Goal: Task Accomplishment & Management: Contribute content

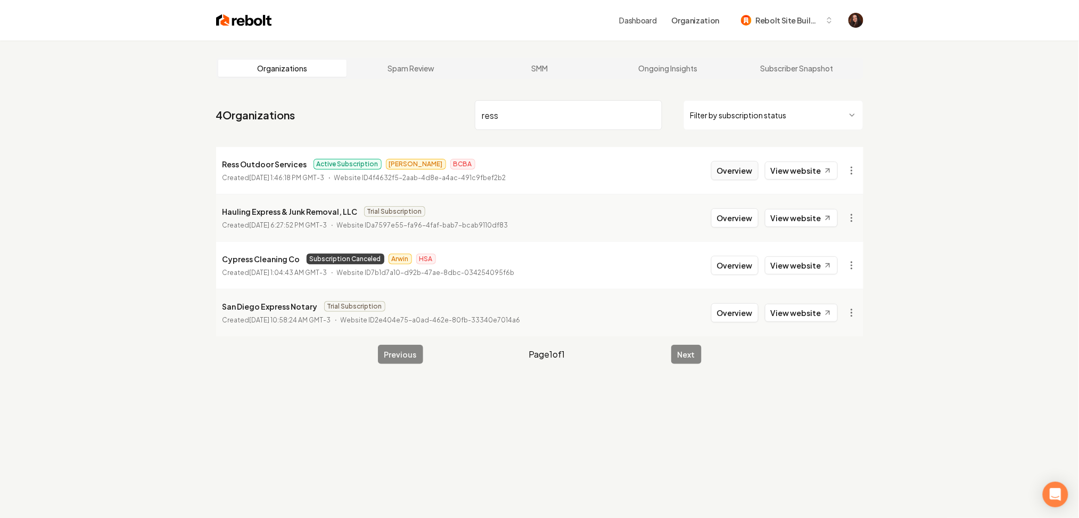
type input "ress"
click at [735, 164] on button "Overview" at bounding box center [734, 170] width 47 height 19
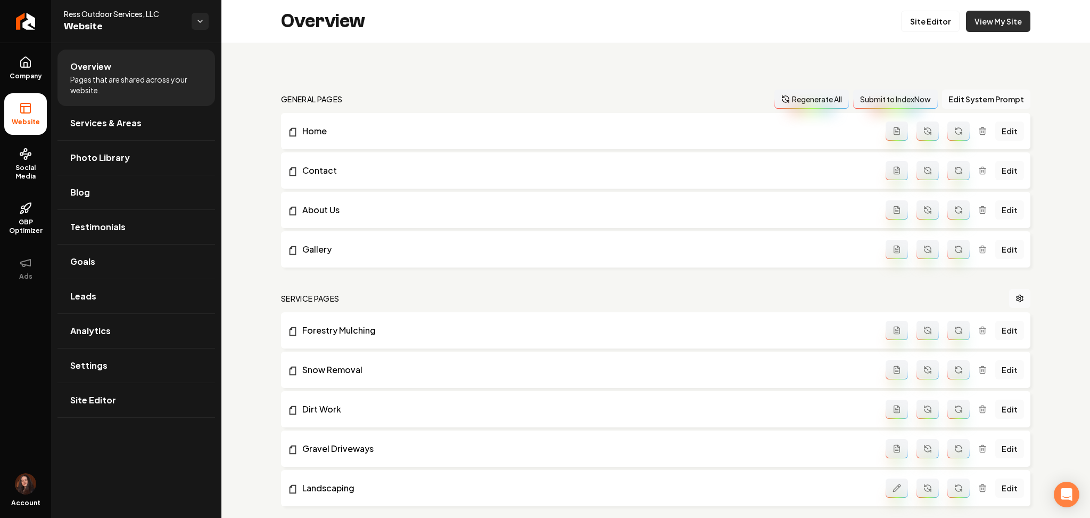
click at [974, 16] on link "View My Site" at bounding box center [998, 21] width 64 height 21
click at [902, 26] on link "Site Editor" at bounding box center [930, 21] width 59 height 21
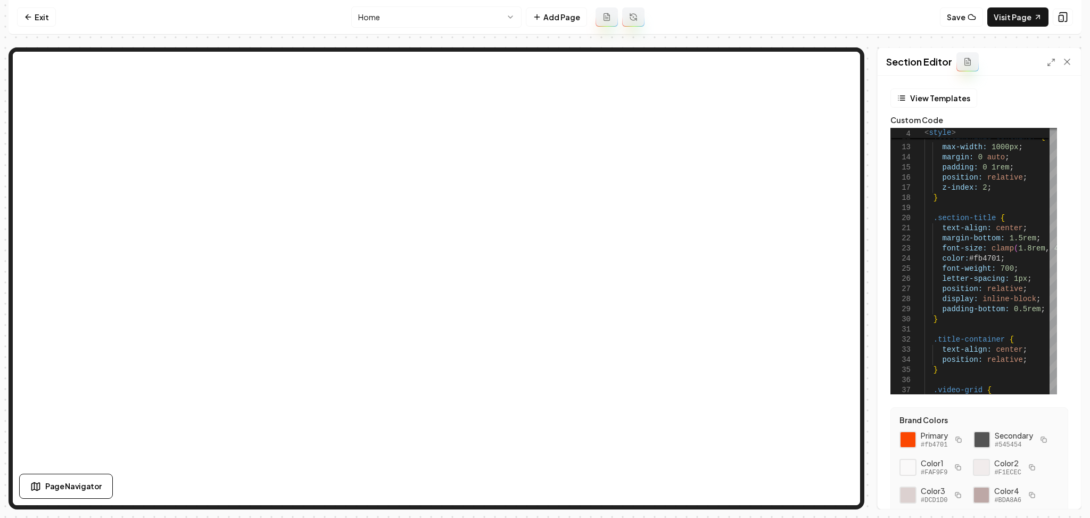
click at [1045, 61] on div "Section Editor" at bounding box center [979, 62] width 203 height 28
click at [1048, 59] on icon at bounding box center [1051, 62] width 9 height 9
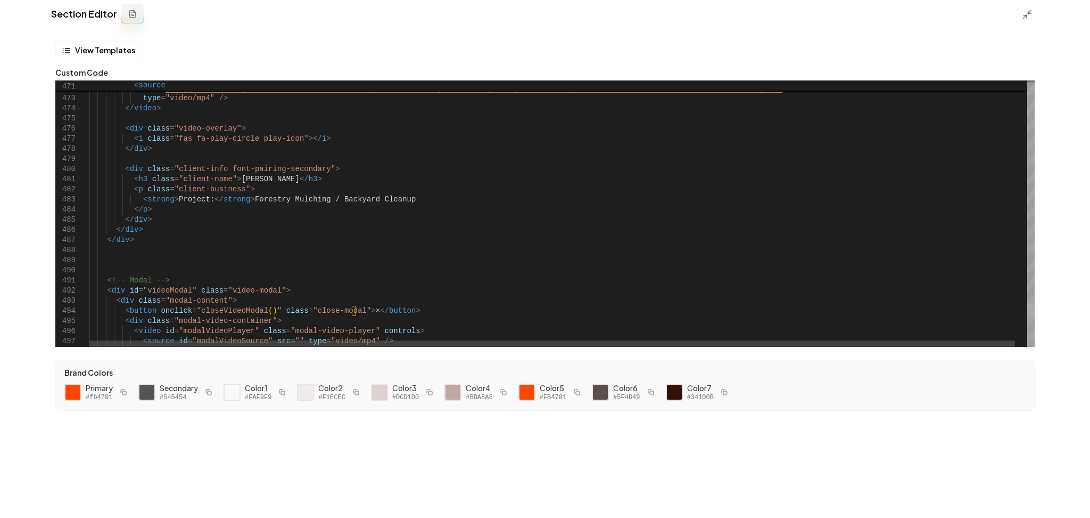
click at [1028, 309] on div at bounding box center [1031, 310] width 7 height 12
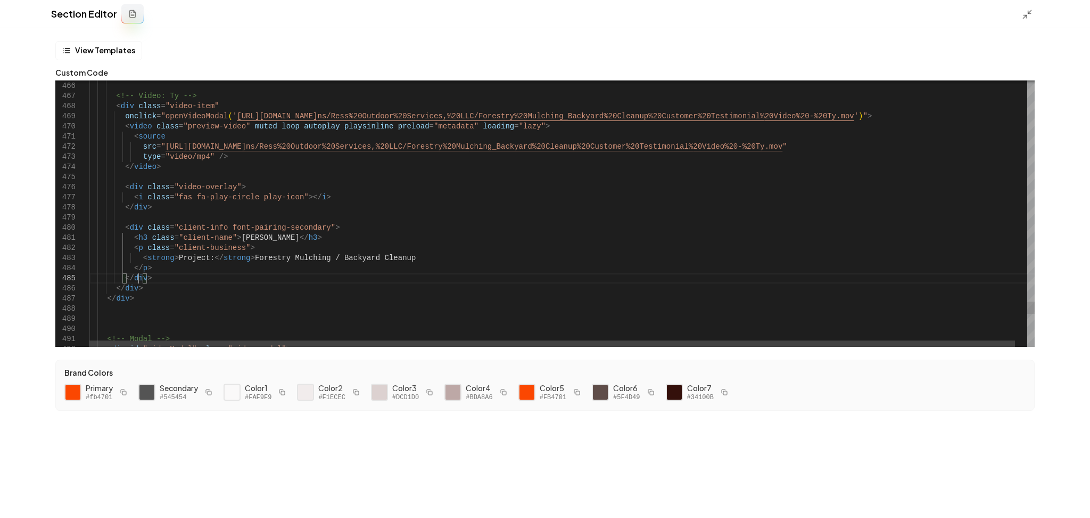
drag, startPoint x: 138, startPoint y: 279, endPoint x: 132, endPoint y: 286, distance: 10.2
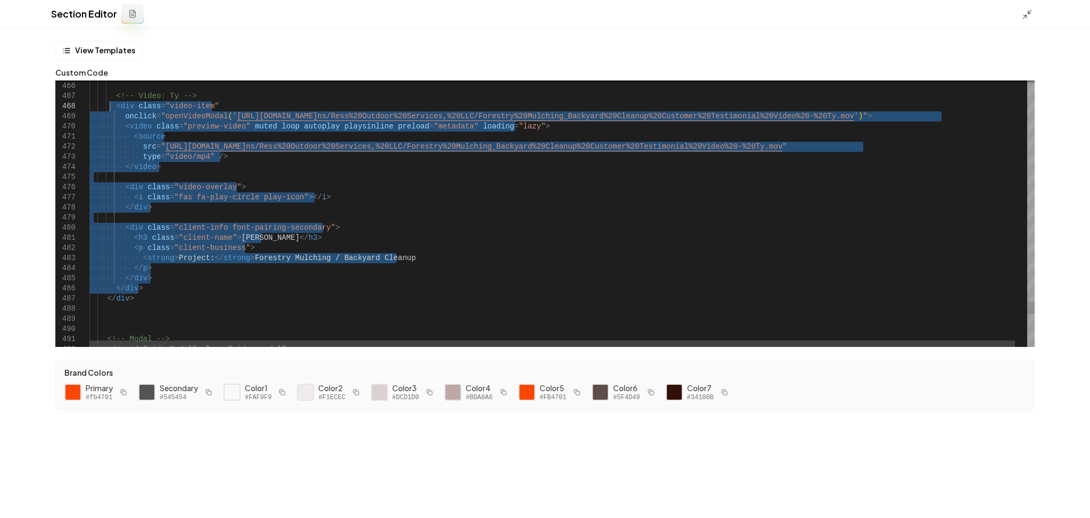
drag, startPoint x: 140, startPoint y: 288, endPoint x: 110, endPoint y: 105, distance: 185.1
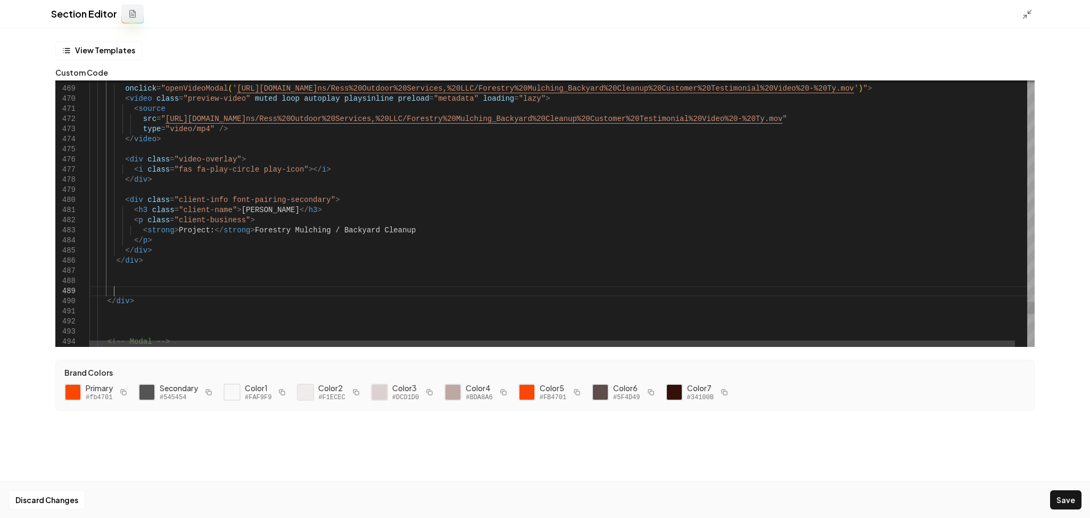
scroll to position [81, 23]
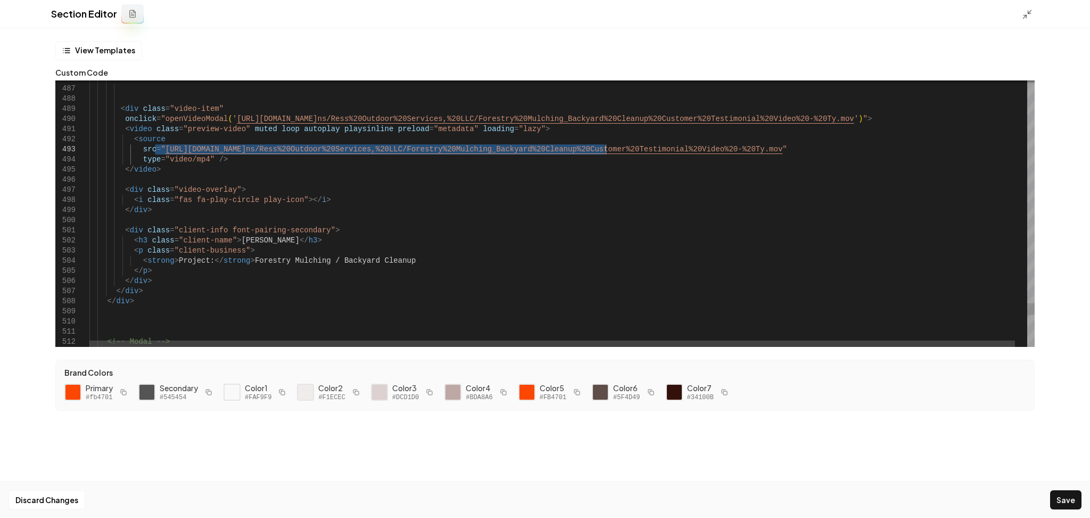
drag, startPoint x: 157, startPoint y: 152, endPoint x: 682, endPoint y: 147, distance: 525.0
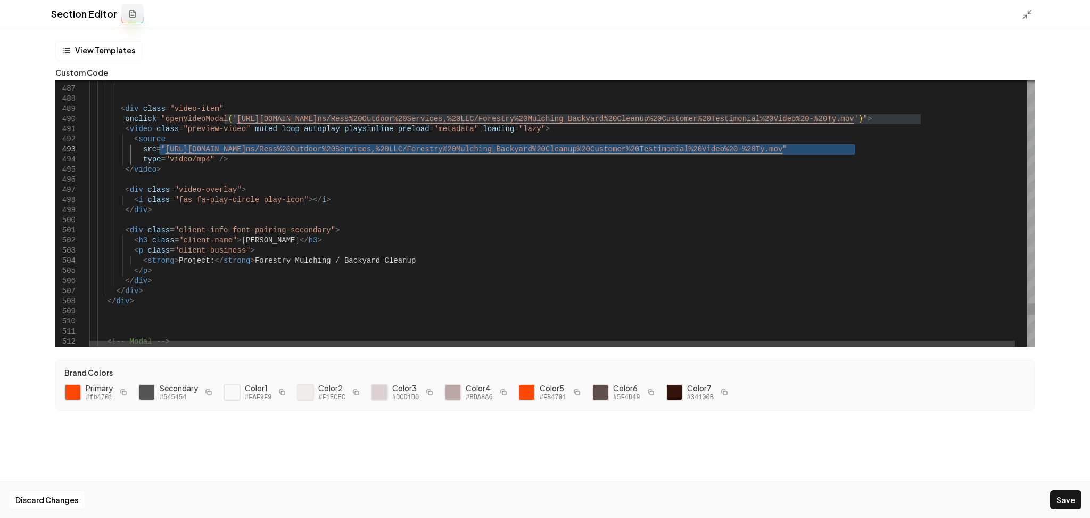
drag, startPoint x: 855, startPoint y: 152, endPoint x: 158, endPoint y: 153, distance: 697.0
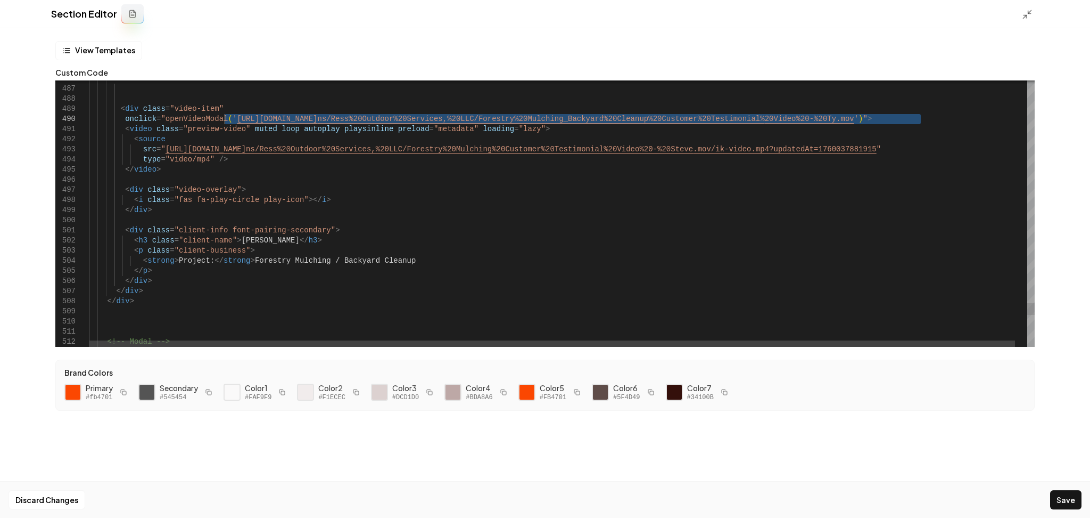
drag, startPoint x: 922, startPoint y: 120, endPoint x: 225, endPoint y: 123, distance: 697.5
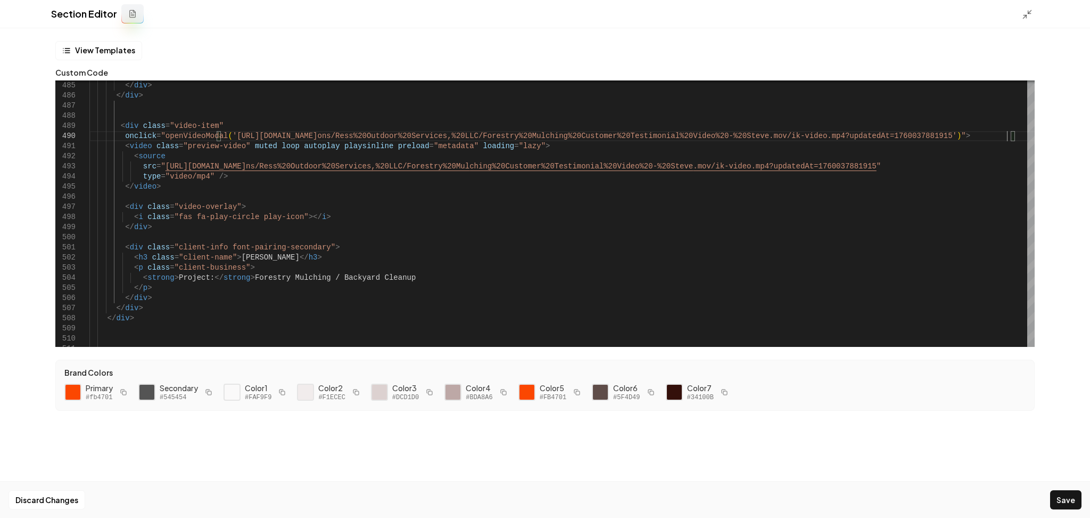
click at [1063, 504] on button "Save" at bounding box center [1066, 499] width 31 height 19
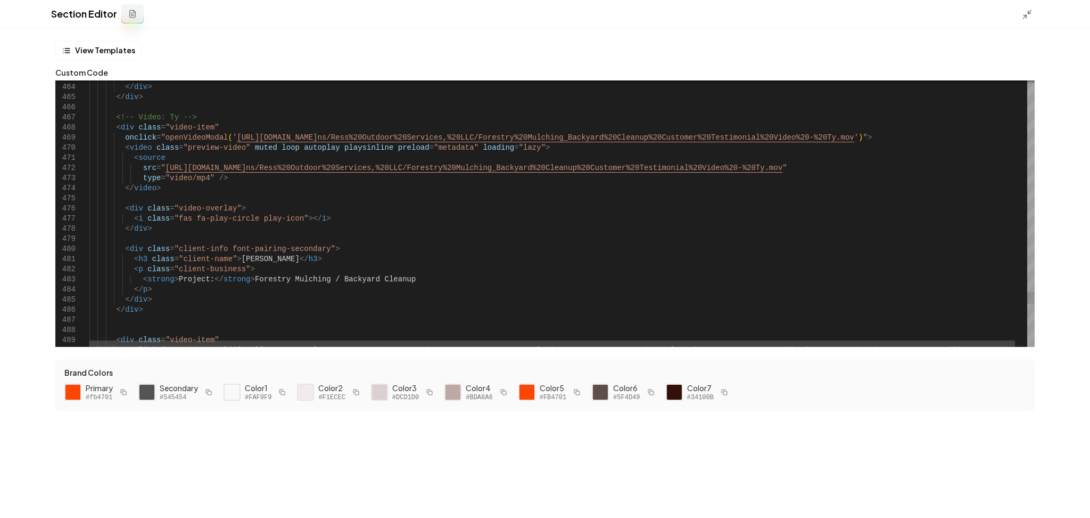
scroll to position [81, 0]
drag, startPoint x: 203, startPoint y: 116, endPoint x: 106, endPoint y: 118, distance: 96.9
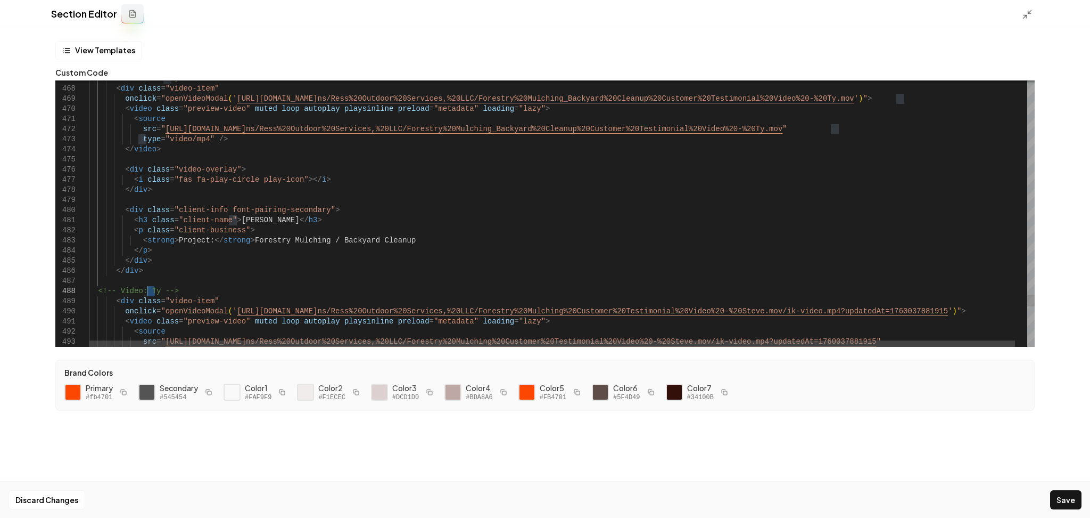
drag, startPoint x: 157, startPoint y: 289, endPoint x: 147, endPoint y: 290, distance: 9.6
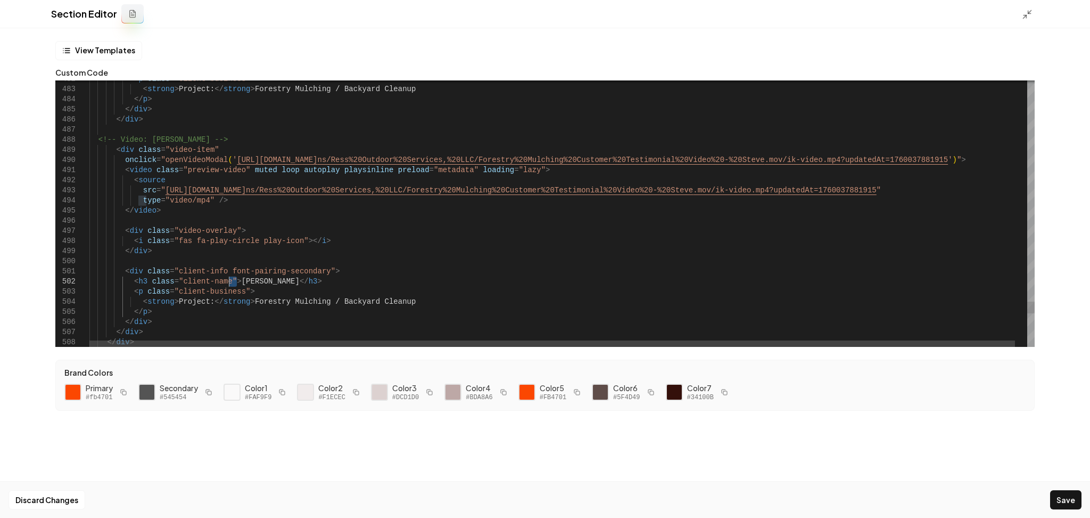
drag, startPoint x: 236, startPoint y: 281, endPoint x: 231, endPoint y: 282, distance: 6.0
drag, startPoint x: 321, startPoint y: 300, endPoint x: 423, endPoint y: 301, distance: 101.7
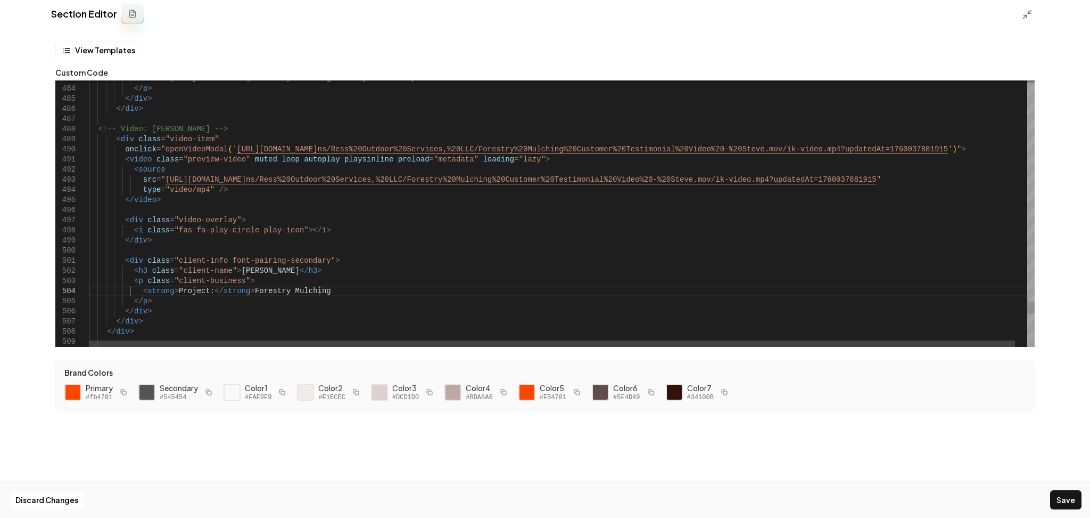
type textarea "**********"
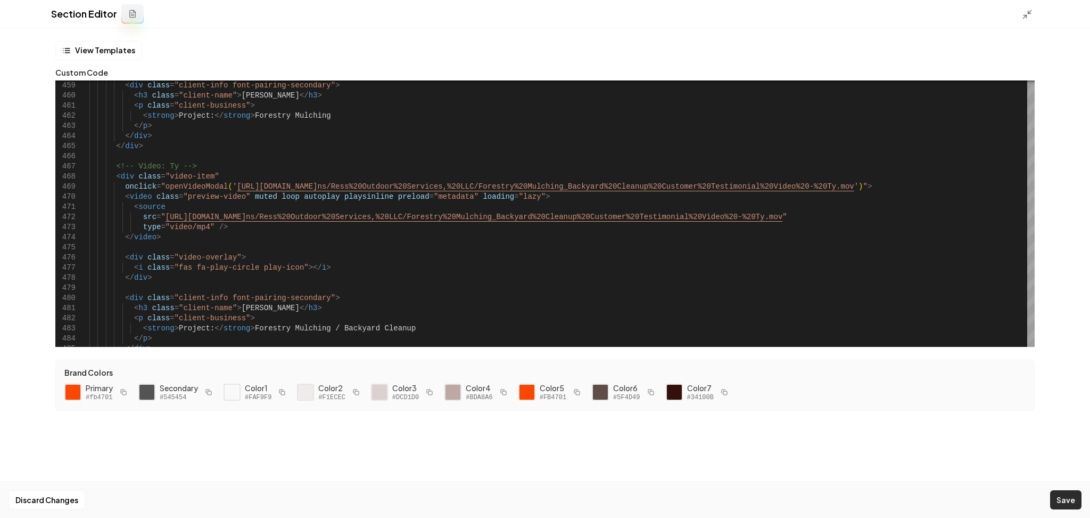
click at [1065, 496] on button "Save" at bounding box center [1066, 499] width 31 height 19
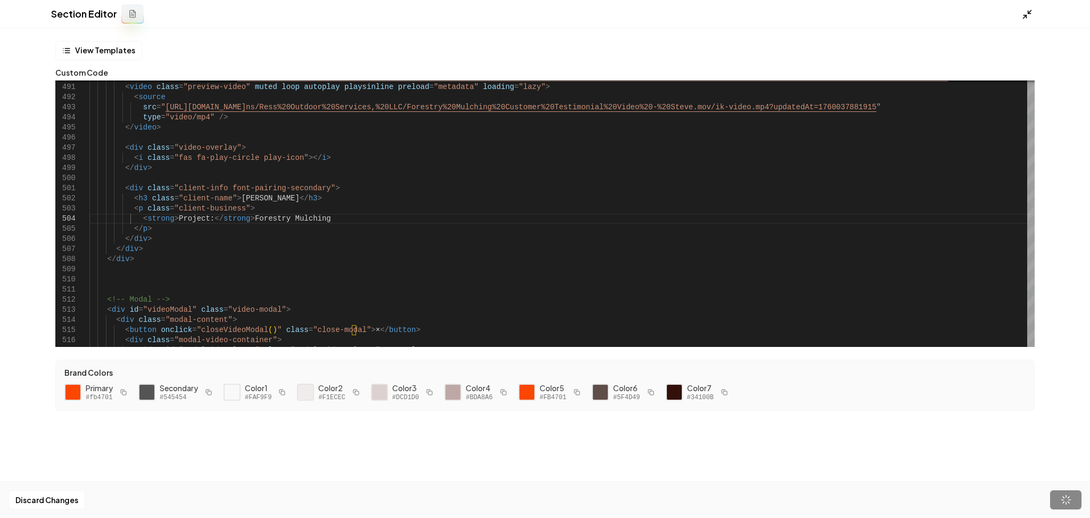
click at [1029, 11] on polyline at bounding box center [1030, 12] width 3 height 3
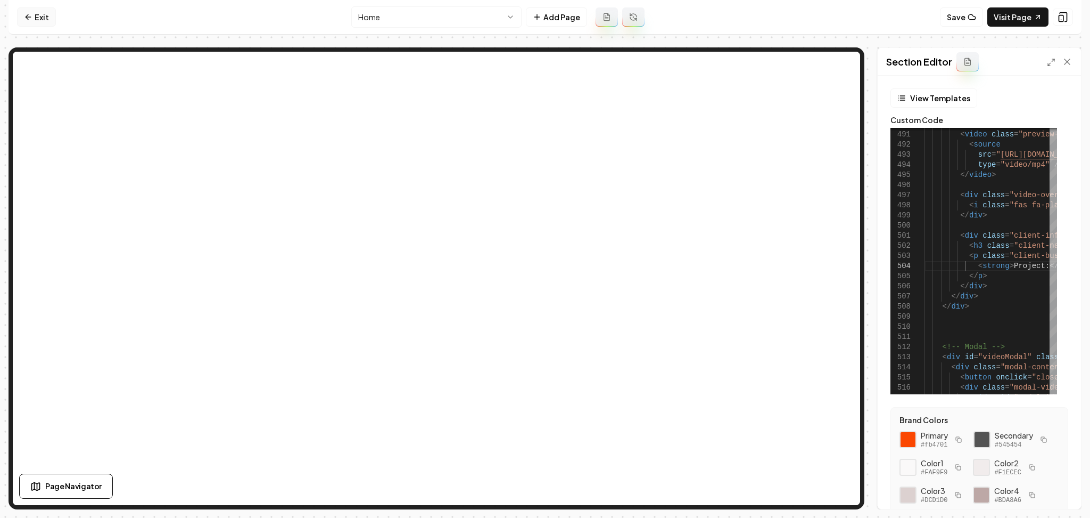
click at [43, 18] on link "Exit" at bounding box center [36, 16] width 39 height 19
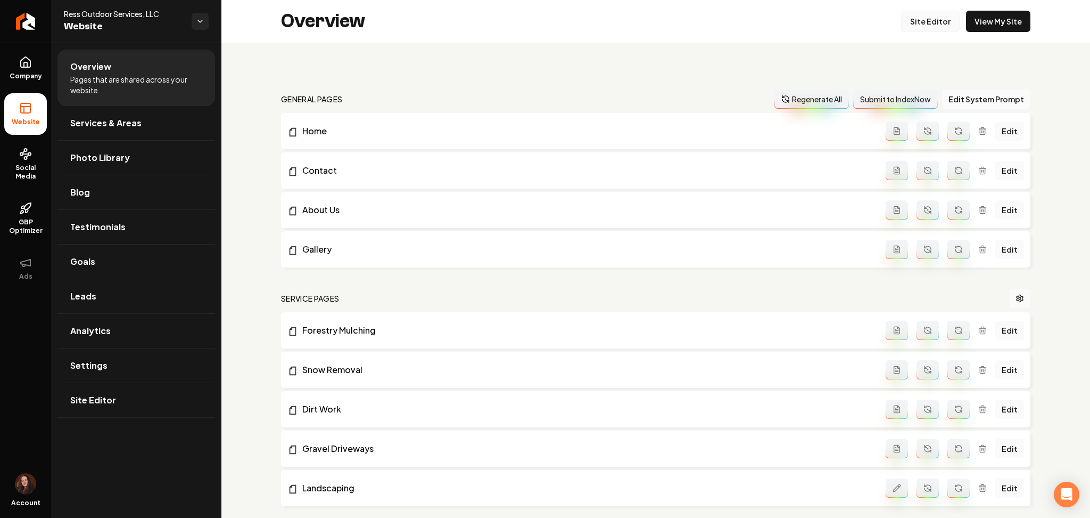
click at [919, 17] on link "Site Editor" at bounding box center [930, 21] width 59 height 21
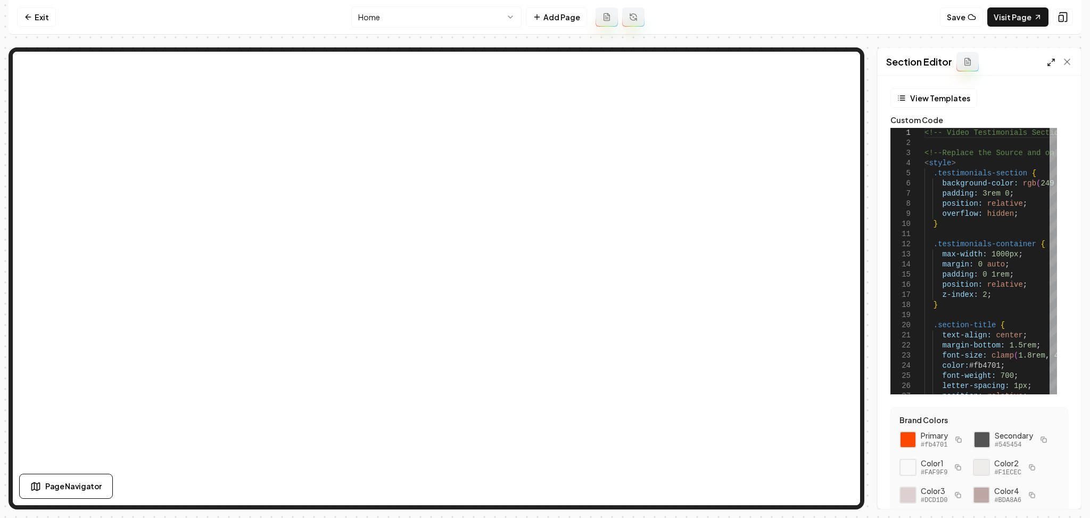
click at [1049, 62] on icon at bounding box center [1051, 62] width 9 height 9
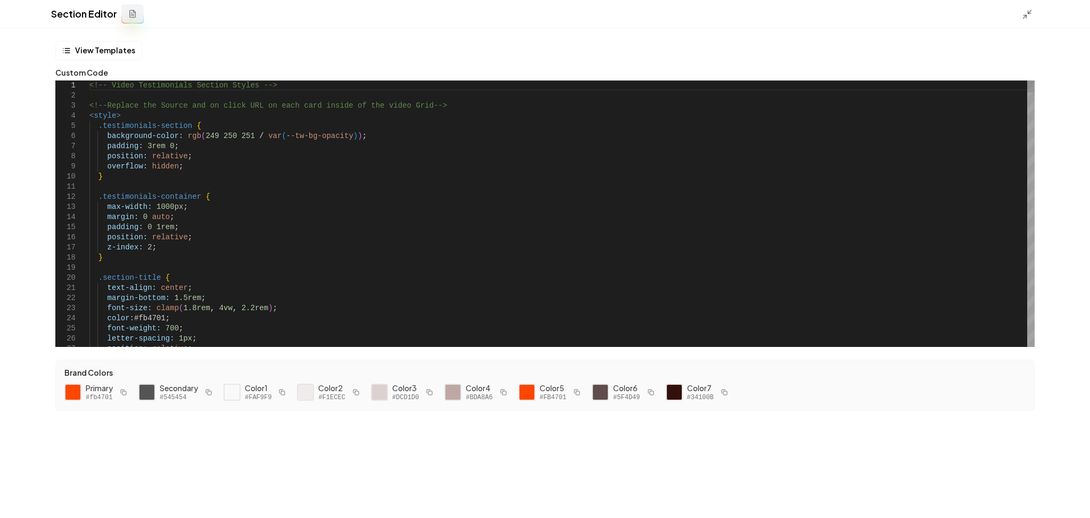
type textarea "**********"
type textarea "**"
type textarea "**********"
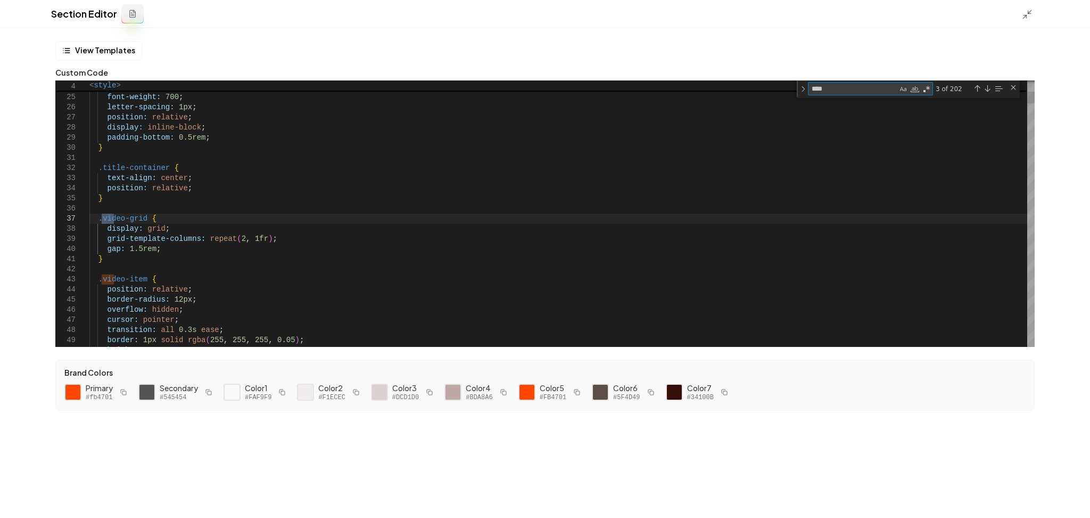
type textarea "*****"
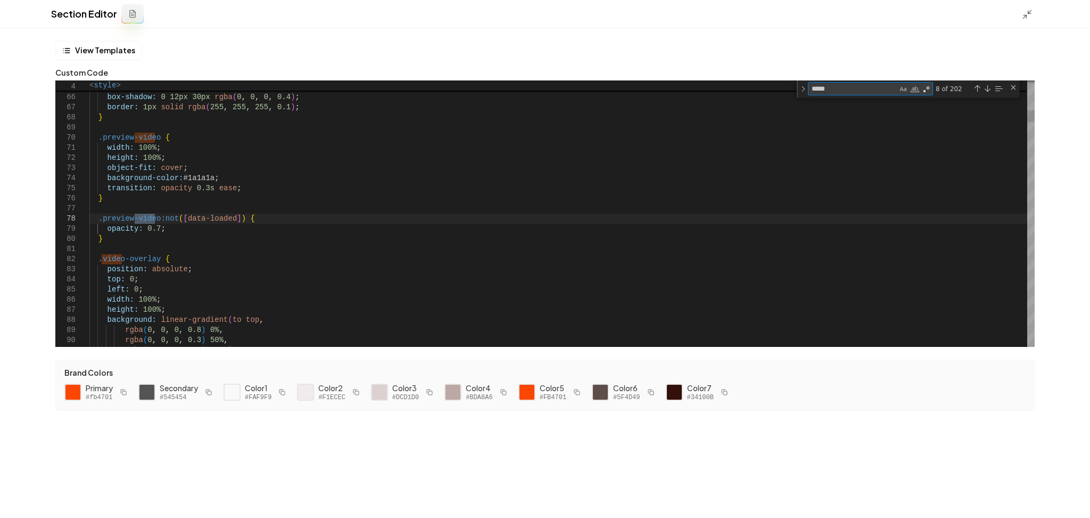
type textarea "**********"
type textarea "****"
type textarea "**********"
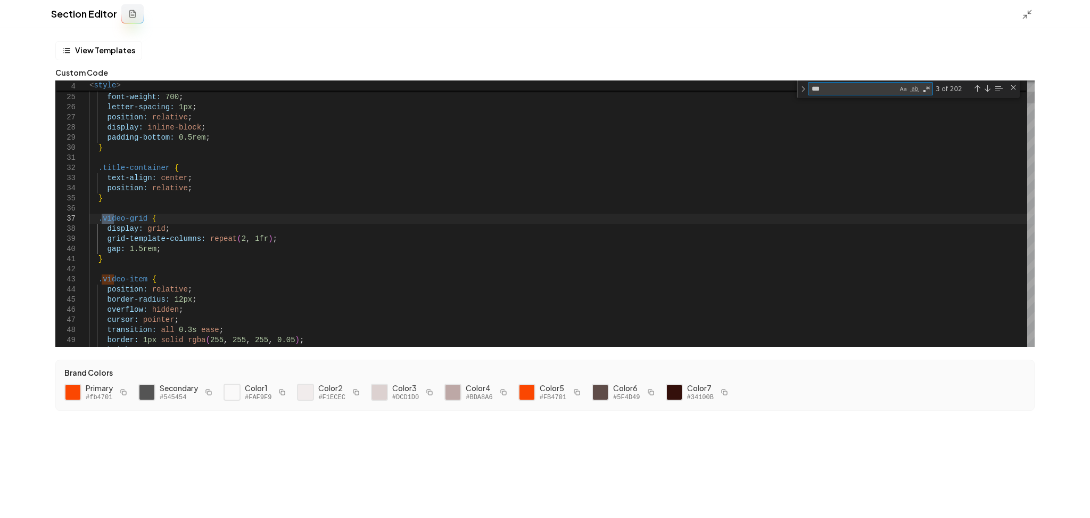
type textarea "**"
type textarea "**********"
type textarea "*"
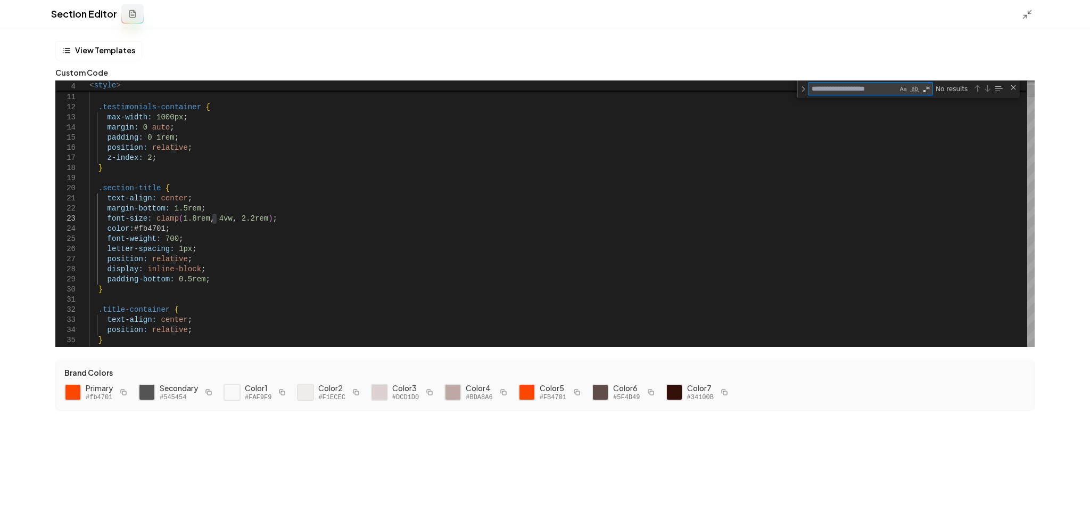
type textarea "*"
type textarea "**********"
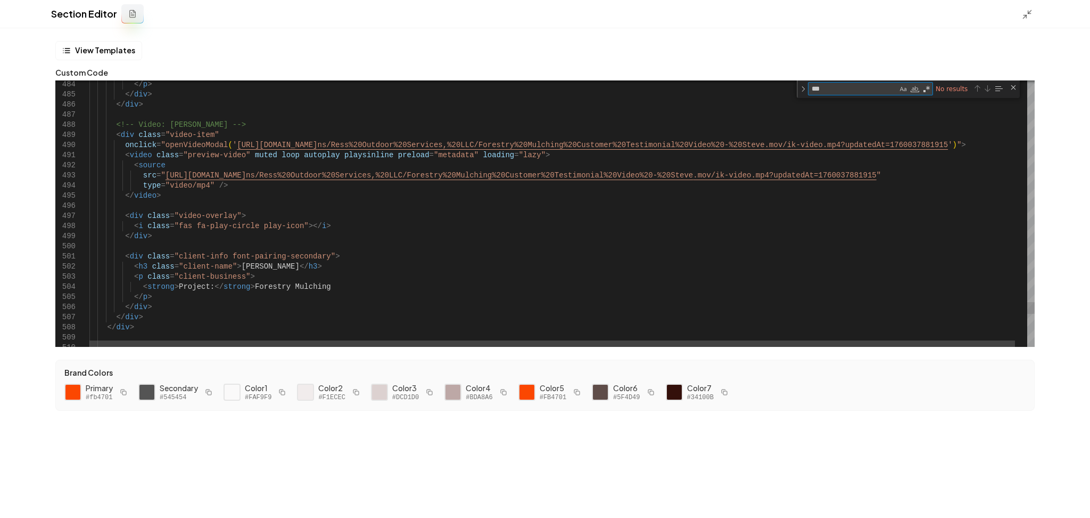
type textarea "***"
type textarea "**********"
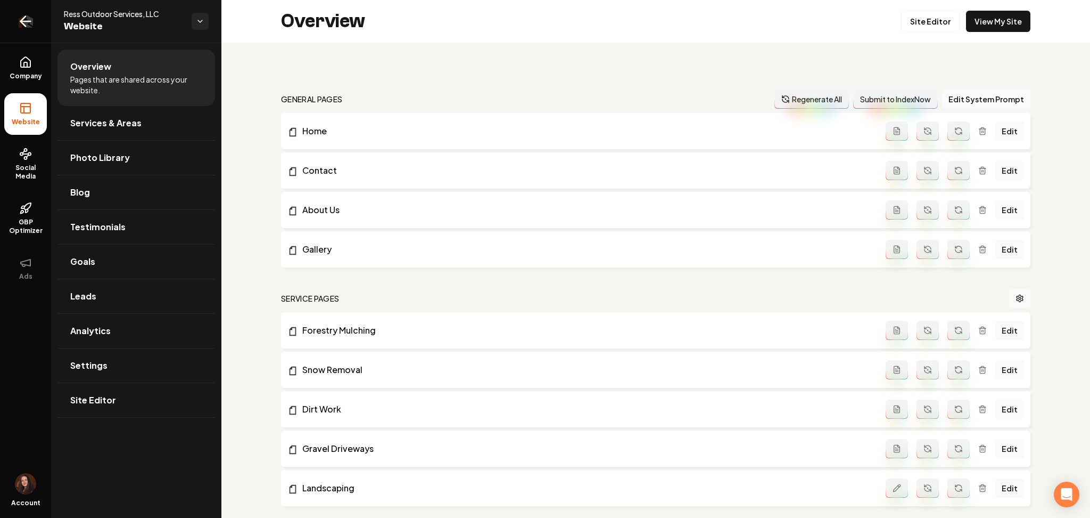
click at [26, 27] on icon "Return to dashboard" at bounding box center [23, 22] width 5 height 10
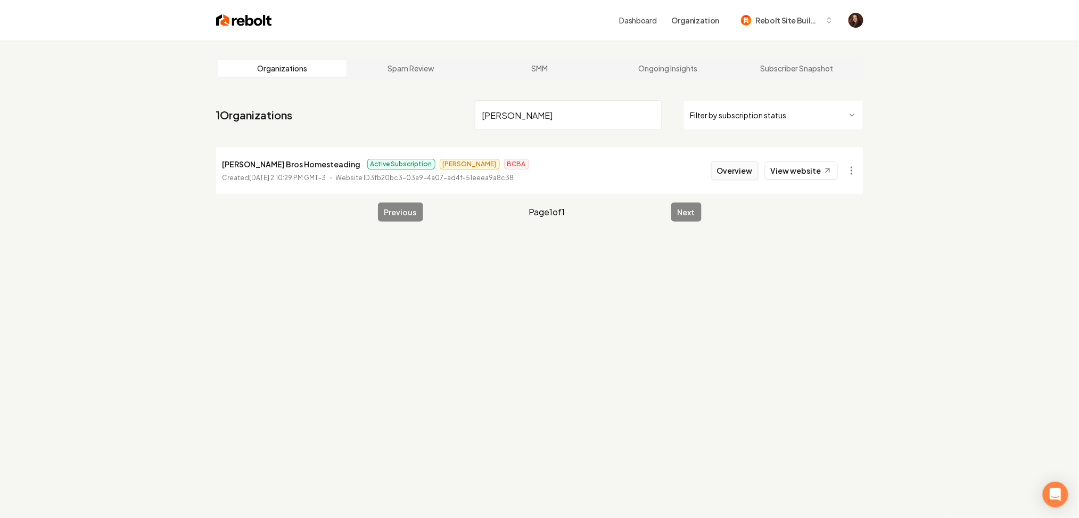
type input "duffy"
click at [736, 173] on button "Overview" at bounding box center [734, 170] width 47 height 19
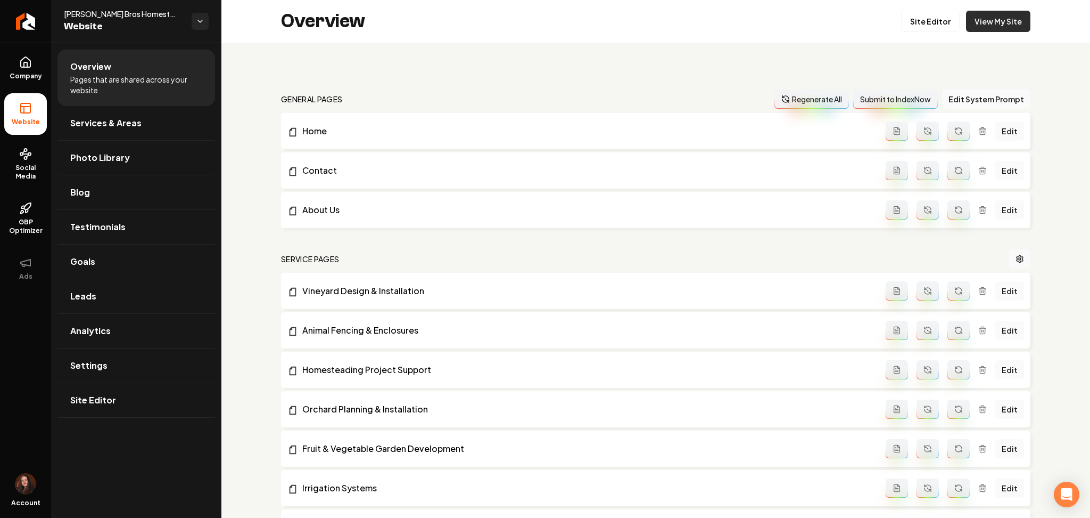
click at [969, 13] on link "View My Site" at bounding box center [998, 21] width 64 height 21
drag, startPoint x: 109, startPoint y: 116, endPoint x: 193, endPoint y: 45, distance: 109.9
click at [109, 117] on span "Services & Areas" at bounding box center [105, 123] width 71 height 13
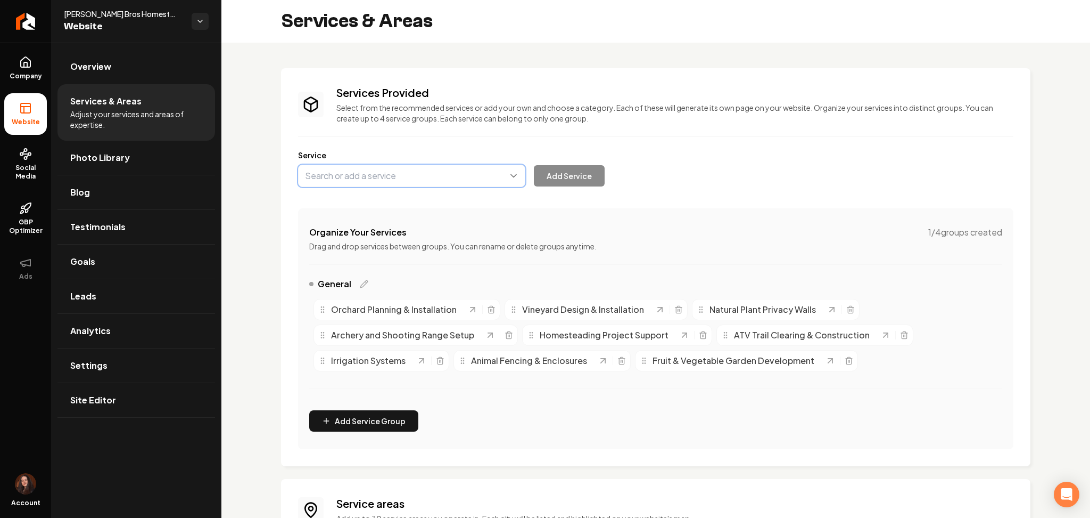
click at [415, 179] on button "Main content area" at bounding box center [411, 176] width 227 height 22
paste input "Archery/Shooting Range Setup"
type input "Archery/Shooting Range Setup"
click at [549, 173] on button "Add Service" at bounding box center [569, 175] width 71 height 21
click at [508, 337] on icon "Main content area" at bounding box center [509, 335] width 9 height 9
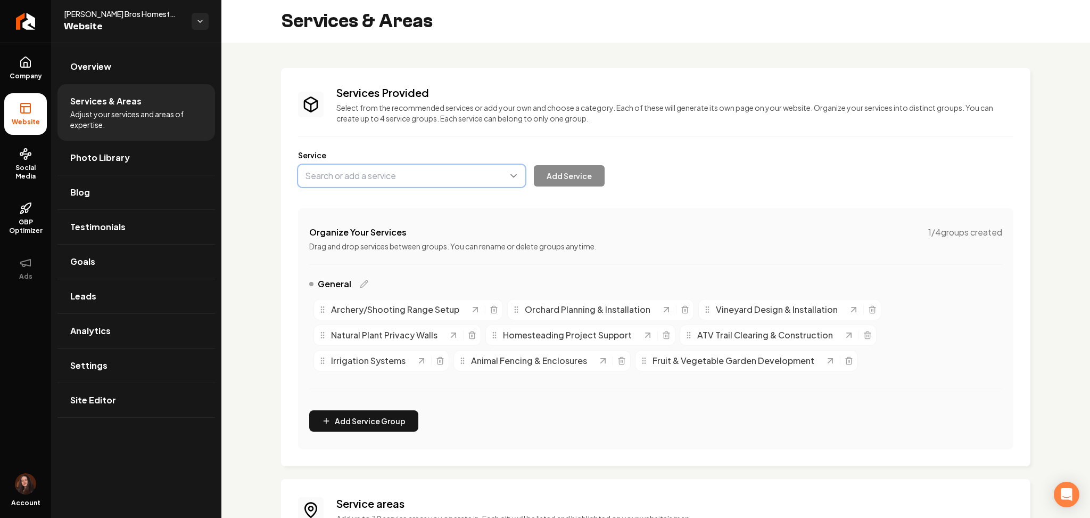
click at [339, 167] on button "Main content area" at bounding box center [411, 176] width 227 height 22
paste input "Natural Fence Privacy Walls"
type input "Natural Fence Privacy Walls"
click at [585, 179] on button "Add Service" at bounding box center [569, 175] width 71 height 21
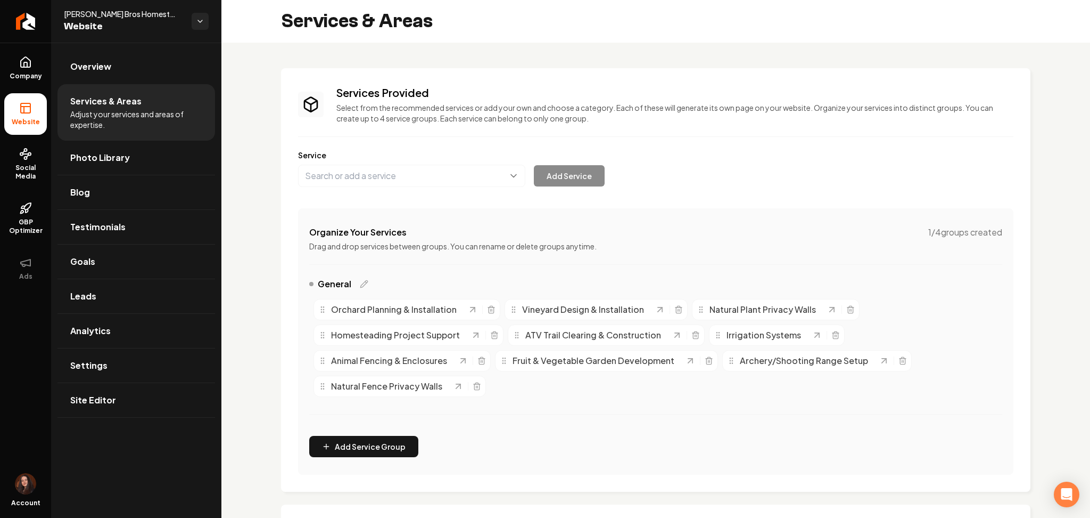
click at [739, 438] on div "Organize Your Services 1 / 4 groups created Drag and drop services between grou…" at bounding box center [656, 341] width 716 height 266
click at [847, 310] on icon "Main content area" at bounding box center [851, 309] width 9 height 9
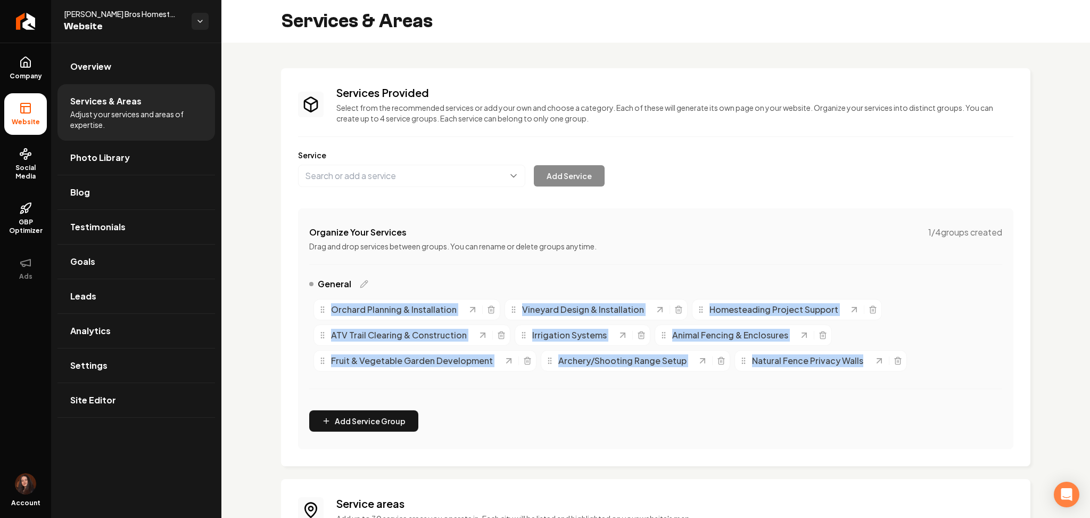
drag, startPoint x: 924, startPoint y: 364, endPoint x: 295, endPoint y: 307, distance: 631.9
click at [295, 307] on div "Services Provided Select from the recommended services or add your own and choo…" at bounding box center [656, 267] width 750 height 398
copy div "Orchard Planning & Installation Vineyard Design & Installation Homesteading Pro…"
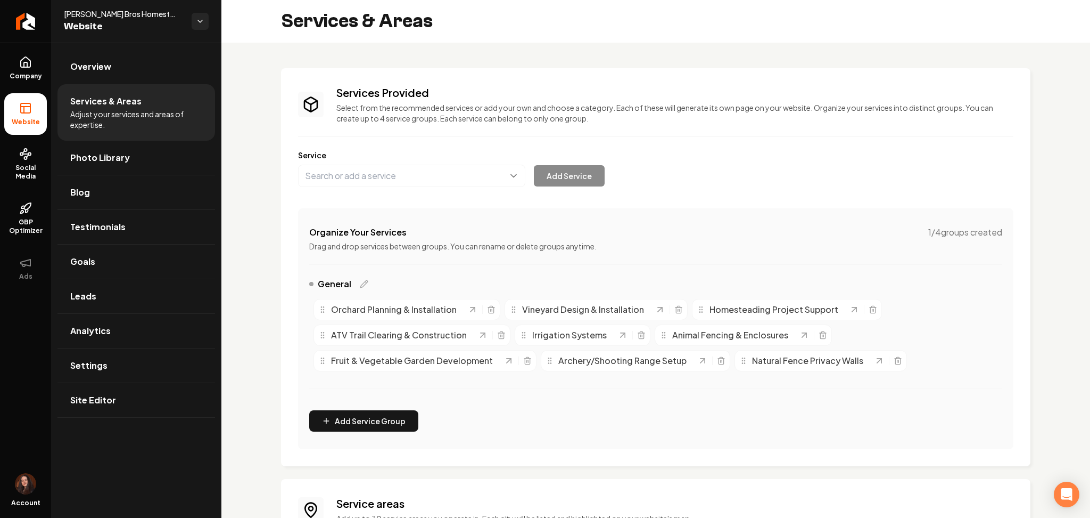
click at [257, 280] on div "Services Provided Select from the recommended services or add your own and choo…" at bounding box center [656, 443] width 869 height 801
click at [353, 167] on button "Main content area" at bounding box center [411, 176] width 227 height 22
paste input "Berm Construction"
type input "Berm Construction"
click at [563, 174] on button "Add Service" at bounding box center [569, 175] width 71 height 21
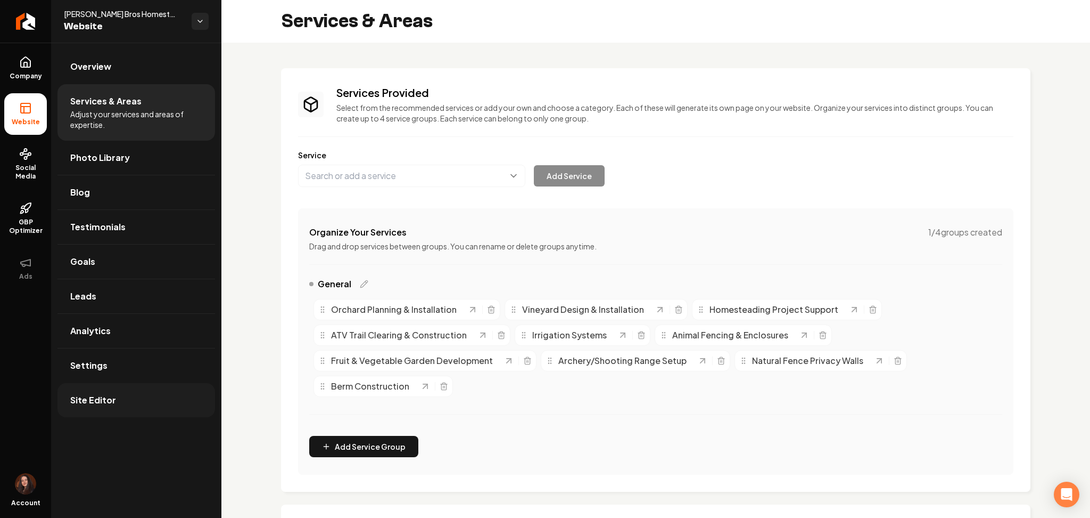
click at [126, 403] on link "Site Editor" at bounding box center [137, 400] width 158 height 34
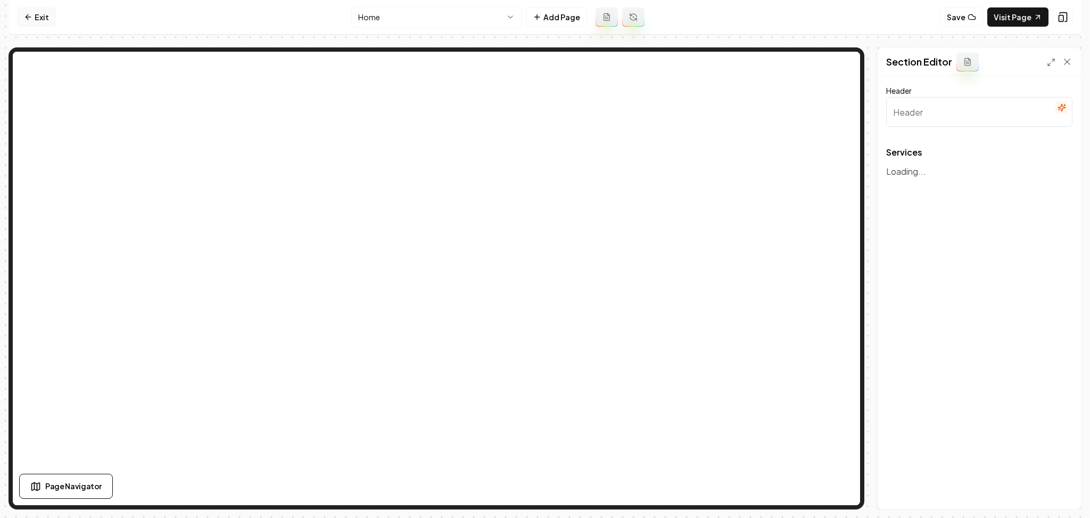
click at [28, 7] on link "Exit" at bounding box center [36, 16] width 39 height 19
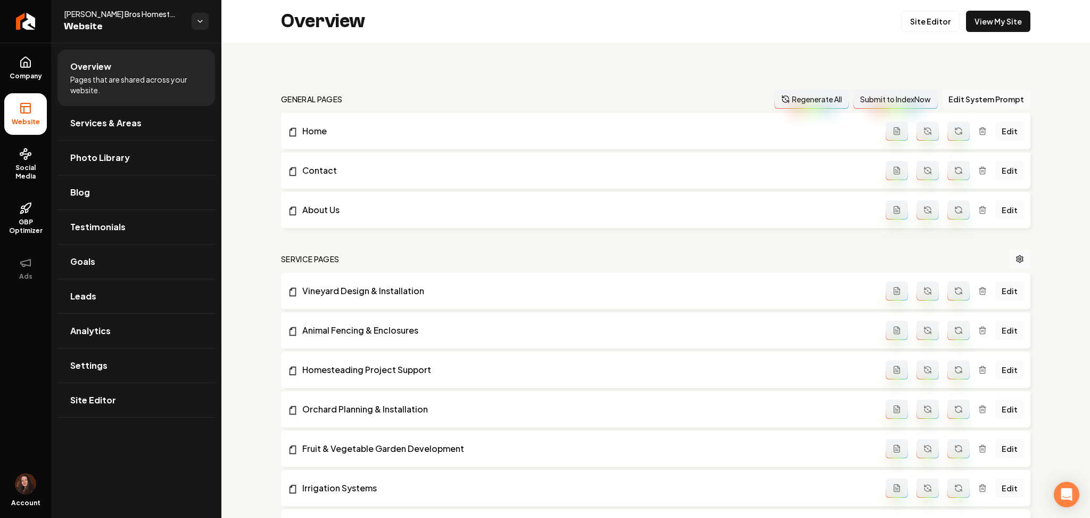
click at [890, 337] on button "Main content area" at bounding box center [897, 330] width 22 height 19
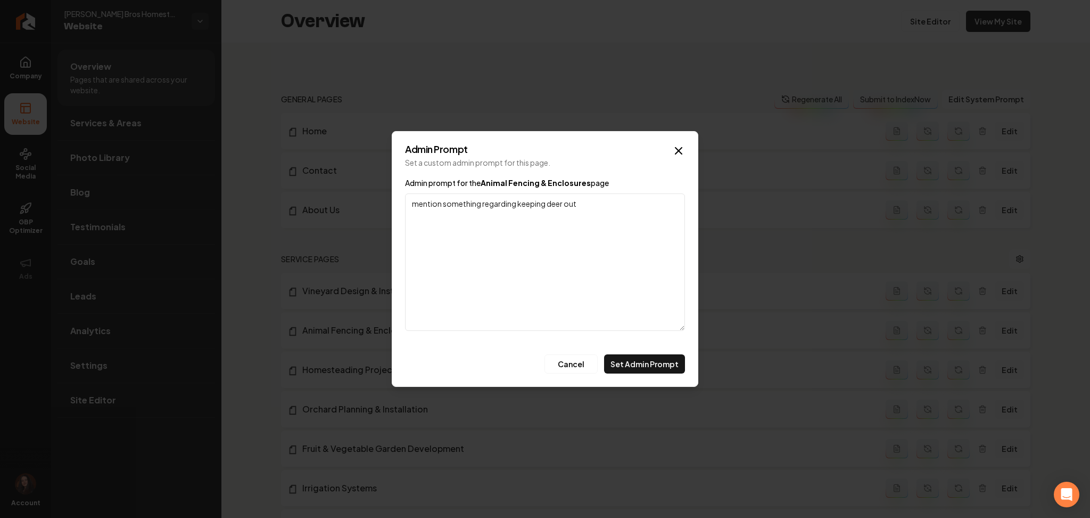
drag, startPoint x: 515, startPoint y: 202, endPoint x: 445, endPoint y: 206, distance: 70.4
click at [445, 206] on textarea "mention something regarding keeping deer out" at bounding box center [545, 261] width 280 height 137
type textarea "mention keeping deer out"
click at [640, 368] on button "Set Admin Prompt" at bounding box center [644, 363] width 81 height 19
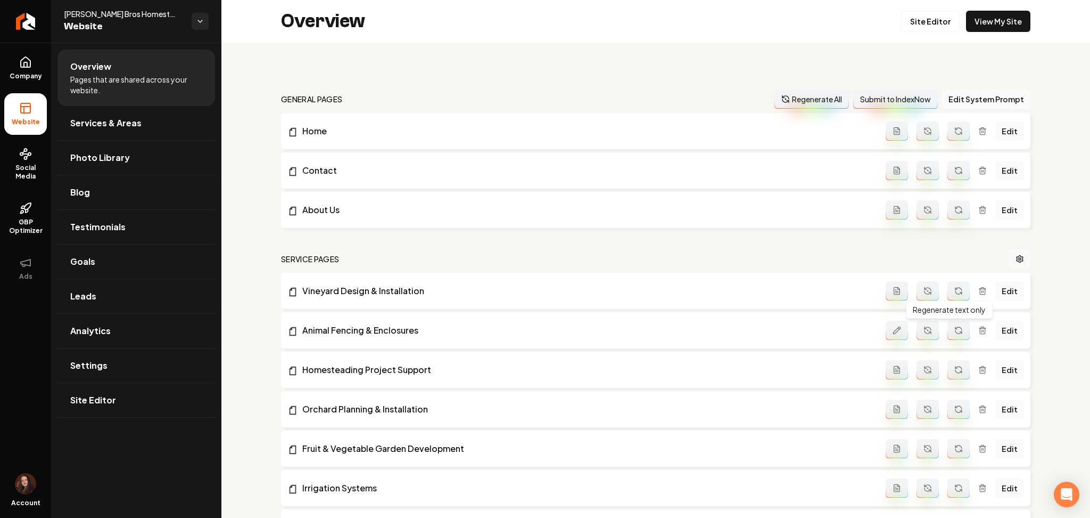
click at [948, 333] on button "Main content area" at bounding box center [959, 330] width 22 height 19
drag, startPoint x: 183, startPoint y: 387, endPoint x: 178, endPoint y: 393, distance: 8.0
click at [183, 388] on link "Site Editor" at bounding box center [137, 400] width 158 height 34
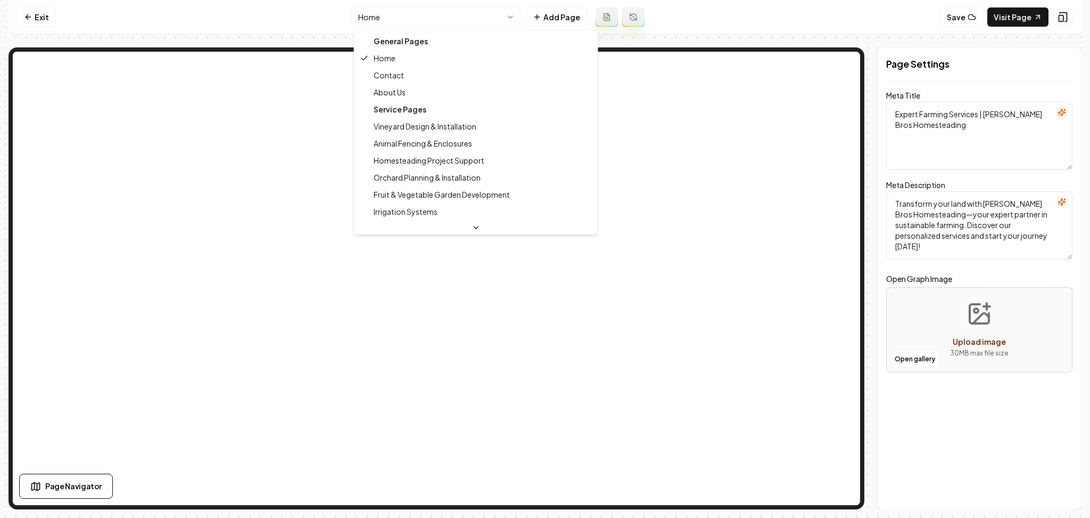
click at [368, 15] on html "Computer Required This feature is only available on a computer. Please switch t…" at bounding box center [545, 259] width 1090 height 518
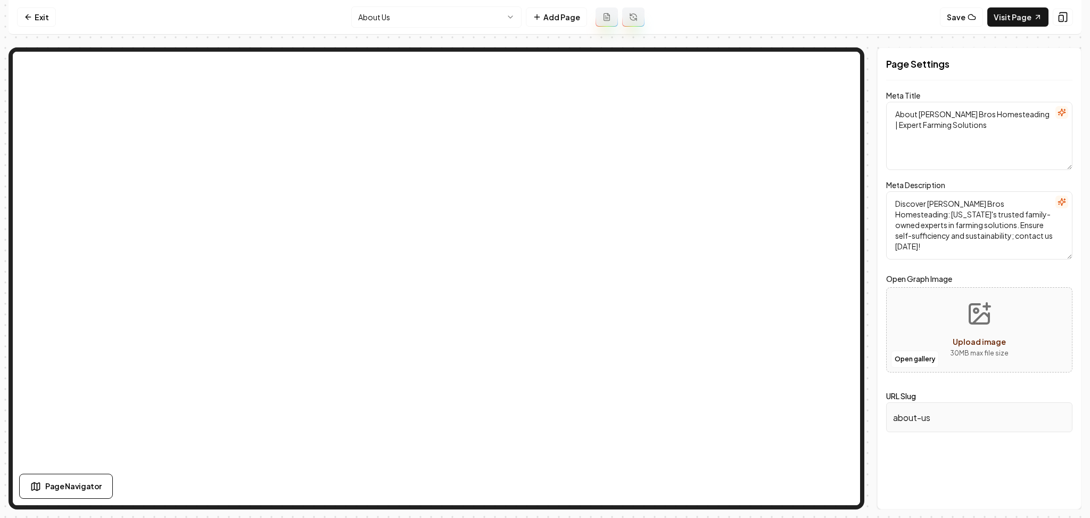
click at [399, 13] on html "Computer Required This feature is only available on a computer. Please switch t…" at bounding box center [545, 259] width 1090 height 518
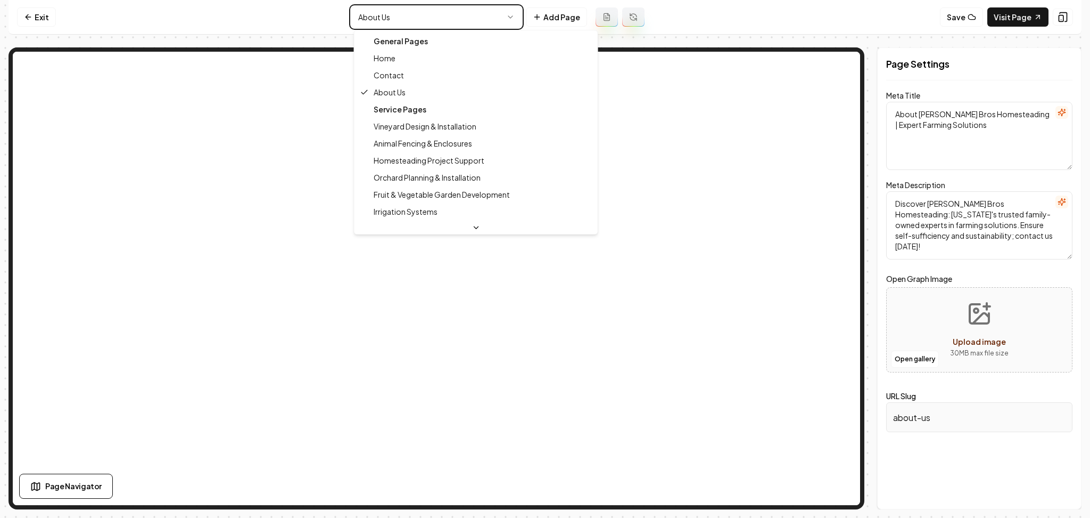
type textarea "Expert Farming Services | [PERSON_NAME] Bros Homesteading"
type textarea "Transform your land with [PERSON_NAME] Bros Homesteading—your expert partner in…"
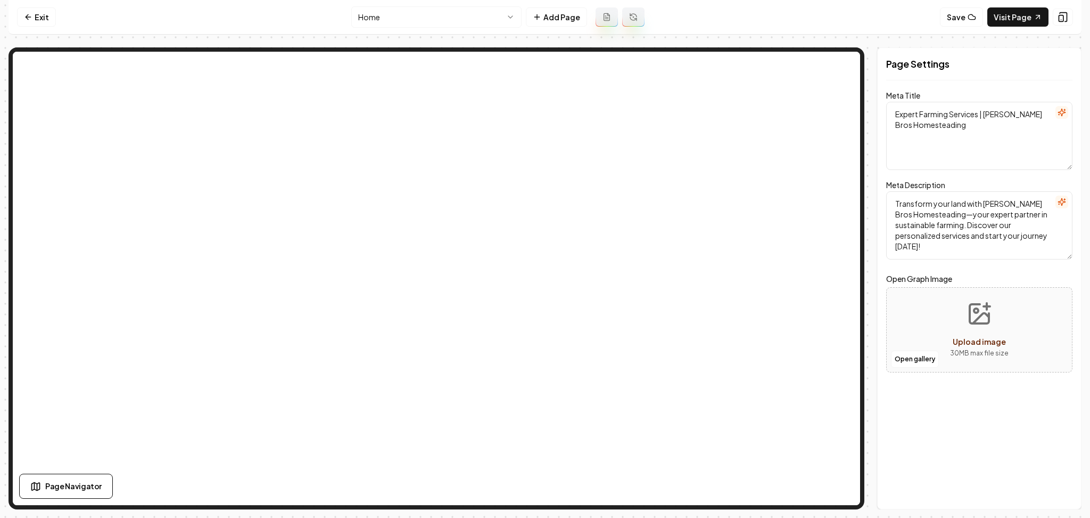
click at [37, 27] on nav "Exit Home Add Page Save Visit Page" at bounding box center [545, 17] width 1073 height 35
click at [37, 21] on link "Exit" at bounding box center [36, 16] width 39 height 19
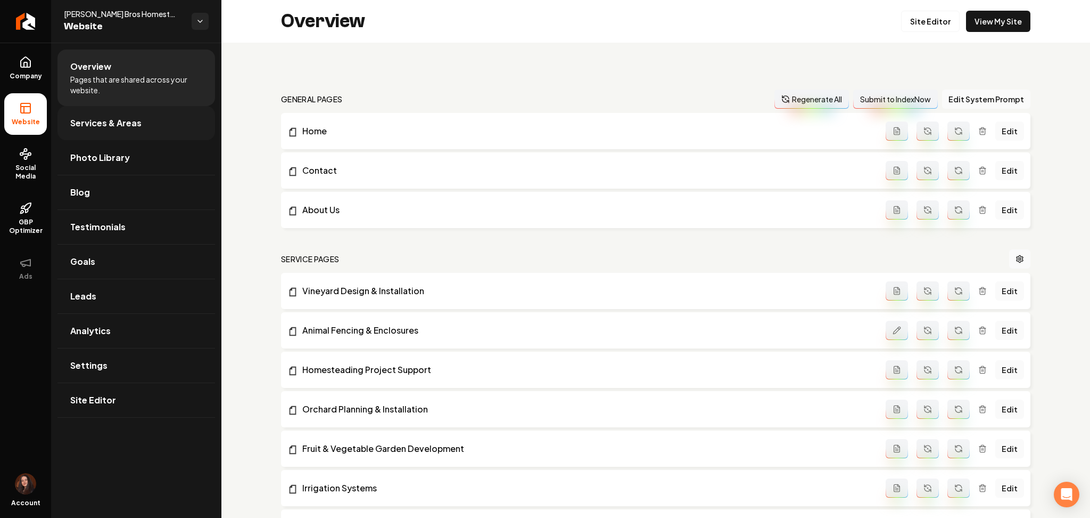
click at [66, 128] on link "Services & Areas" at bounding box center [137, 123] width 158 height 34
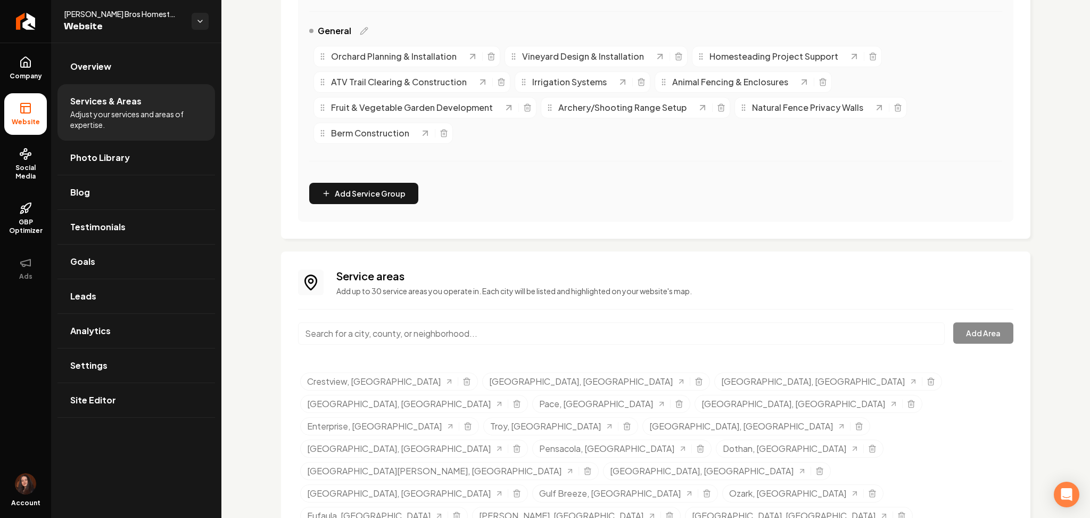
scroll to position [262, 0]
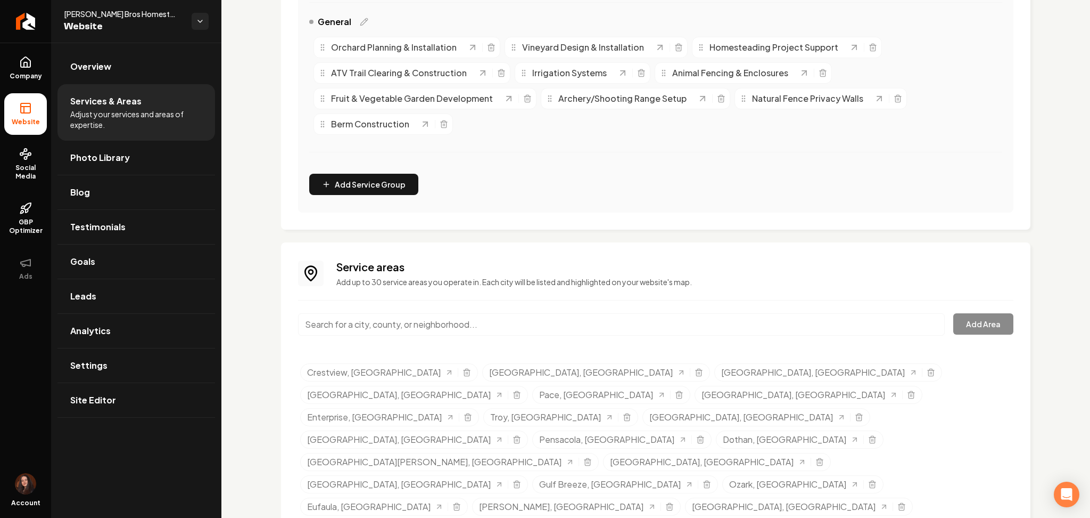
click at [390, 320] on input "Main content area" at bounding box center [621, 324] width 647 height 22
paste input "Post St. Joe"
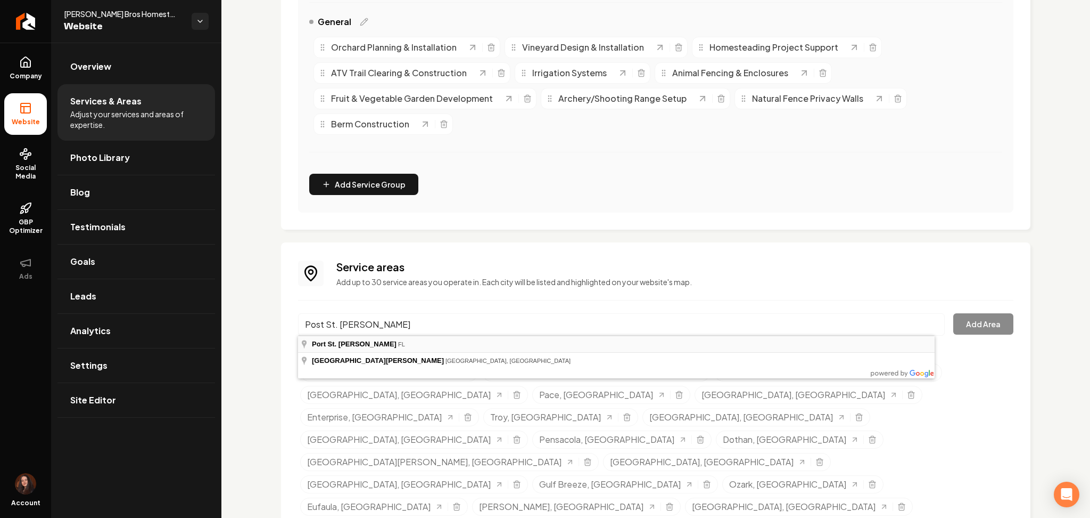
type input "[GEOGRAPHIC_DATA][PERSON_NAME], [GEOGRAPHIC_DATA]"
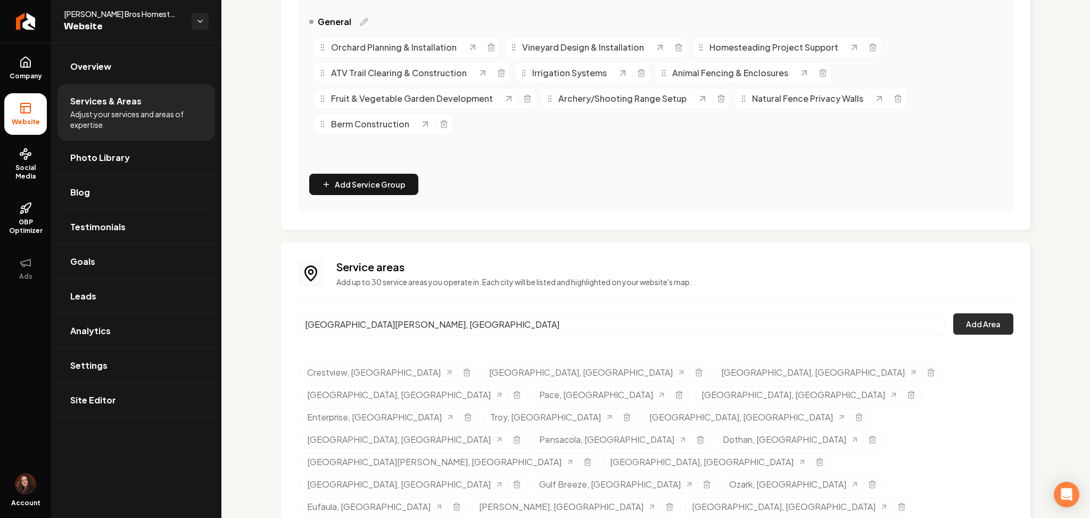
click at [956, 324] on button "Add Area" at bounding box center [984, 323] width 60 height 21
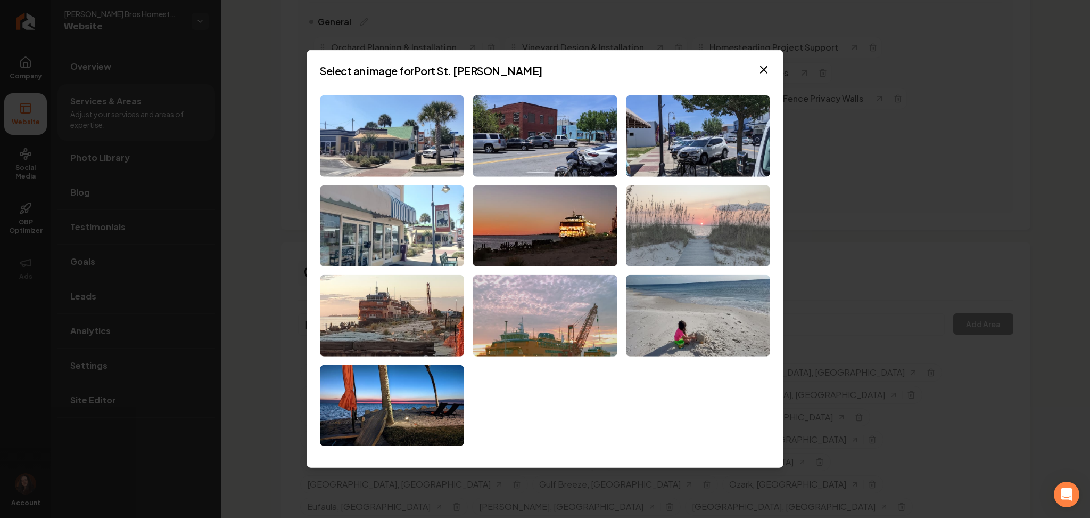
click at [713, 247] on img at bounding box center [698, 225] width 144 height 81
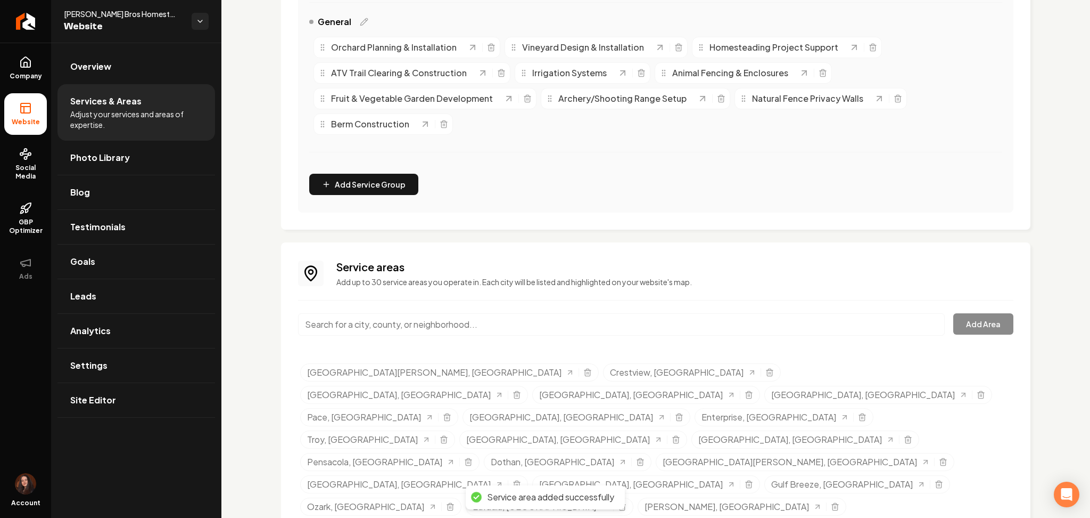
click at [377, 325] on input "Main content area" at bounding box center [621, 324] width 647 height 22
paste input "Cape San Blas"
type input "[GEOGRAPHIC_DATA], [GEOGRAPHIC_DATA]"
click at [986, 324] on button "Add Area" at bounding box center [984, 323] width 60 height 21
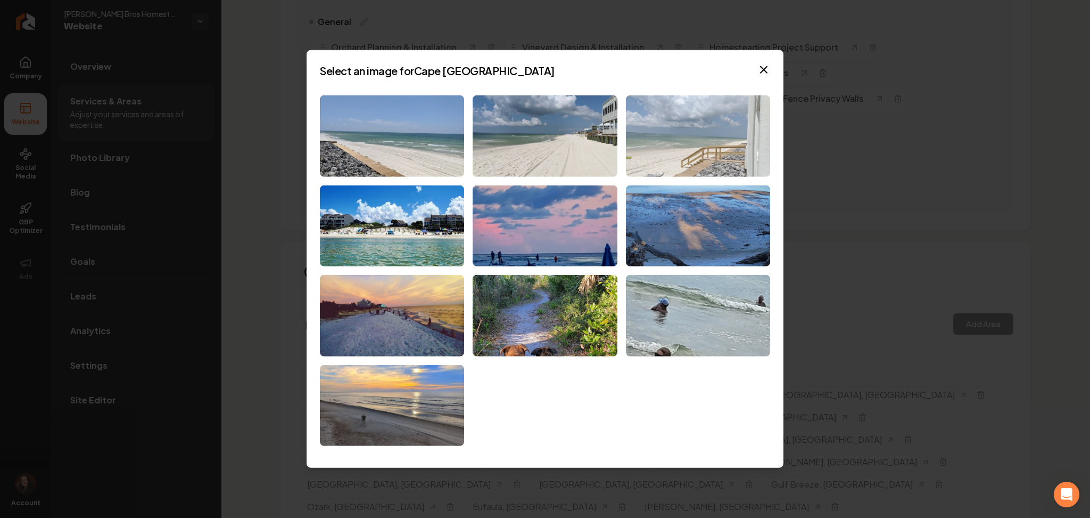
click at [650, 137] on img at bounding box center [698, 135] width 144 height 81
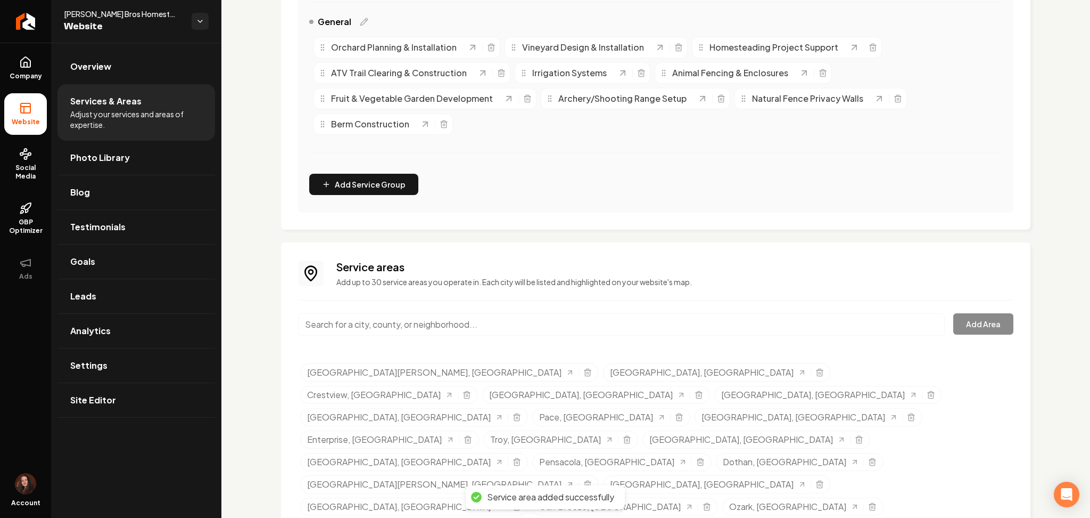
click at [385, 329] on input "Main content area" at bounding box center [621, 324] width 647 height 22
paste input "Alligator Point"
type input "[GEOGRAPHIC_DATA], [GEOGRAPHIC_DATA]"
click at [965, 322] on button "Add Area" at bounding box center [984, 323] width 60 height 21
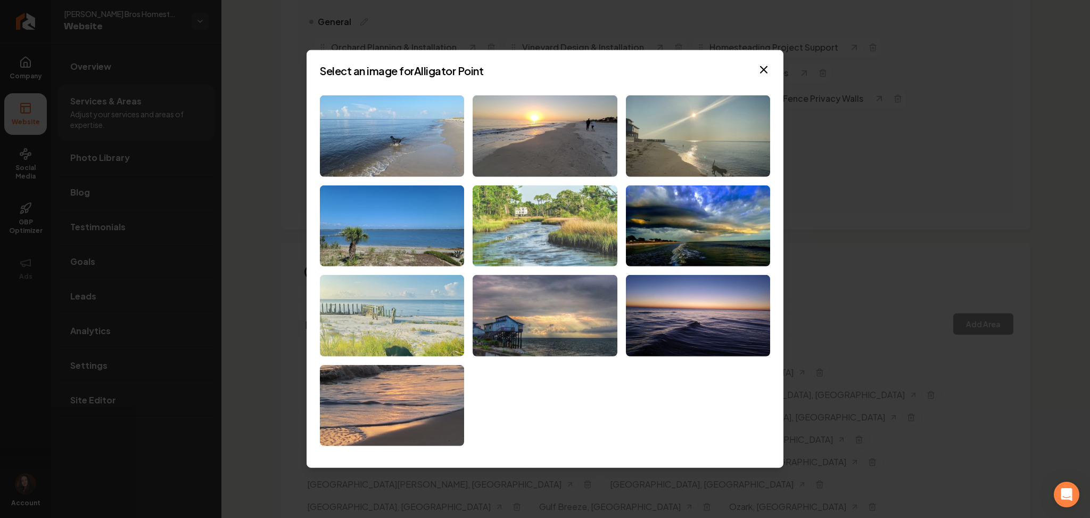
click at [551, 212] on img at bounding box center [545, 225] width 144 height 81
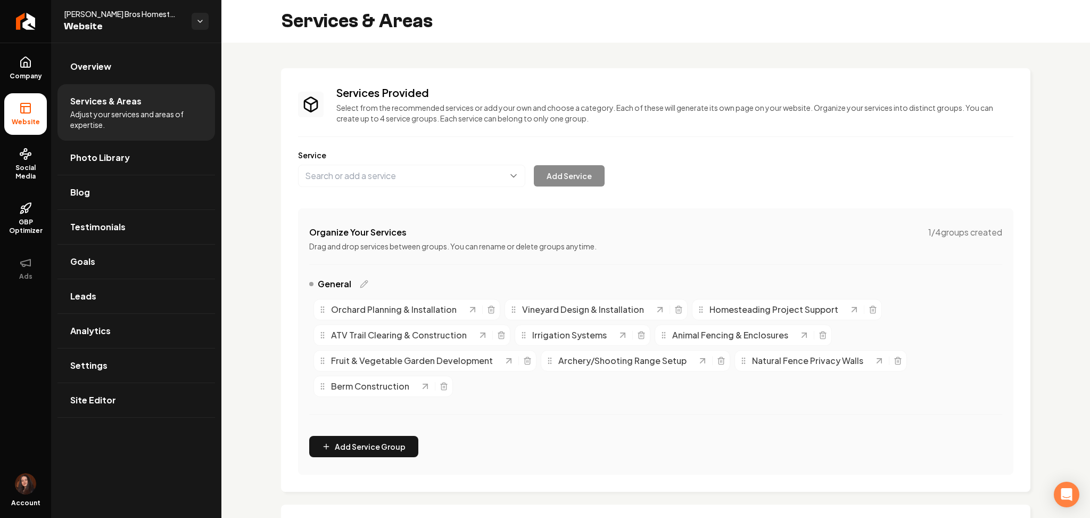
scroll to position [262, 0]
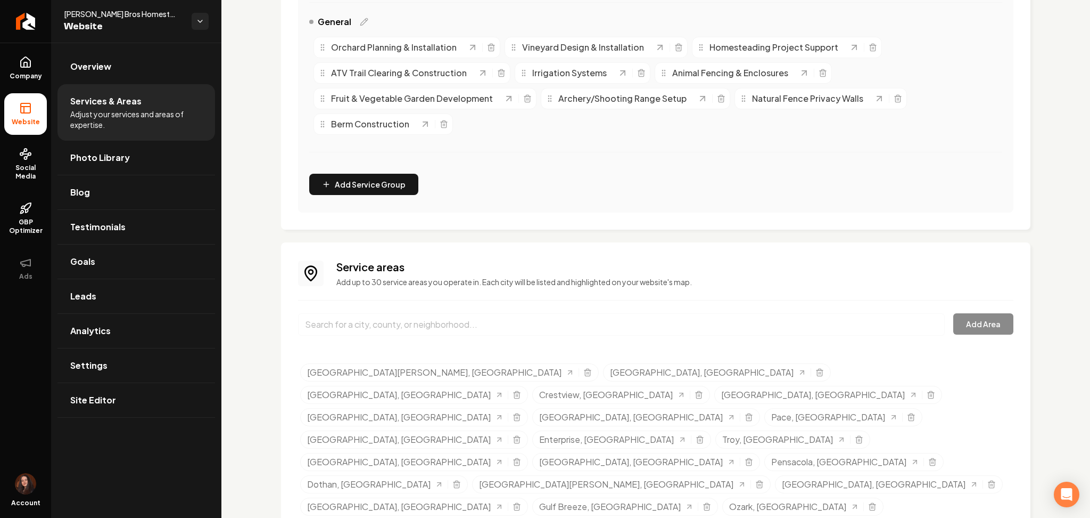
click at [424, 329] on input "Main content area" at bounding box center [621, 324] width 647 height 22
paste input "Mobile"
click at [973, 327] on div "Mobile, AL Add Area" at bounding box center [656, 330] width 716 height 35
click at [973, 328] on div "Mobile, AL Add Area" at bounding box center [656, 330] width 716 height 35
click at [972, 328] on div "Mobile, AL Add Area" at bounding box center [656, 330] width 716 height 35
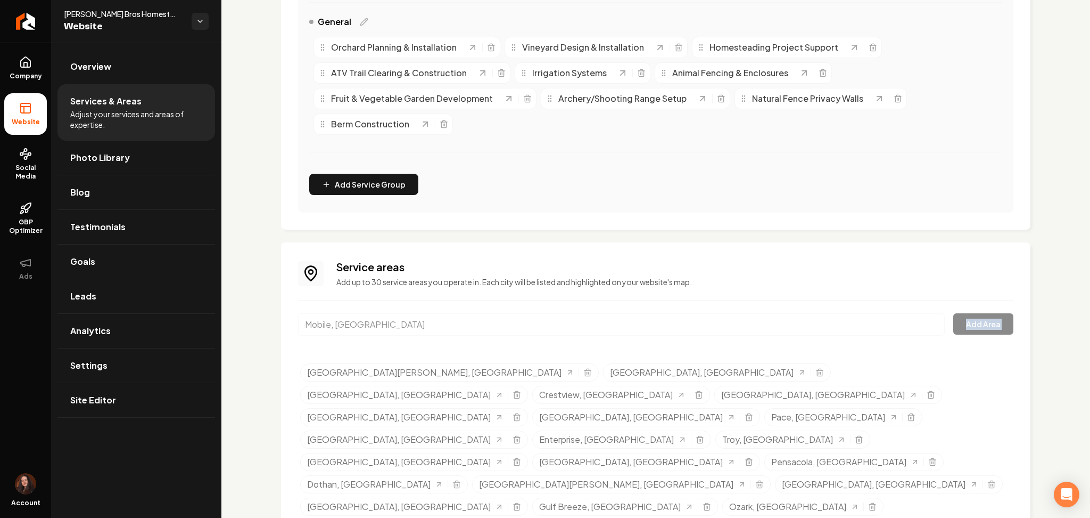
click at [970, 328] on div "Mobile, AL Add Area" at bounding box center [656, 330] width 716 height 35
click at [969, 327] on div "Mobile, AL Add Area" at bounding box center [656, 330] width 716 height 35
click at [966, 325] on div "Mobile, AL Add Area" at bounding box center [656, 330] width 716 height 35
click at [521, 502] on icon "Selected tags" at bounding box center [517, 506] width 9 height 9
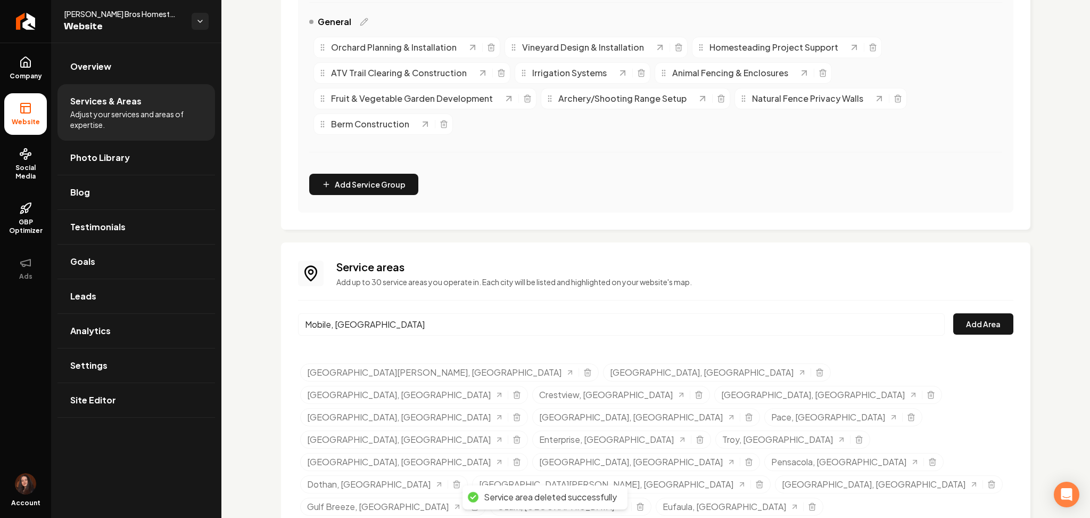
click at [375, 325] on input "Mobile, [GEOGRAPHIC_DATA]" at bounding box center [621, 324] width 647 height 22
click at [955, 323] on button "Add Area" at bounding box center [984, 323] width 60 height 21
drag, startPoint x: 343, startPoint y: 320, endPoint x: 253, endPoint y: 324, distance: 89.6
click at [257, 323] on div "Services Provided Select from the recommended services or add your own and choo…" at bounding box center [656, 205] width 869 height 849
paste input "Chikasaw"
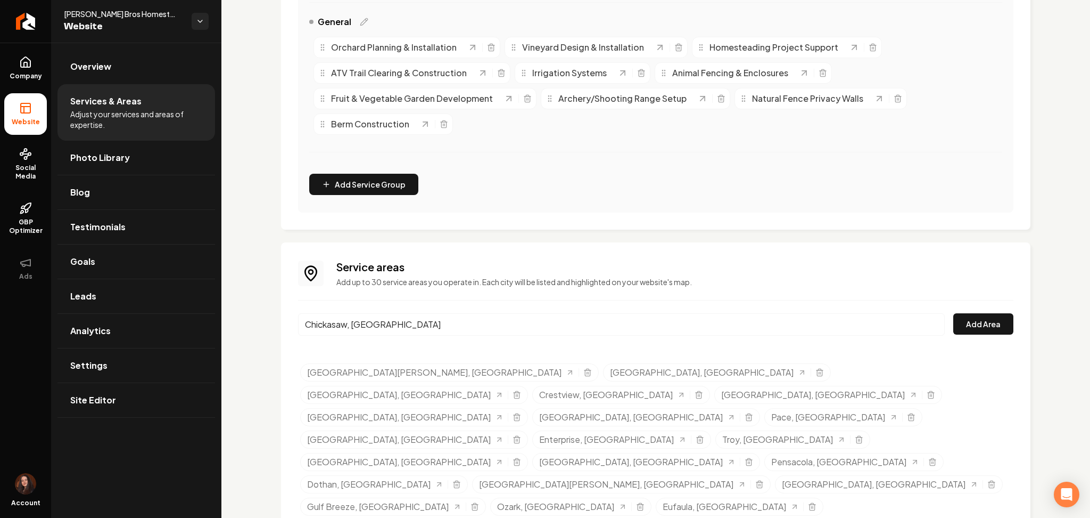
click at [942, 327] on div "Chickasaw, AL Add Area" at bounding box center [656, 330] width 716 height 35
click at [956, 325] on button "Add Area" at bounding box center [984, 323] width 60 height 21
drag, startPoint x: 392, startPoint y: 323, endPoint x: 266, endPoint y: 330, distance: 126.4
click at [267, 329] on div "Services Provided Select from the recommended services or add your own and choo…" at bounding box center [656, 205] width 869 height 849
paste input "Saraland"
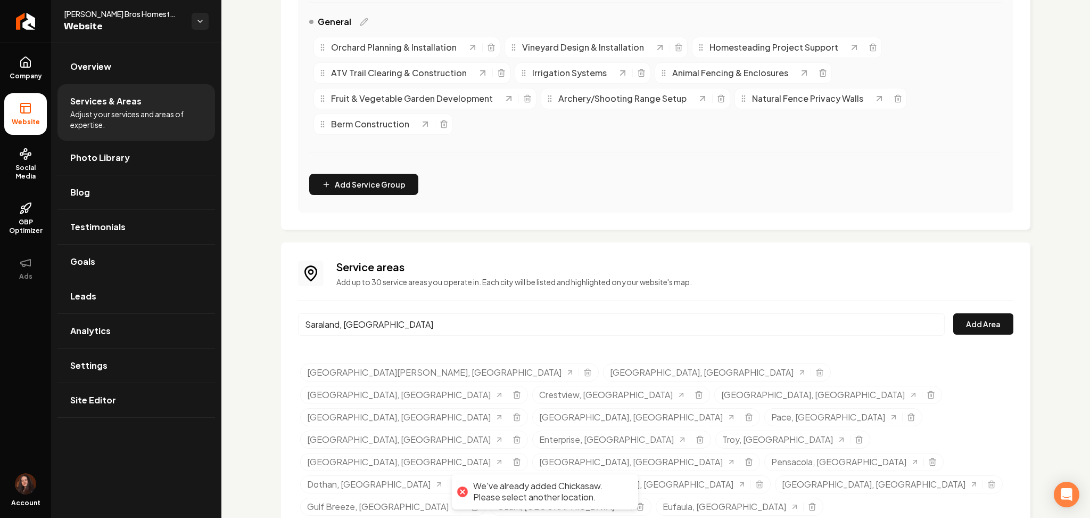
drag, startPoint x: 326, startPoint y: 343, endPoint x: 778, endPoint y: 327, distance: 452.8
click at [958, 332] on button "Add Area" at bounding box center [984, 323] width 60 height 21
drag, startPoint x: 293, startPoint y: 333, endPoint x: 244, endPoint y: 344, distance: 50.8
click at [244, 343] on div "Services Provided Select from the recommended services or add your own and choo…" at bounding box center [656, 205] width 869 height 849
paste input "[PERSON_NAME]"
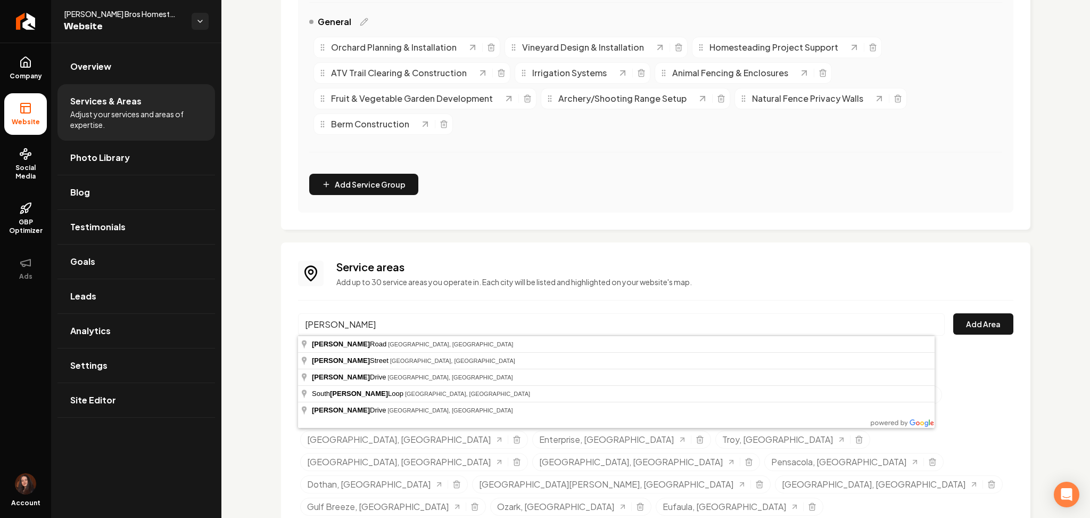
drag, startPoint x: 341, startPoint y: 318, endPoint x: 239, endPoint y: 334, distance: 103.0
click at [239, 334] on div "Services Provided Select from the recommended services or add your own and choo…" at bounding box center [656, 205] width 869 height 849
paste input "c"
click at [302, 326] on input "[PERSON_NAME]" at bounding box center [621, 324] width 647 height 22
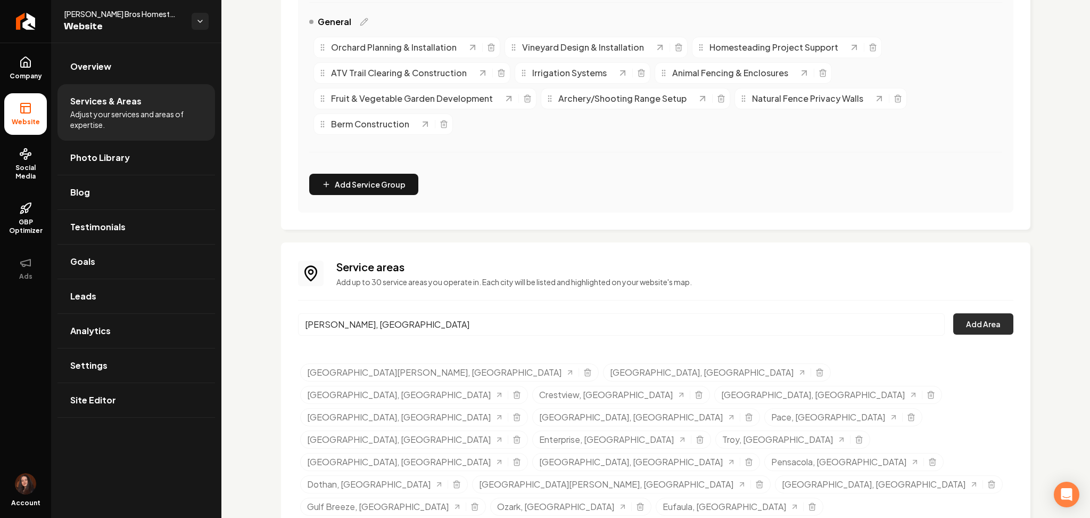
click at [995, 323] on button "Add Area" at bounding box center [984, 323] width 60 height 21
drag, startPoint x: 424, startPoint y: 327, endPoint x: 245, endPoint y: 310, distance: 180.2
click at [248, 310] on div "Services Provided Select from the recommended services or add your own and choo…" at bounding box center [656, 205] width 869 height 849
paste input "Gulf Shores"
click at [965, 326] on button "Add Area" at bounding box center [984, 323] width 60 height 21
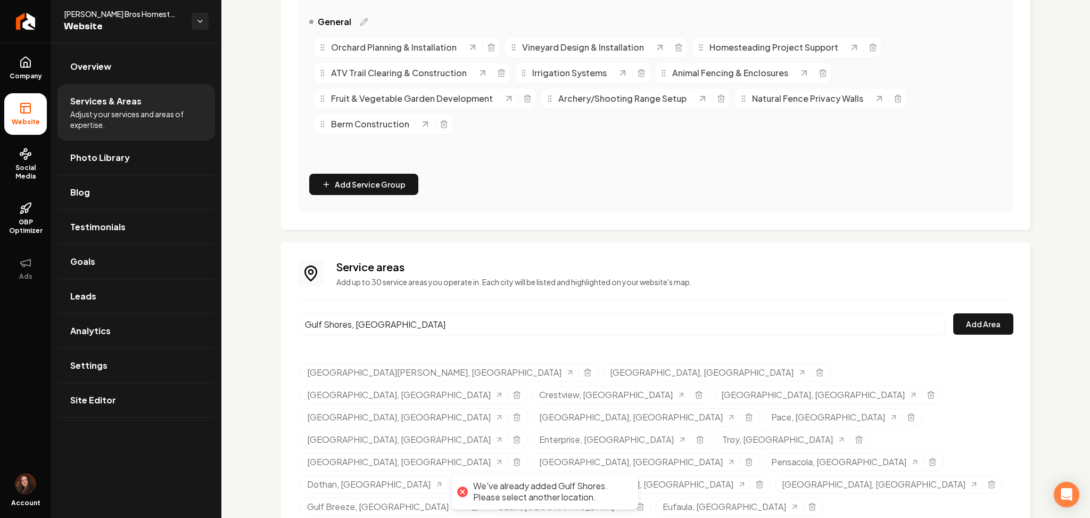
drag, startPoint x: 397, startPoint y: 325, endPoint x: 253, endPoint y: 330, distance: 143.9
click at [253, 330] on div "Services Provided Select from the recommended services or add your own and choo…" at bounding box center [656, 205] width 869 height 849
drag, startPoint x: 671, startPoint y: 419, endPoint x: 691, endPoint y: 417, distance: 19.2
click at [691, 417] on ul "[GEOGRAPHIC_DATA][PERSON_NAME], [GEOGRAPHIC_DATA] [GEOGRAPHIC_DATA], [GEOGRAPHI…" at bounding box center [656, 475] width 713 height 224
copy span "[GEOGRAPHIC_DATA],"
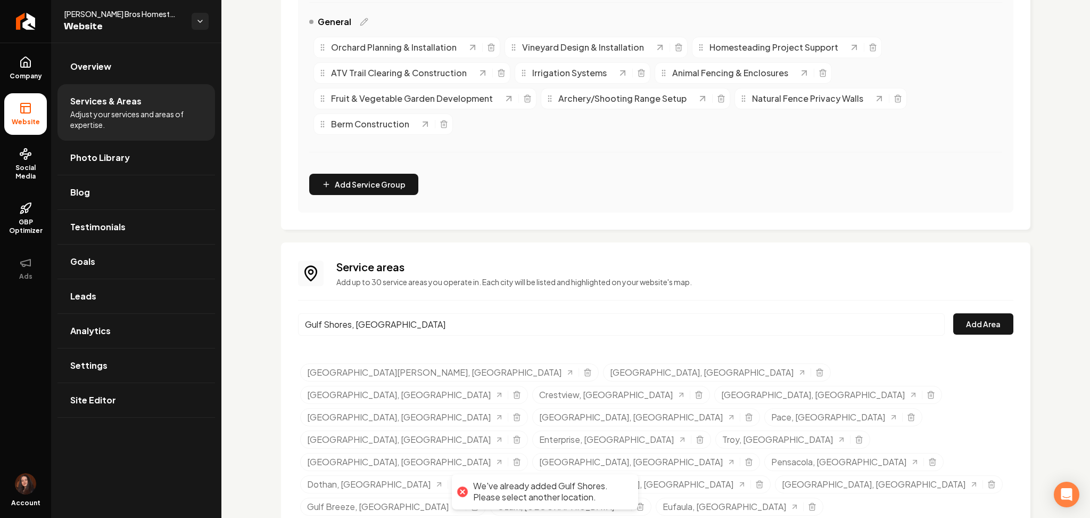
click at [425, 326] on input "Gulf Shores, [GEOGRAPHIC_DATA]" at bounding box center [621, 324] width 647 height 22
drag, startPoint x: 416, startPoint y: 327, endPoint x: 209, endPoint y: 325, distance: 207.1
click at [209, 325] on div "Company Website Social Media GBP Optimizer Ads Account [PERSON_NAME] Bros Homes…" at bounding box center [545, 259] width 1090 height 518
paste input "[GEOGRAPHIC_DATA],"
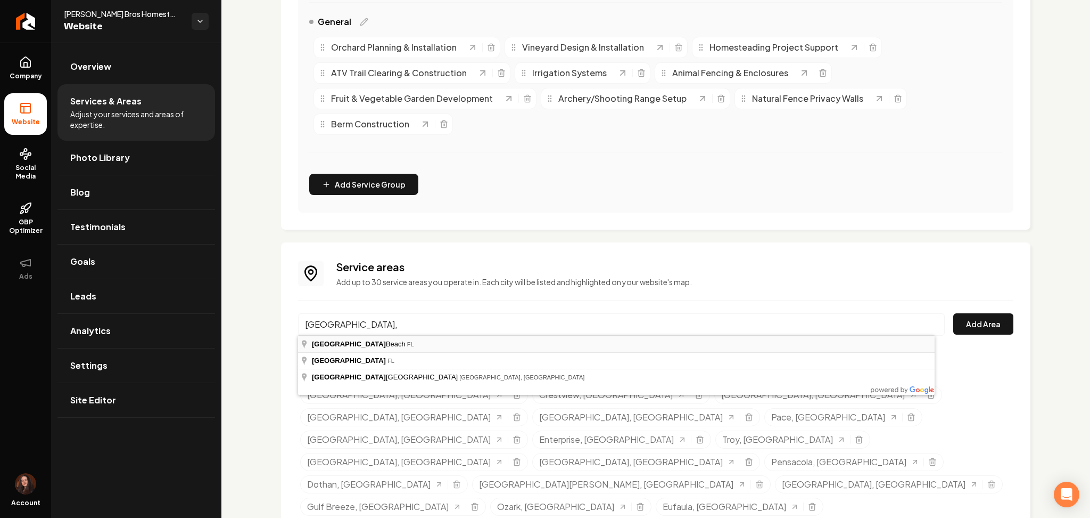
type input "[GEOGRAPHIC_DATA], [GEOGRAPHIC_DATA]"
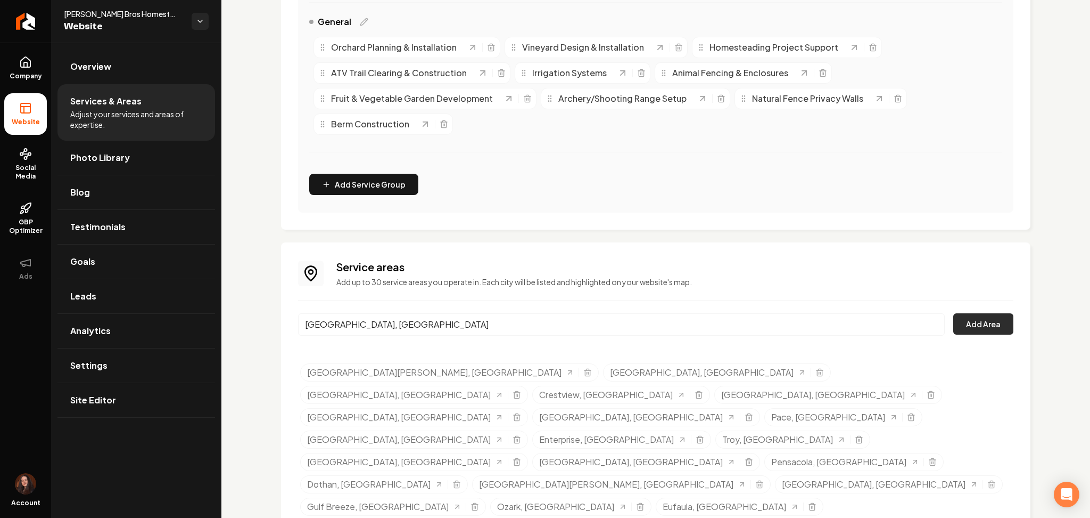
click at [972, 331] on button "Add Area" at bounding box center [984, 323] width 60 height 21
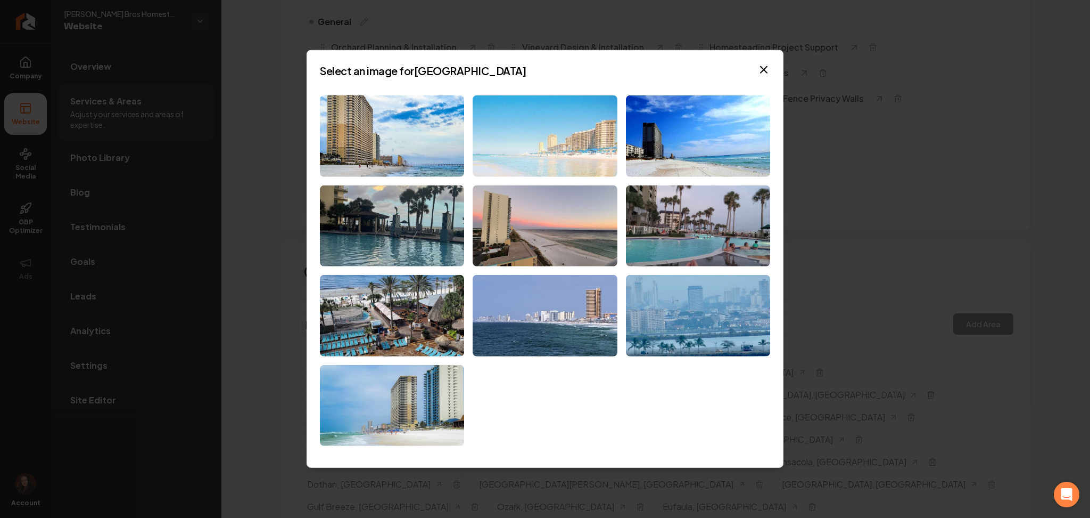
click at [583, 153] on img at bounding box center [545, 135] width 144 height 81
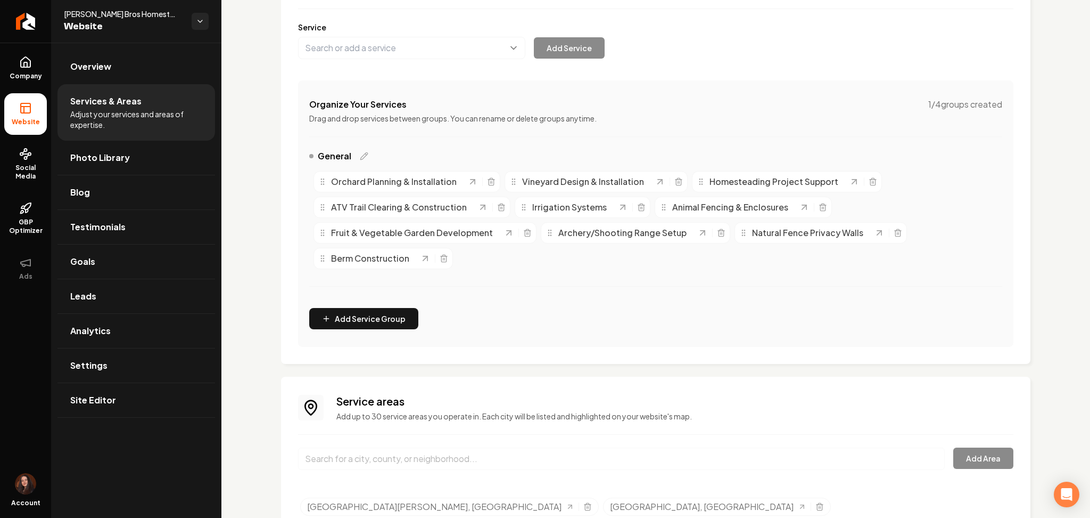
scroll to position [0, 0]
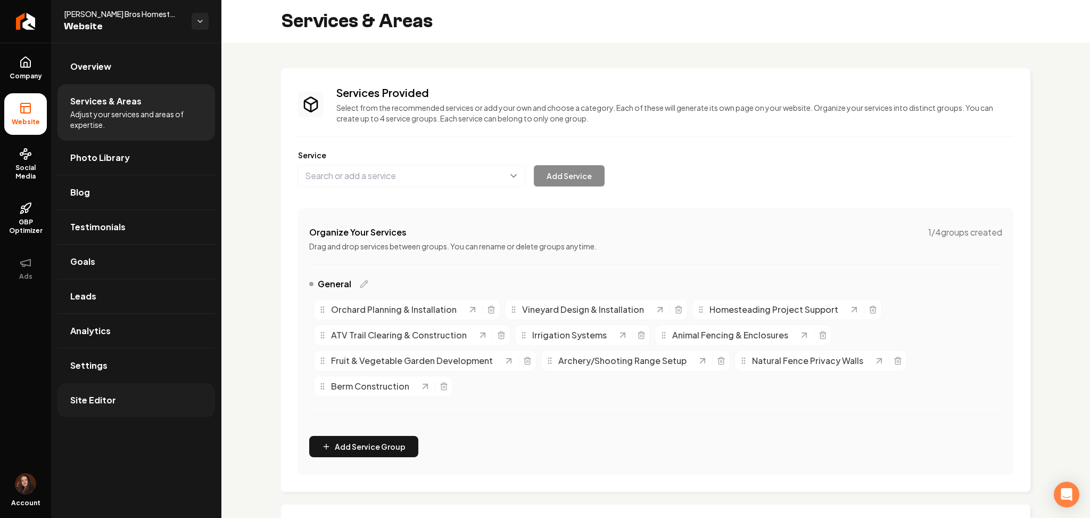
click at [92, 400] on span "Site Editor" at bounding box center [93, 399] width 46 height 13
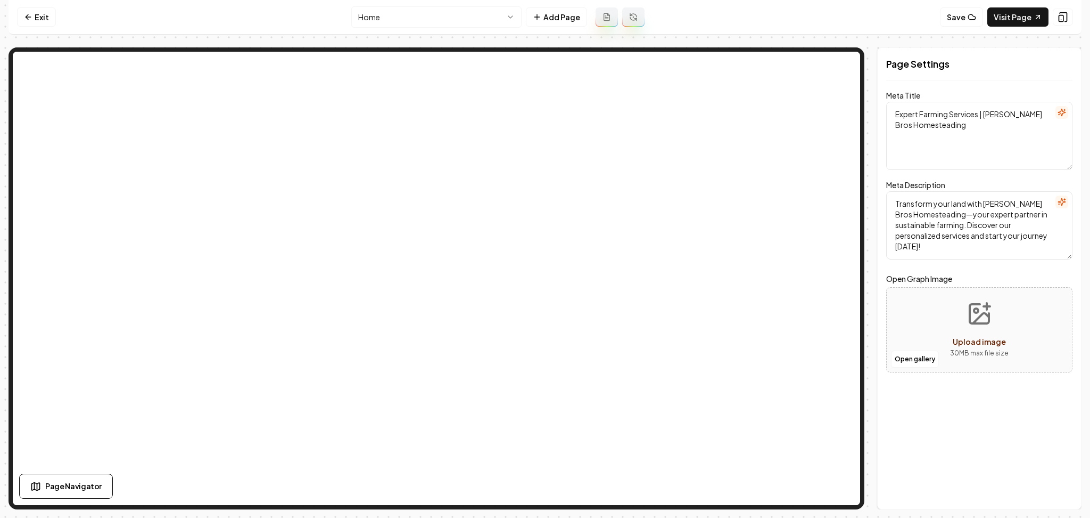
click at [432, 28] on nav "Exit Home Add Page Save Visit Page" at bounding box center [545, 17] width 1073 height 35
click at [436, 18] on html "Computer Required This feature is only available on a computer. Please switch t…" at bounding box center [545, 259] width 1090 height 518
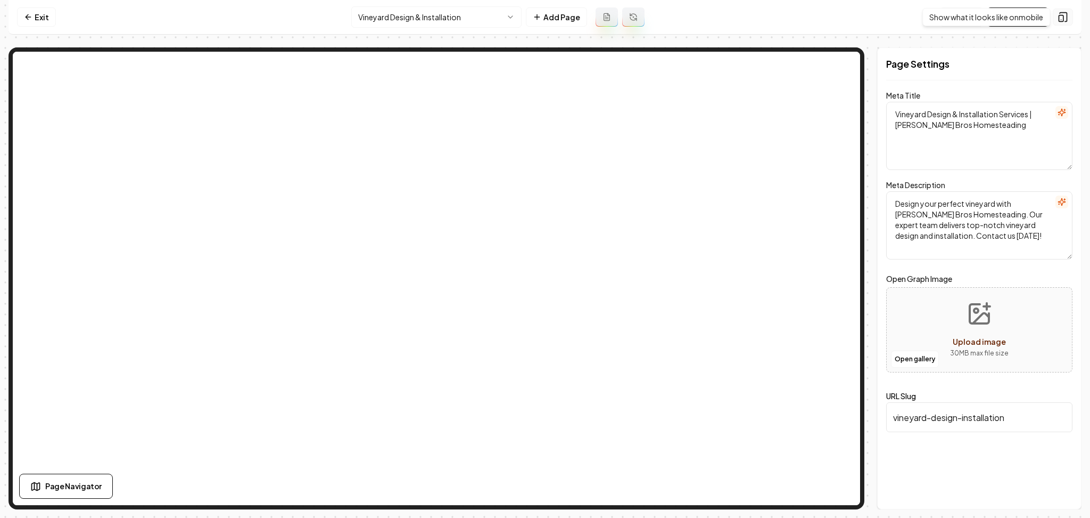
click at [1033, 15] on div "Show what it looks like on mobile Show what it looks like on mobile" at bounding box center [987, 17] width 128 height 18
click at [1009, 23] on link "Visit Page" at bounding box center [1018, 16] width 61 height 19
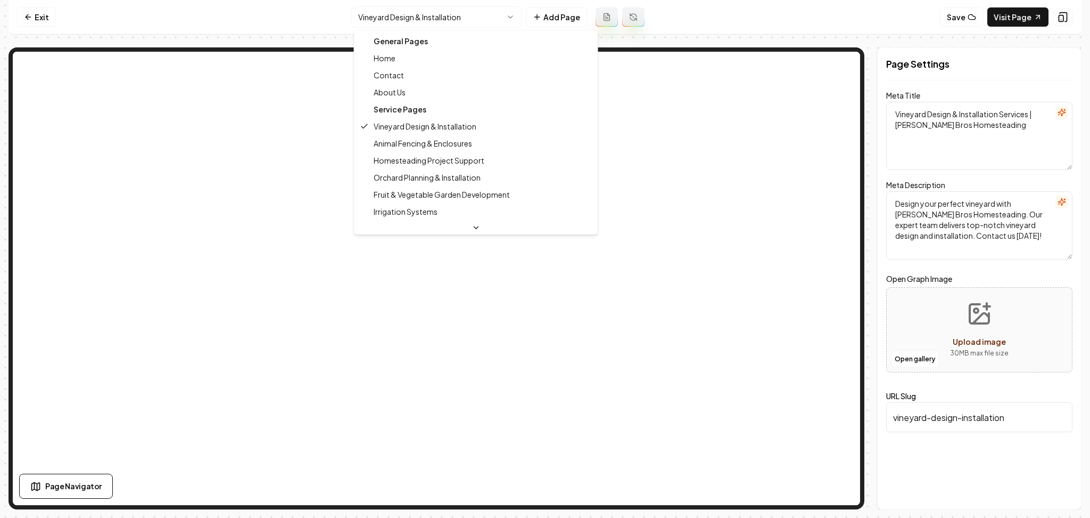
click at [379, 26] on html "Computer Required This feature is only available on a computer. Please switch t…" at bounding box center [545, 259] width 1090 height 518
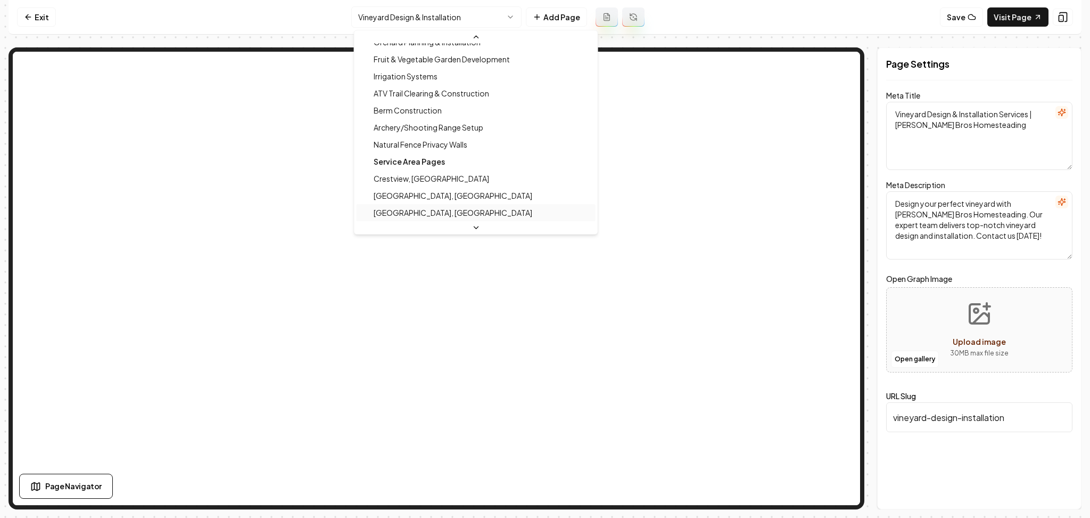
scroll to position [153, 0]
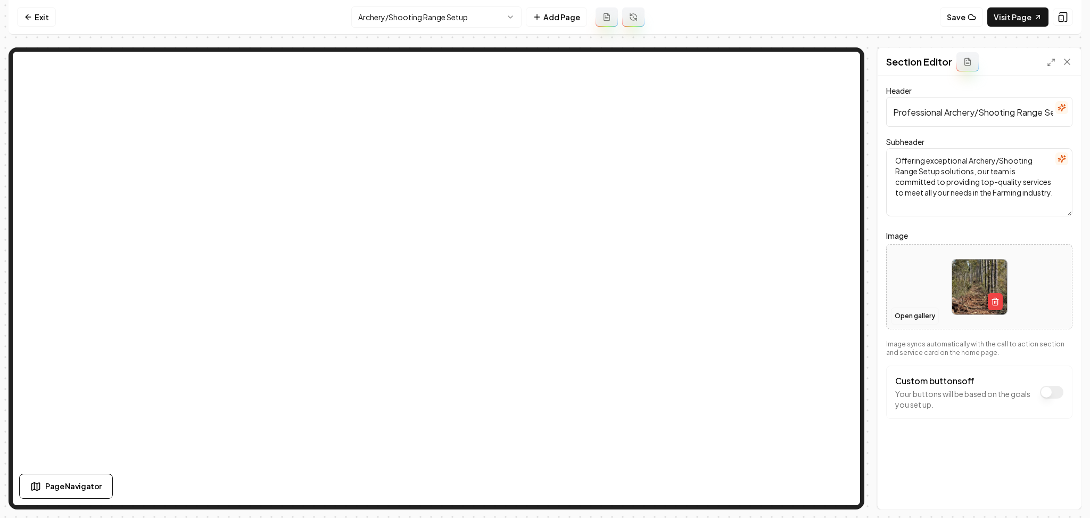
click at [913, 315] on button "Open gallery" at bounding box center [915, 315] width 48 height 17
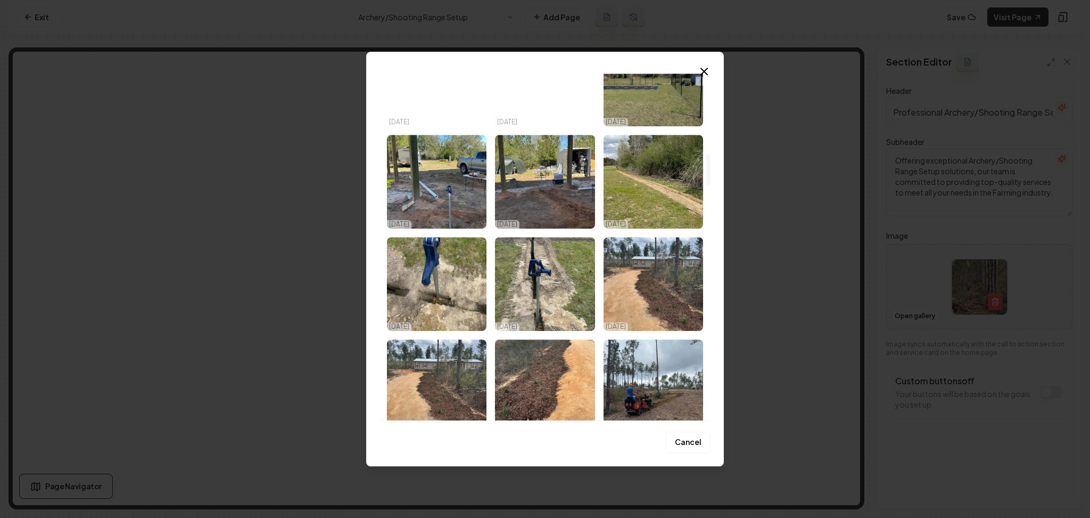
scroll to position [994, 0]
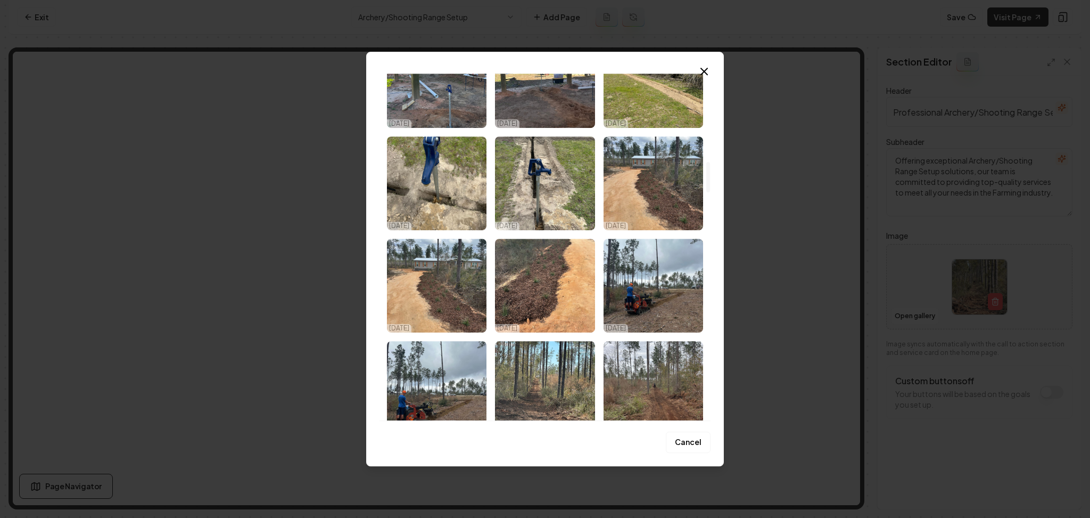
click at [628, 276] on img "Select image image_68e1ec015c7cd75eb8f74a2a.webp" at bounding box center [654, 286] width 100 height 94
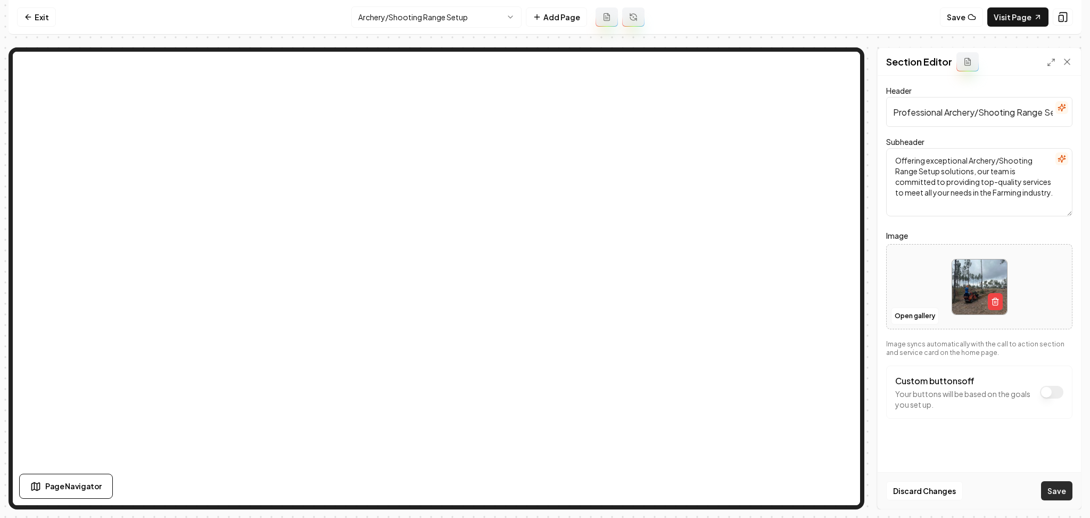
click at [1052, 490] on button "Save" at bounding box center [1056, 490] width 31 height 19
click at [452, 24] on html "Computer Required This feature is only available on a computer. Please switch t…" at bounding box center [545, 259] width 1090 height 518
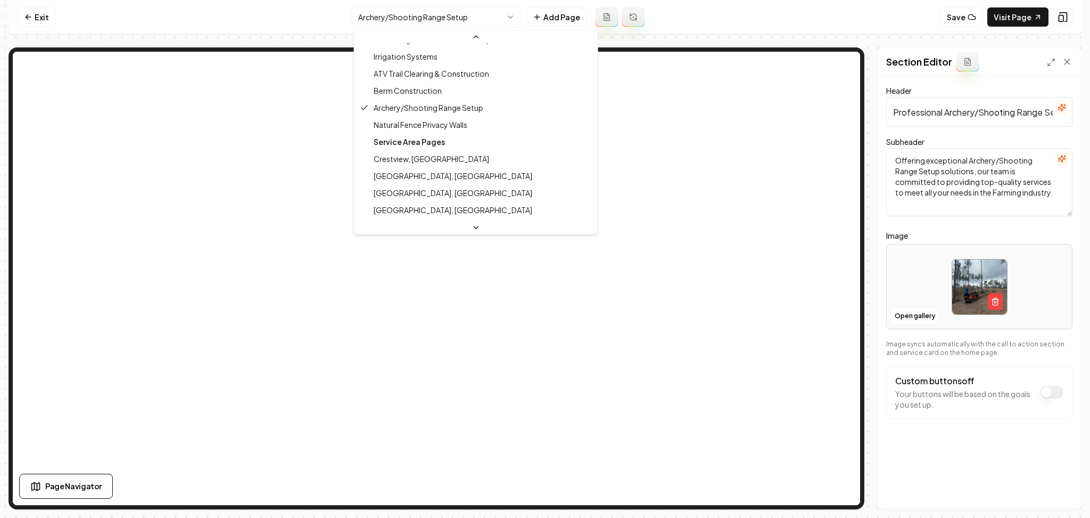
scroll to position [202, 0]
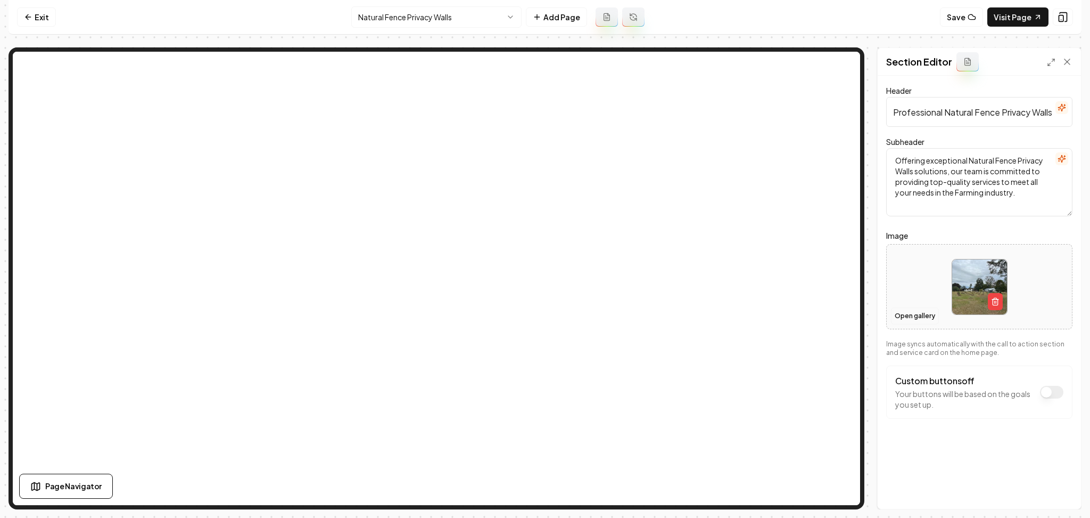
click at [932, 318] on button "Open gallery" at bounding box center [915, 315] width 48 height 17
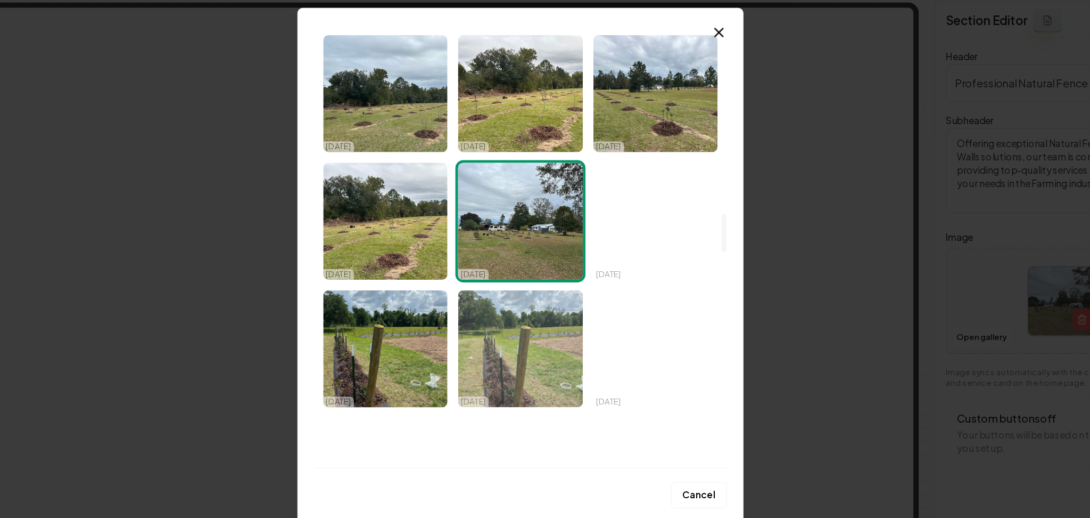
scroll to position [1640, 0]
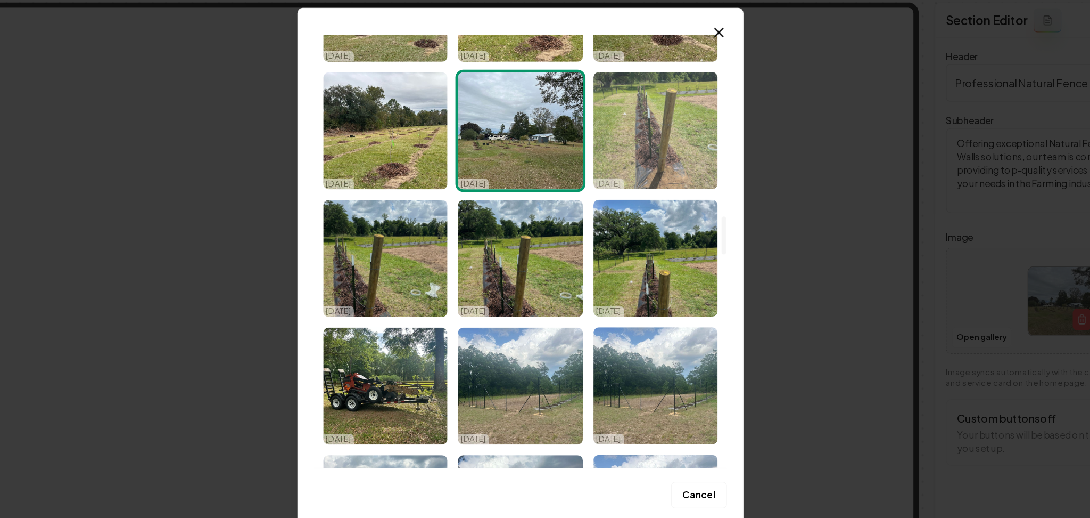
click at [645, 145] on img "Select image image_68e1eb0a5c7cd75eb8f2cb4e.webp" at bounding box center [654, 150] width 100 height 94
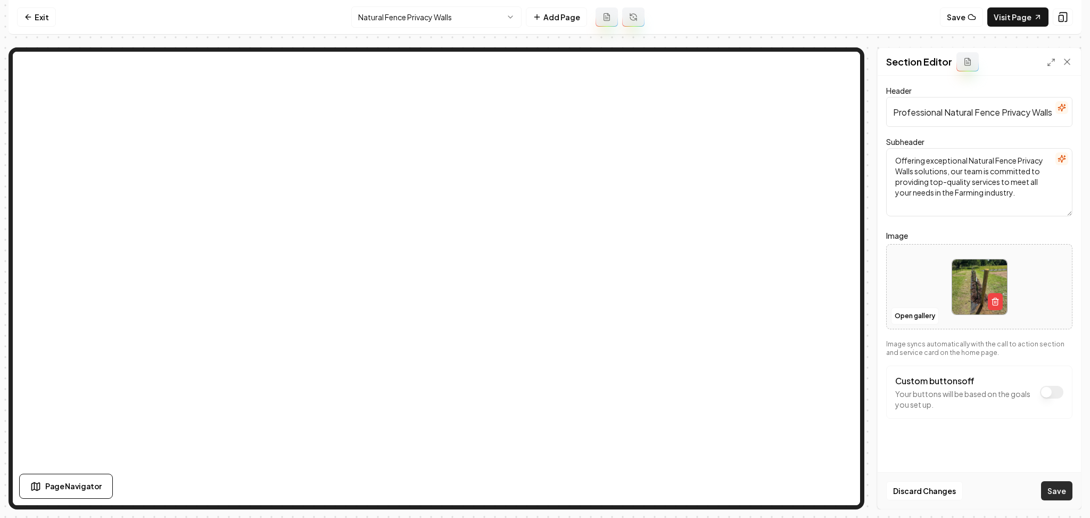
click at [1060, 487] on button "Save" at bounding box center [1056, 490] width 31 height 19
click at [438, 11] on html "Computer Required This feature is only available on a computer. Please switch t…" at bounding box center [545, 259] width 1090 height 518
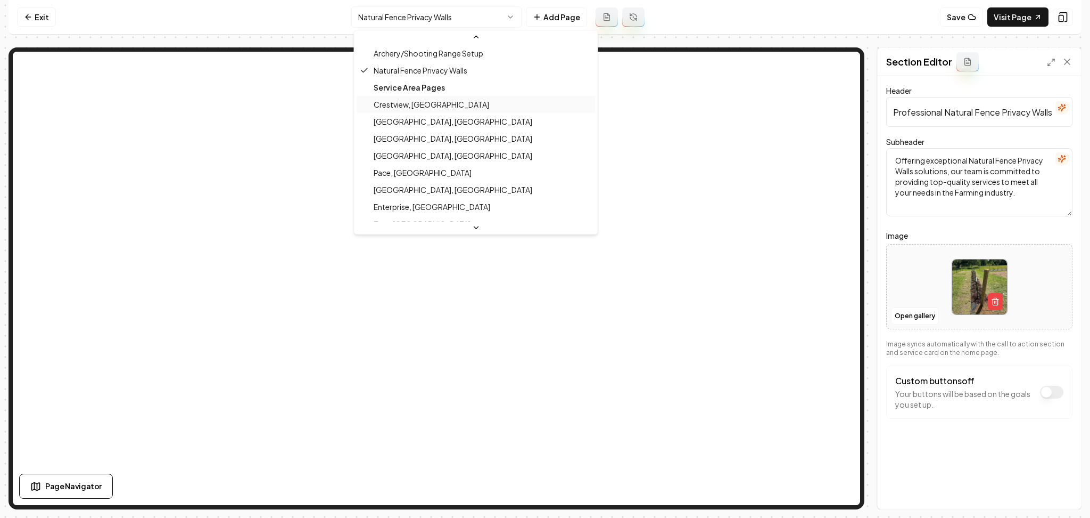
scroll to position [151, 0]
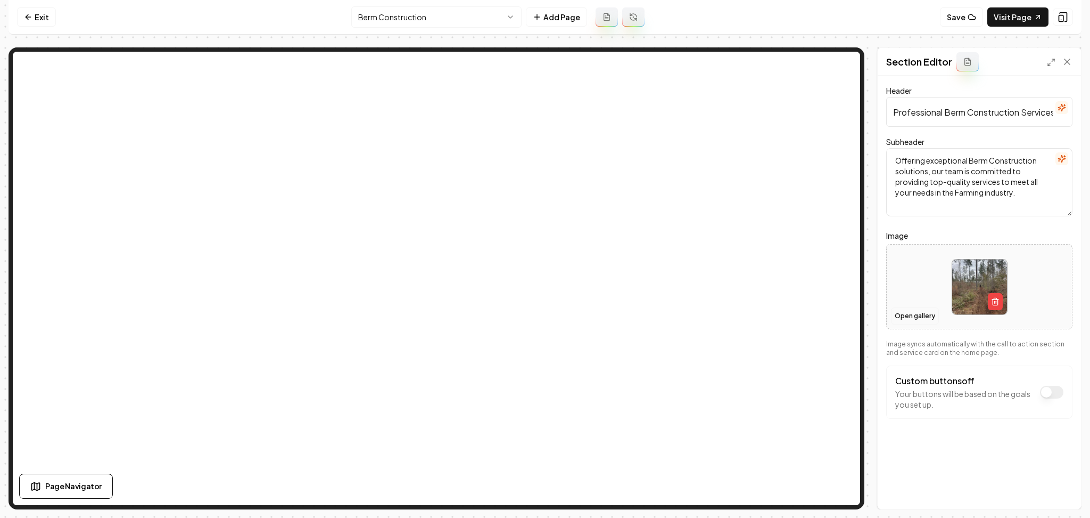
click at [907, 310] on button "Open gallery" at bounding box center [915, 315] width 48 height 17
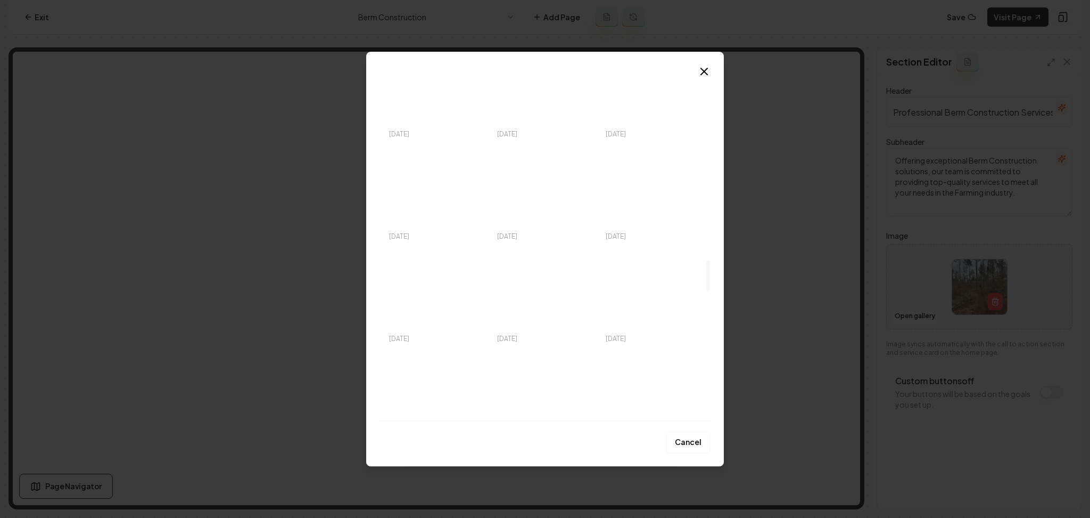
scroll to position [2109, 0]
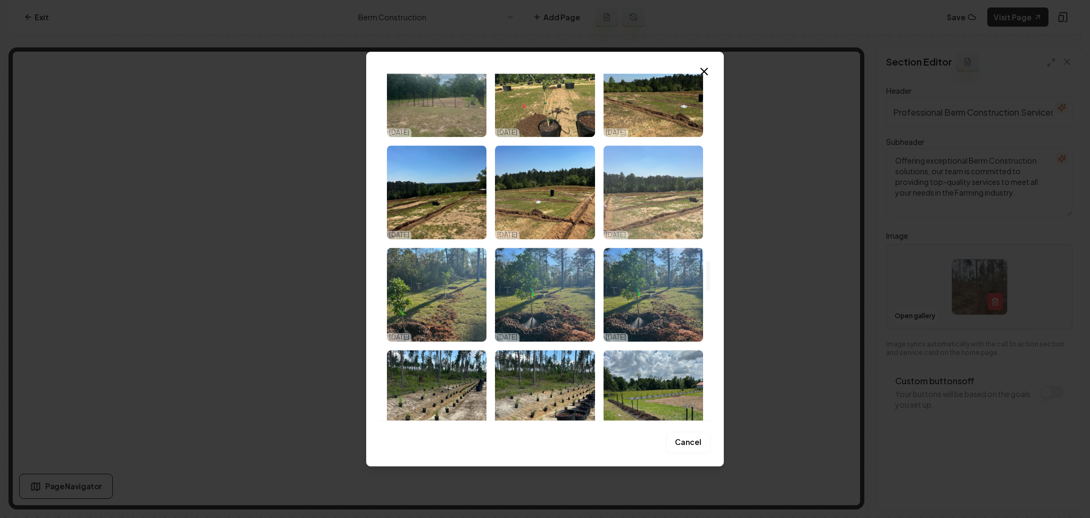
click at [624, 212] on img "Select image image_68e1eb095c7cd75eb8f2c46a.webp" at bounding box center [654, 192] width 100 height 94
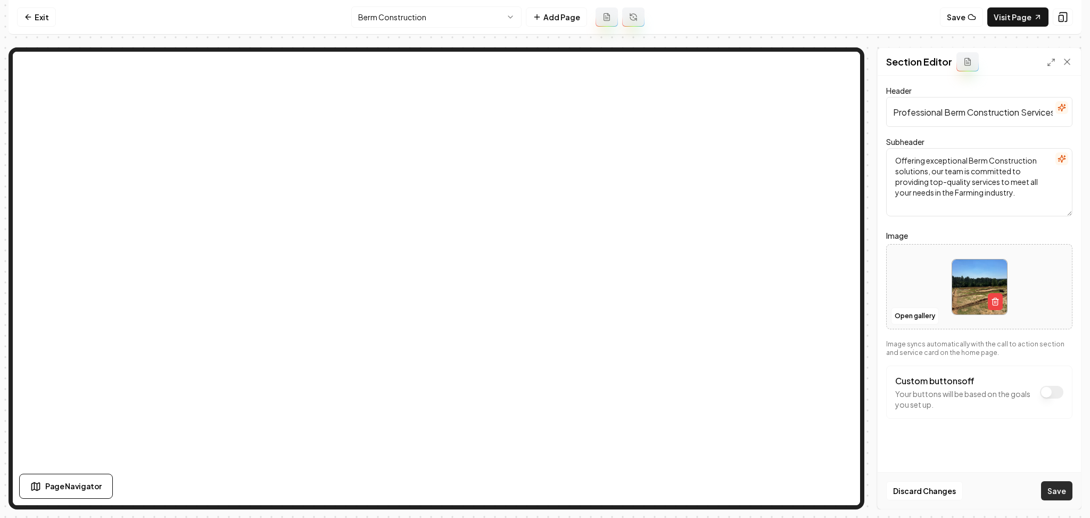
click at [1059, 495] on button "Save" at bounding box center [1056, 490] width 31 height 19
click at [914, 316] on button "Open gallery" at bounding box center [915, 315] width 48 height 17
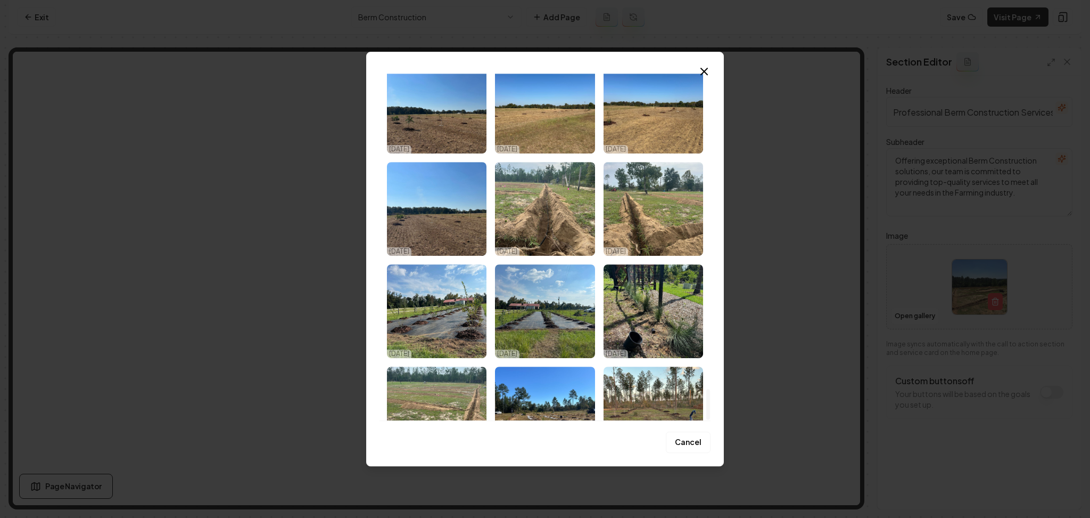
scroll to position [3568, 0]
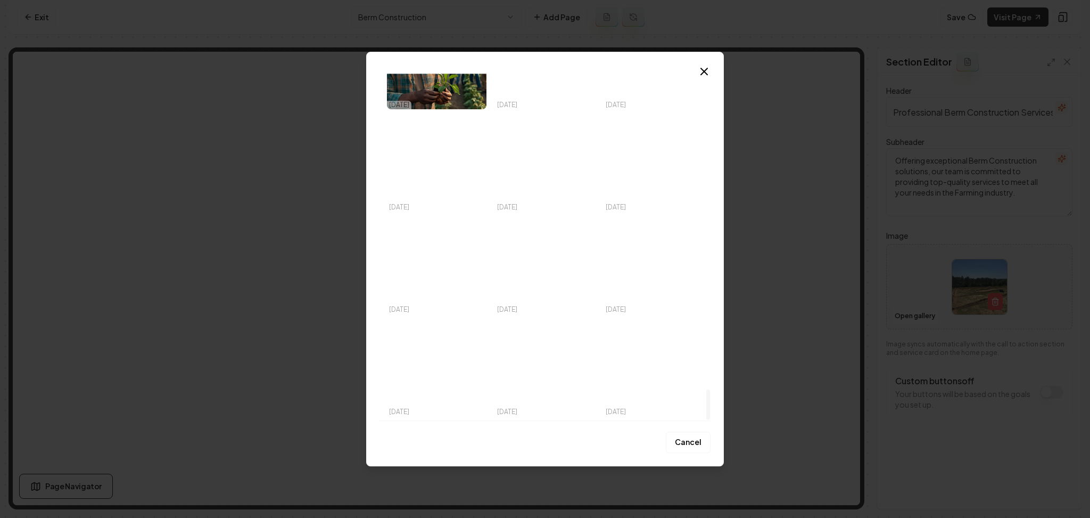
drag, startPoint x: 709, startPoint y: 115, endPoint x: 716, endPoint y: 458, distance: 343.5
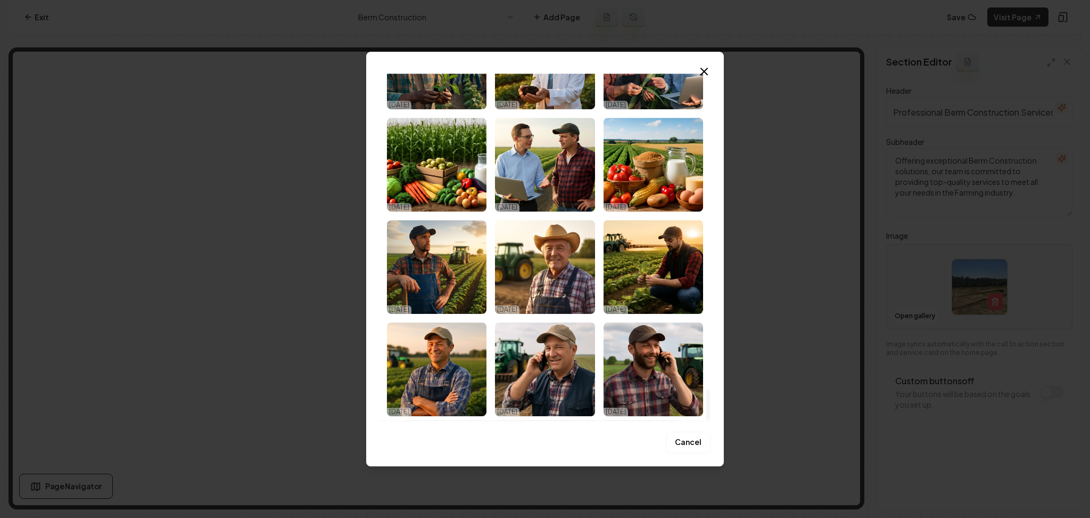
click at [710, 420] on div at bounding box center [709, 404] width 4 height 30
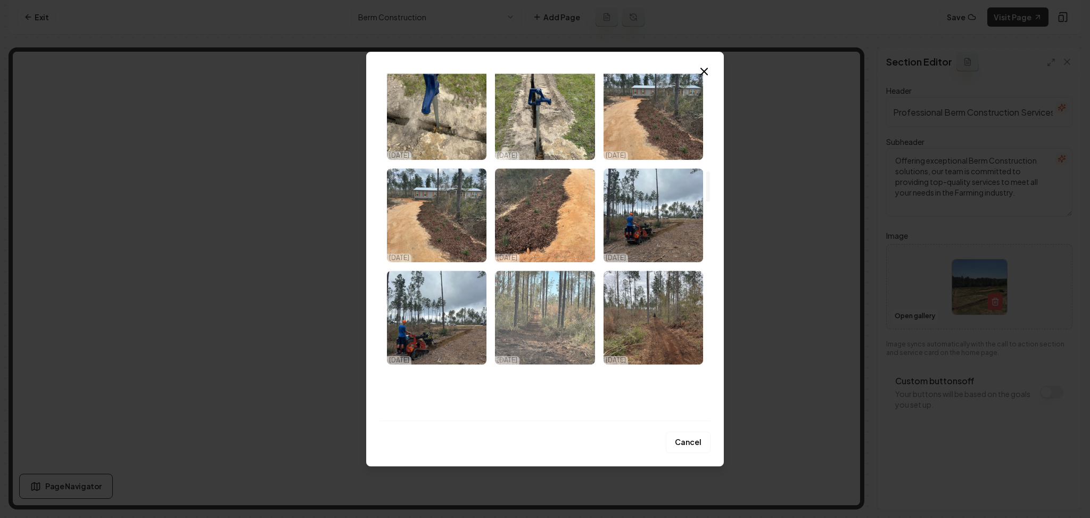
scroll to position [1061, 0]
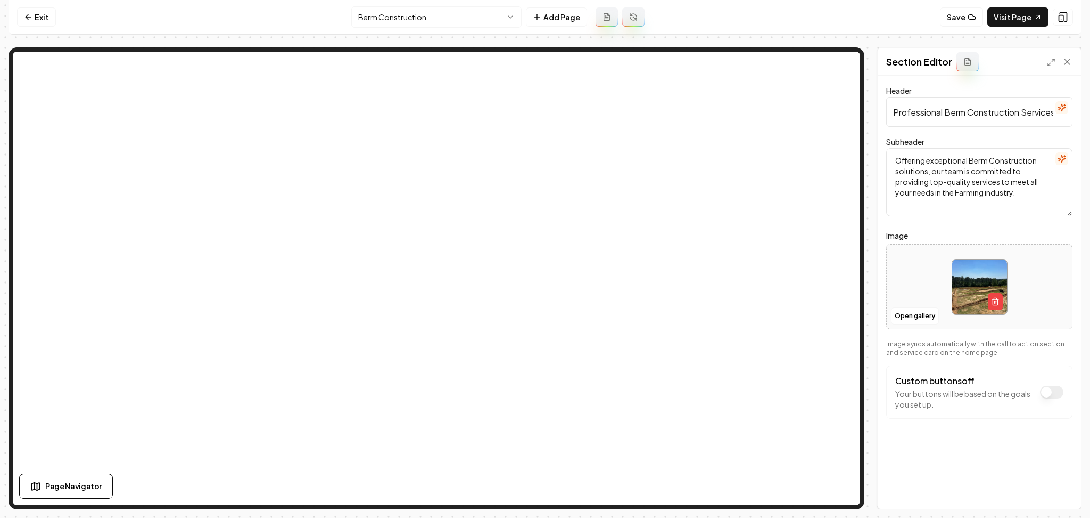
click at [380, 15] on html "Computer Required This feature is only available on a computer. Please switch t…" at bounding box center [545, 259] width 1090 height 518
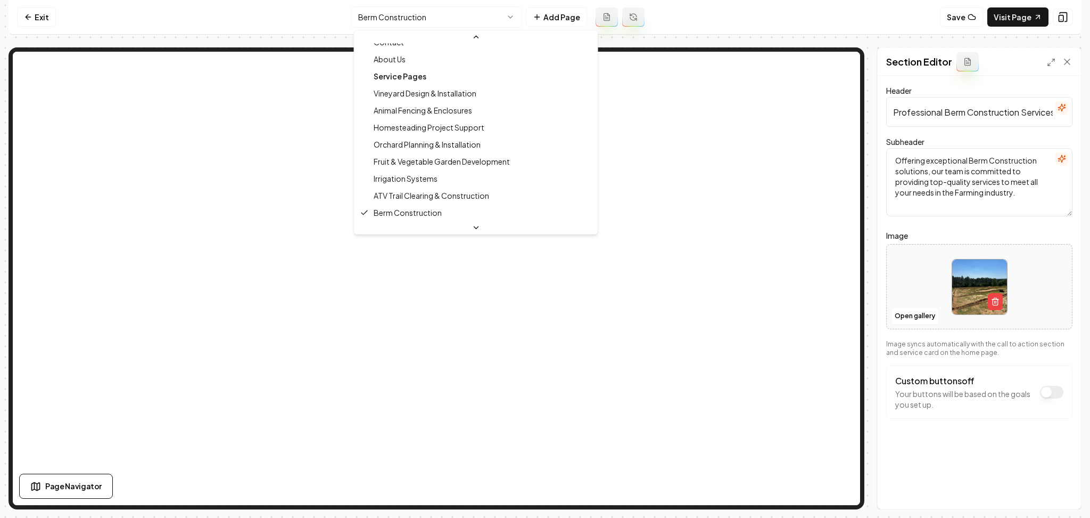
scroll to position [0, 0]
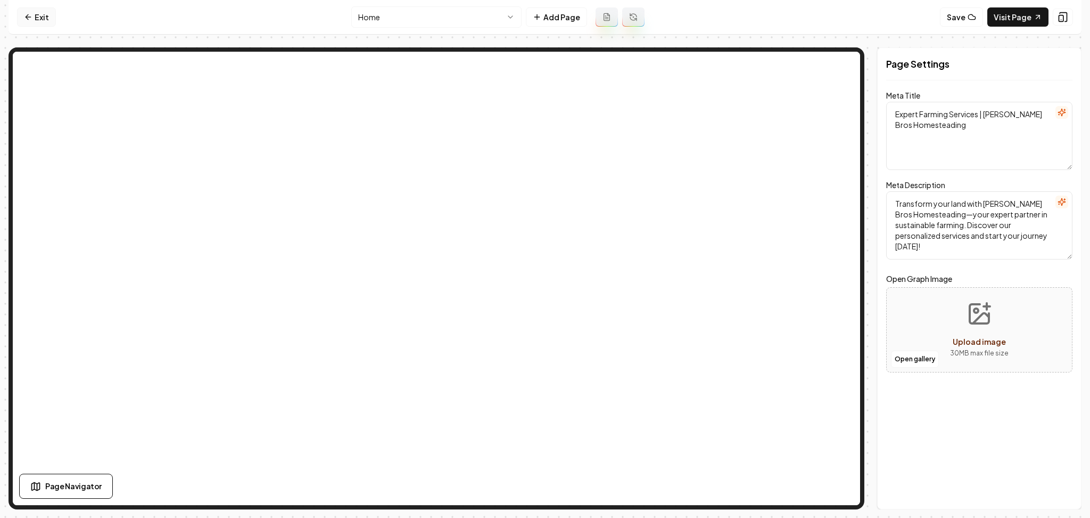
click at [36, 10] on link "Exit" at bounding box center [36, 16] width 39 height 19
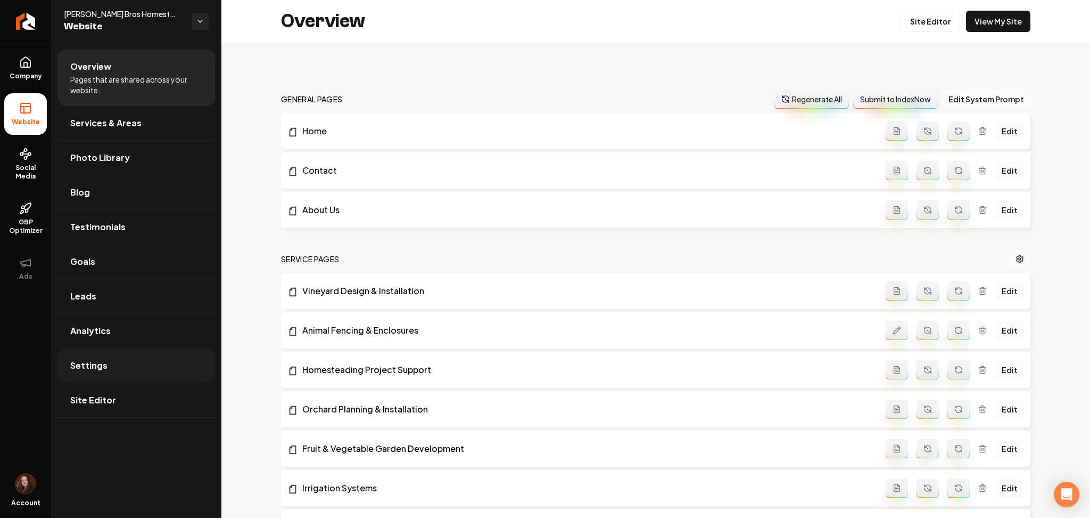
click at [105, 367] on span "Settings" at bounding box center [88, 365] width 37 height 13
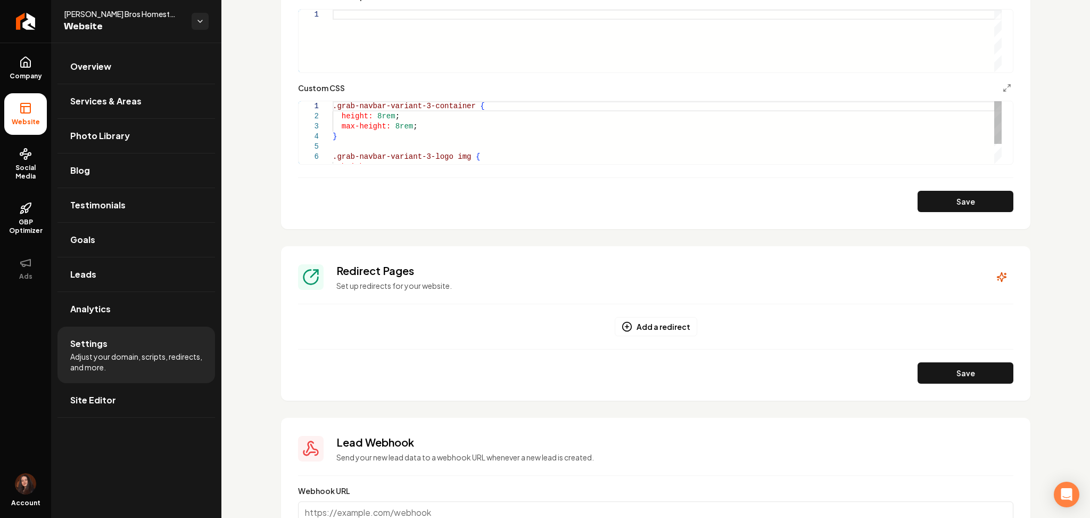
scroll to position [1126, 0]
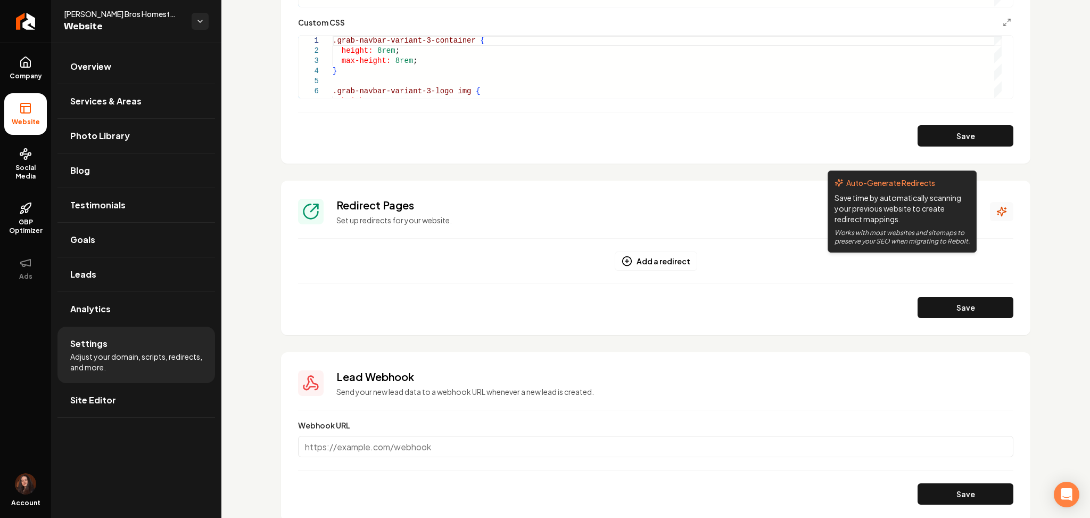
click at [997, 208] on icon "Main content area" at bounding box center [1002, 211] width 11 height 11
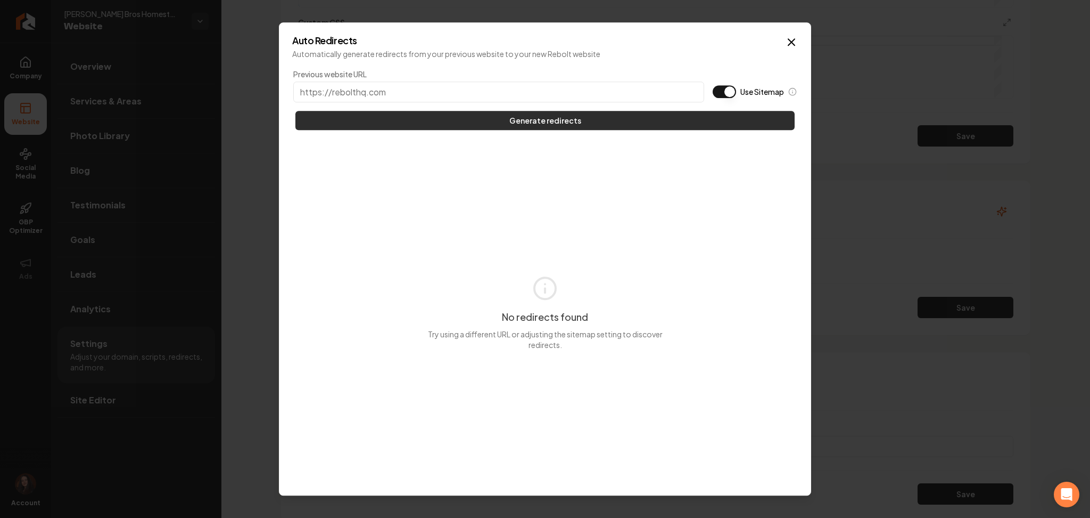
click at [586, 125] on button "Generate redirects" at bounding box center [545, 120] width 499 height 19
click at [586, 122] on button "Generate redirects" at bounding box center [545, 120] width 499 height 19
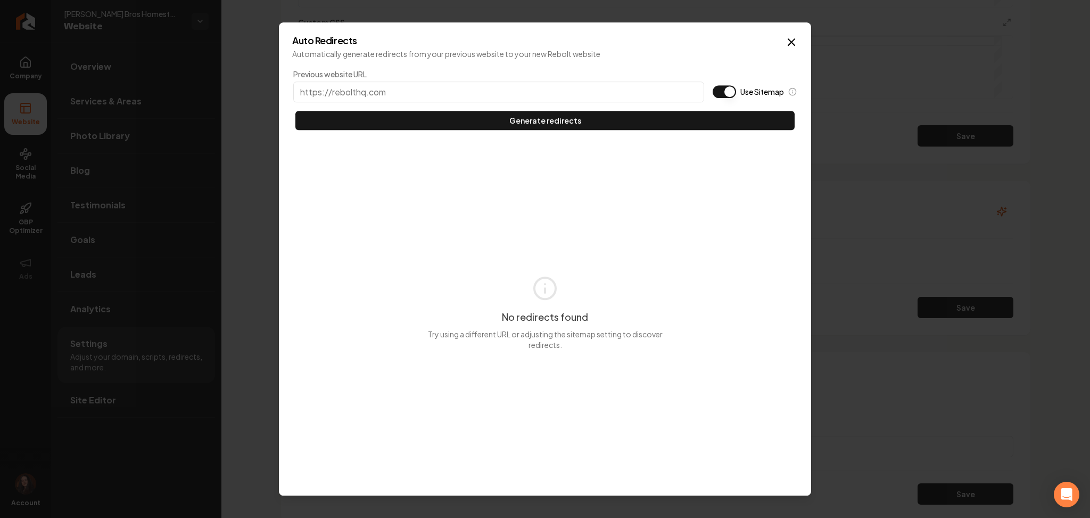
click at [364, 88] on input "Previous website URL" at bounding box center [498, 91] width 411 height 21
paste input "[URL][DOMAIN_NAME]"
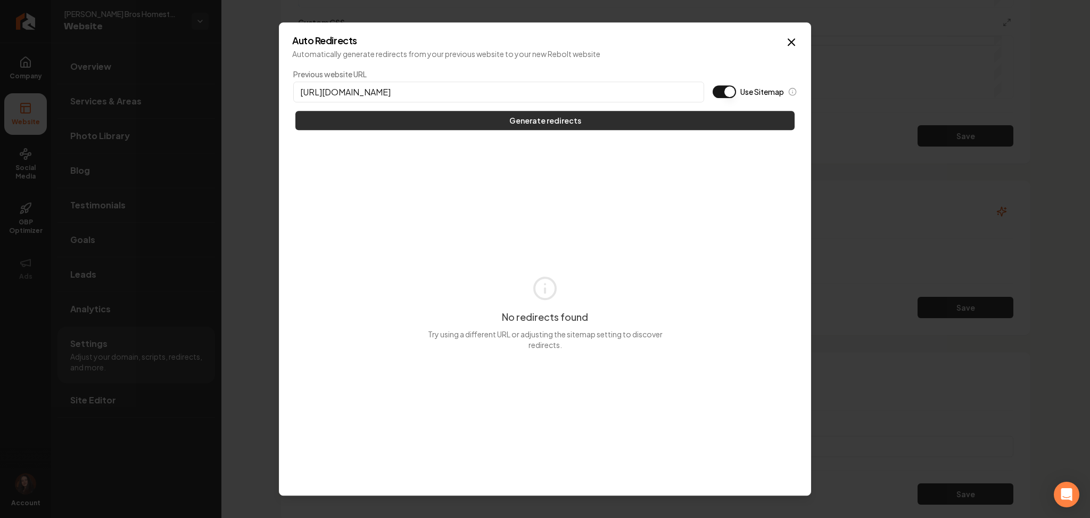
type input "[URL][DOMAIN_NAME]"
click at [371, 115] on button "Generate redirects" at bounding box center [545, 120] width 499 height 19
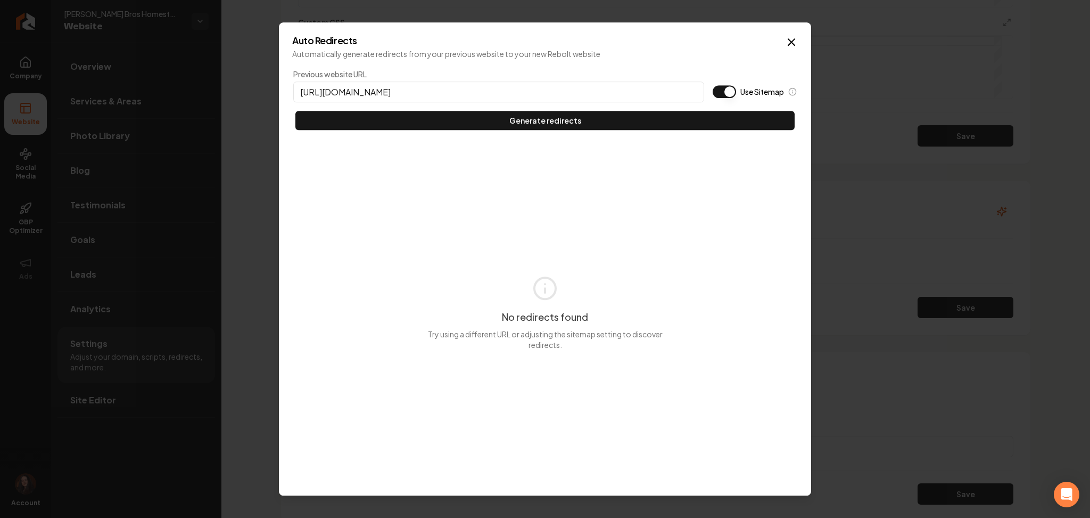
click at [794, 42] on icon "button" at bounding box center [791, 42] width 13 height 13
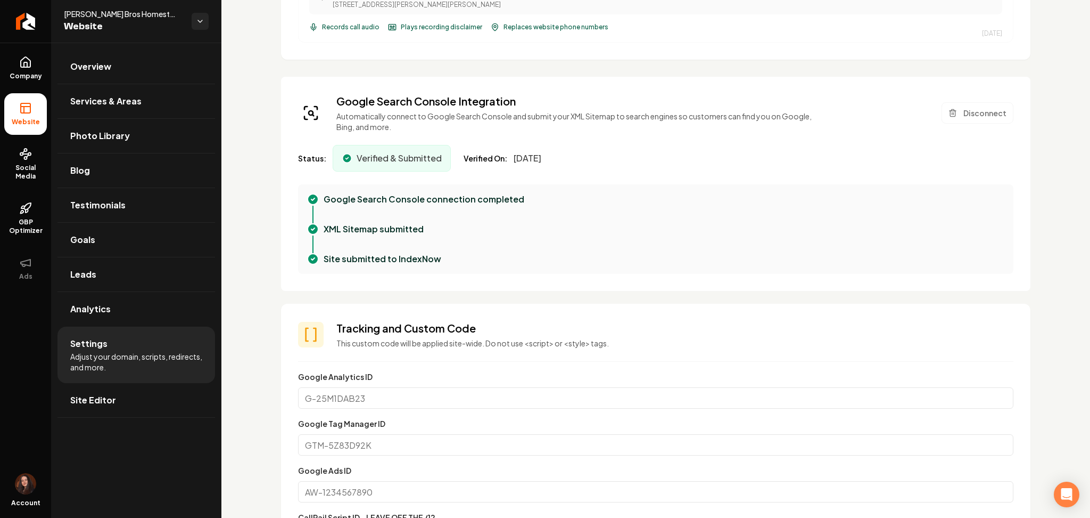
scroll to position [391, 0]
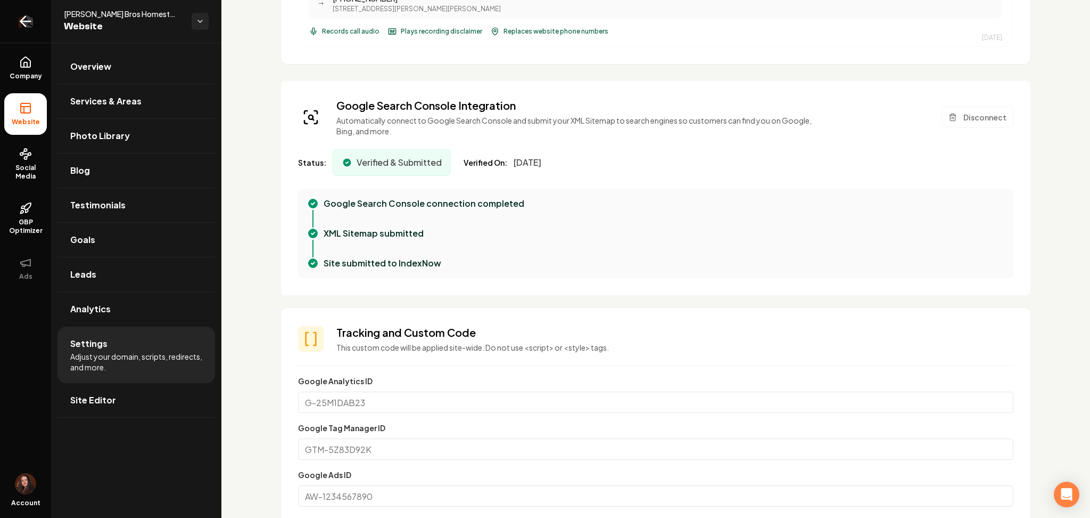
click at [12, 19] on link "Return to dashboard" at bounding box center [25, 21] width 51 height 43
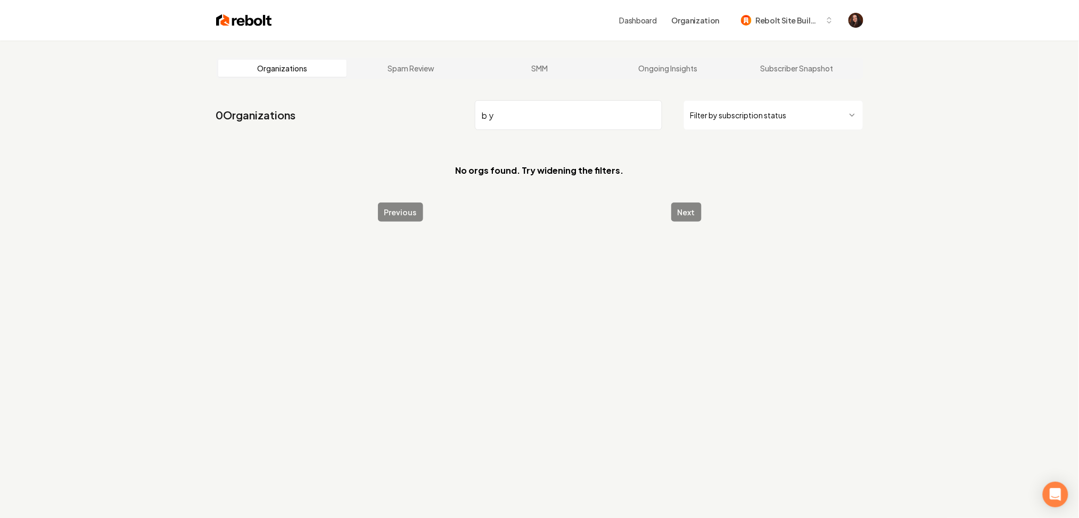
drag, startPoint x: 523, startPoint y: 114, endPoint x: 403, endPoint y: 105, distance: 120.7
click at [437, 108] on nav "0 Organizations b y Filter by subscription status" at bounding box center [539, 119] width 647 height 47
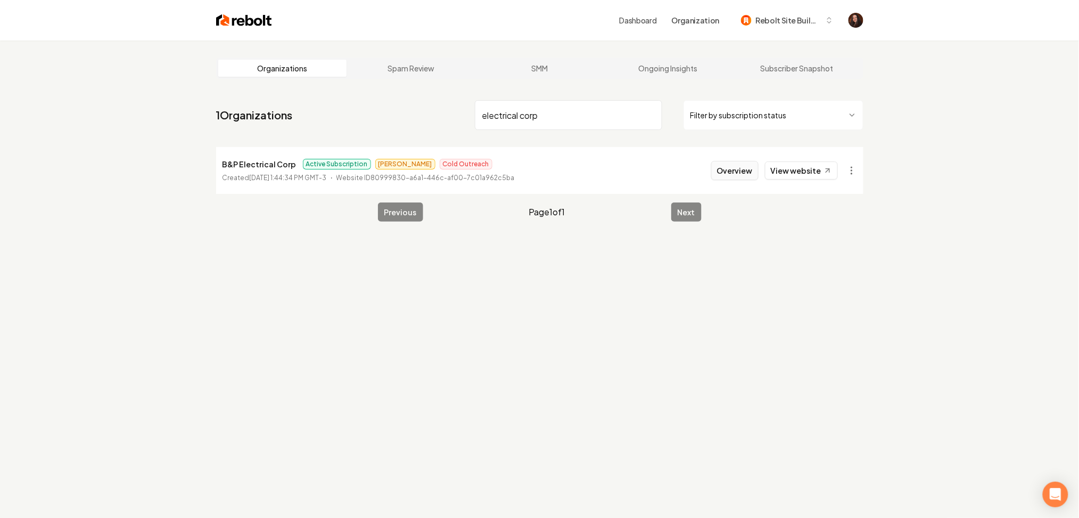
type input "electrical corp"
click at [731, 165] on button "Overview" at bounding box center [734, 170] width 47 height 19
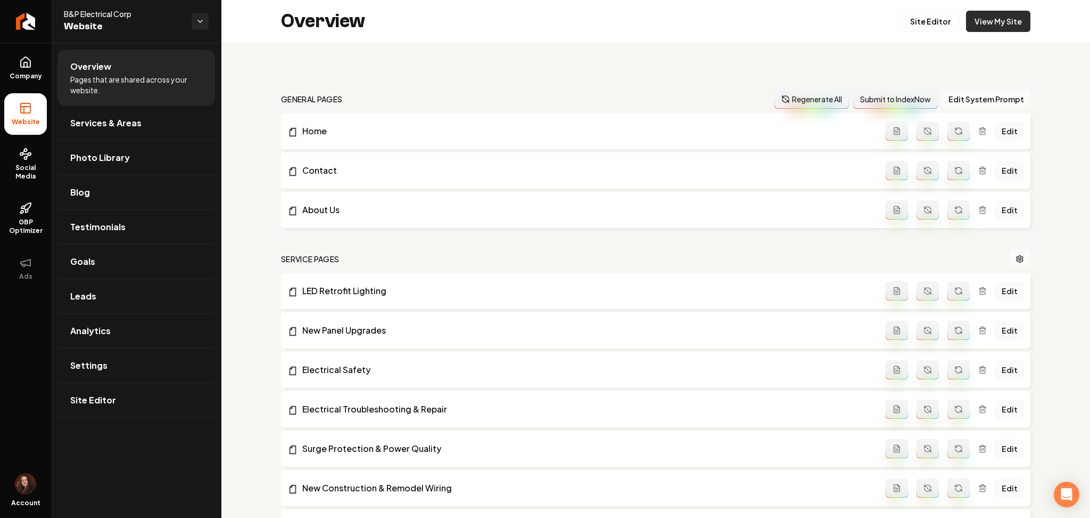
click at [1014, 21] on link "View My Site" at bounding box center [998, 21] width 64 height 21
click at [135, 402] on link "Site Editor" at bounding box center [137, 400] width 158 height 34
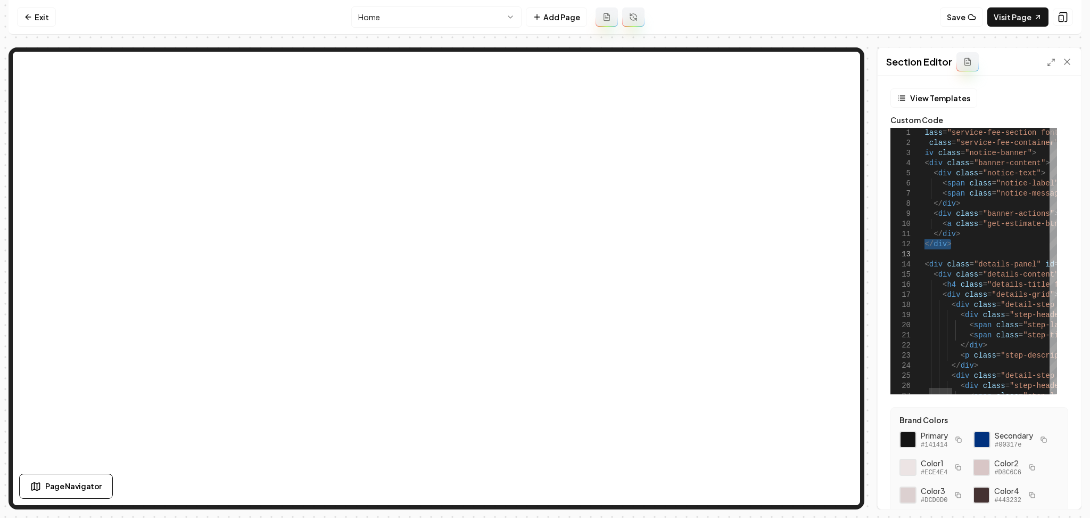
type textarea "**********"
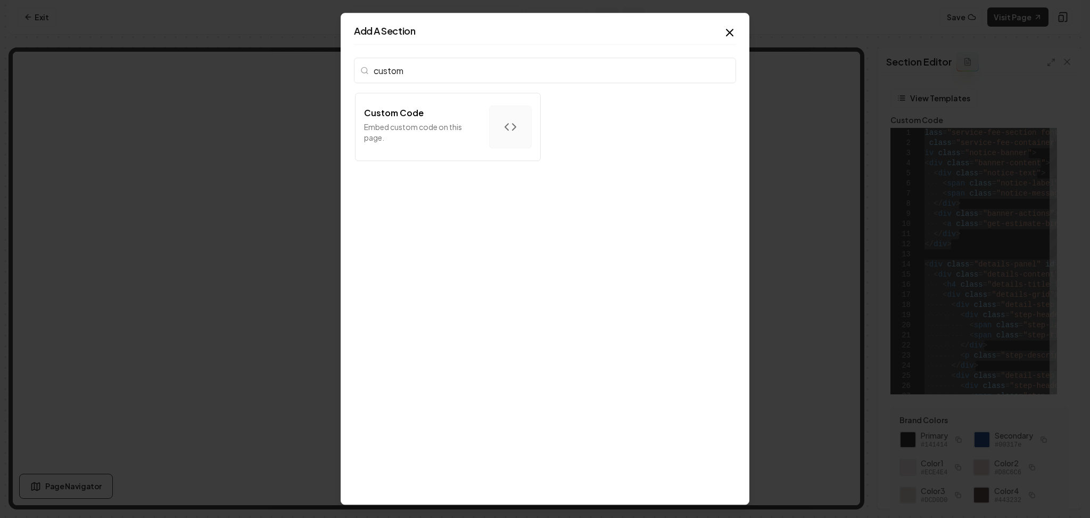
type input "custom"
click at [444, 130] on p "Embed custom code on this page." at bounding box center [422, 131] width 117 height 21
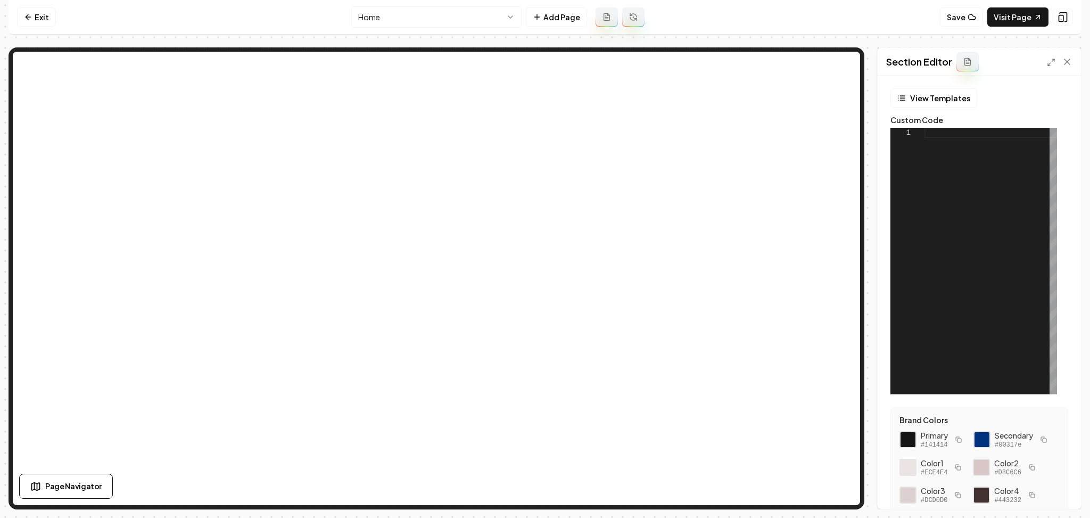
click at [944, 178] on div at bounding box center [991, 261] width 133 height 266
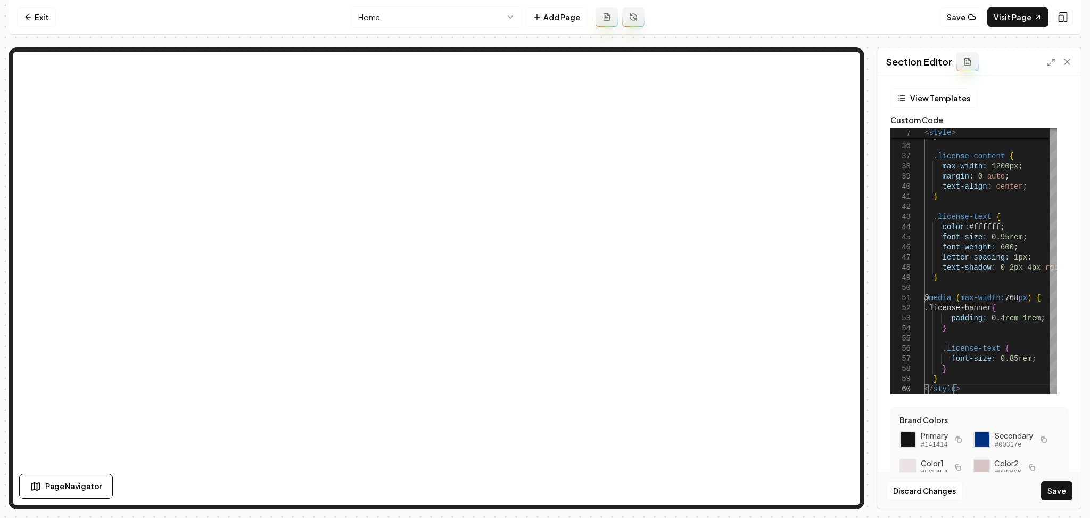
click at [1057, 494] on button "Save" at bounding box center [1056, 490] width 31 height 19
type textarea "********"
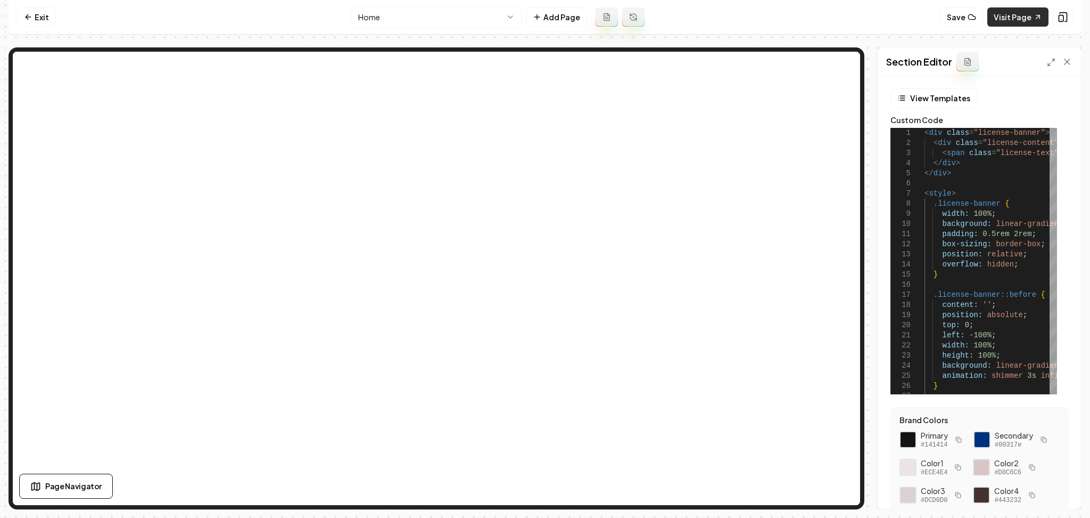
click at [1010, 13] on link "Visit Page" at bounding box center [1018, 16] width 61 height 19
click at [30, 10] on link "Exit" at bounding box center [36, 16] width 39 height 19
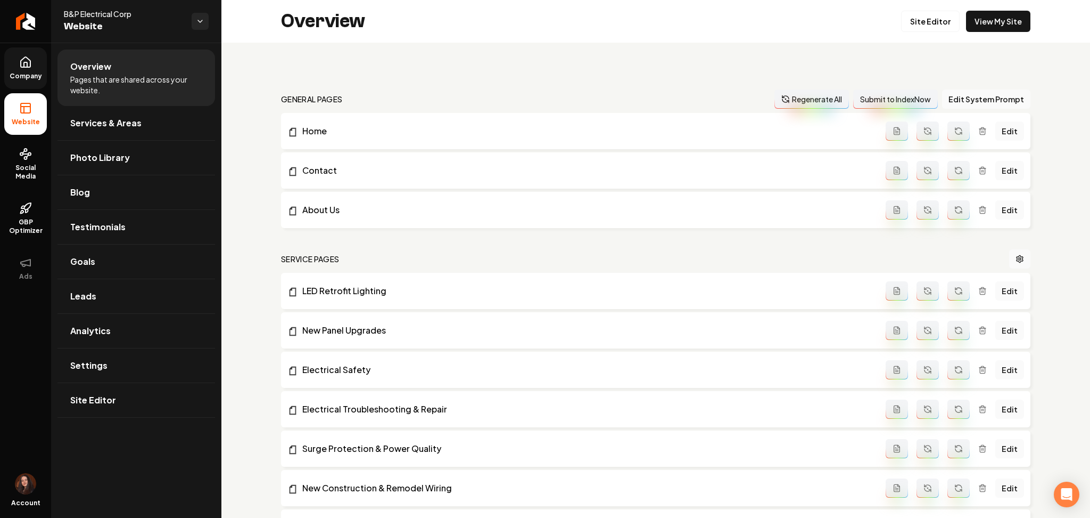
click at [11, 50] on link "Company" at bounding box center [25, 68] width 43 height 42
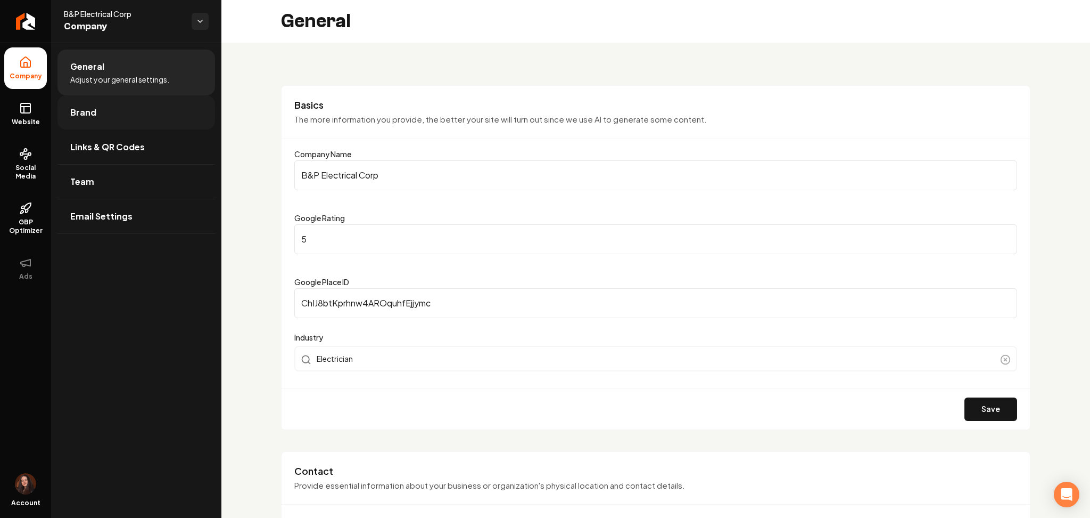
click at [123, 119] on link "Brand" at bounding box center [137, 112] width 158 height 34
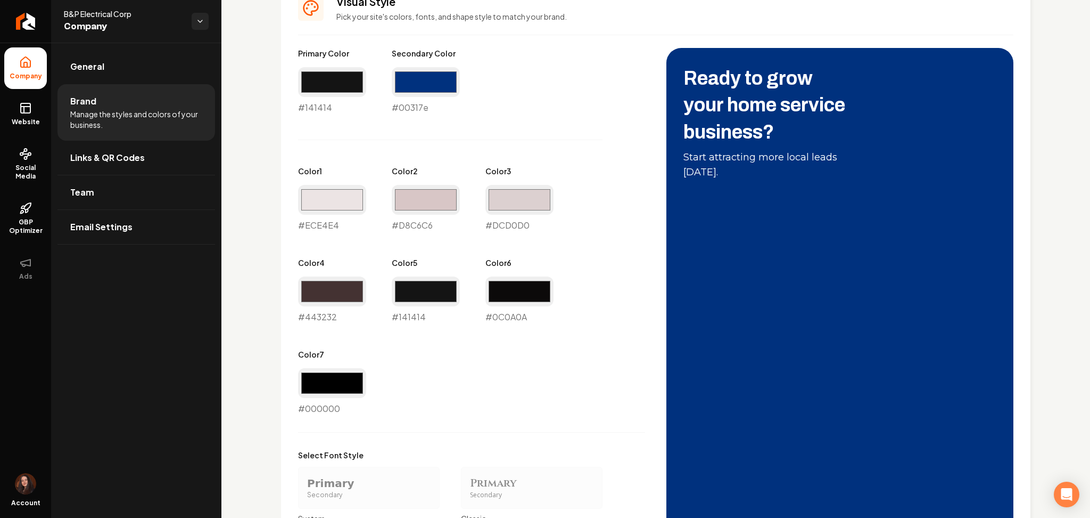
scroll to position [531, 0]
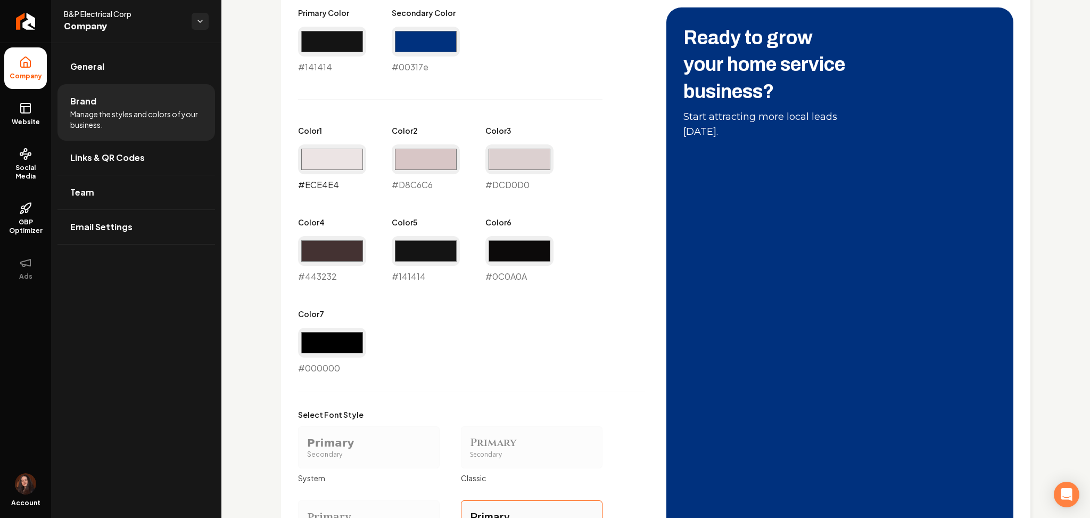
click at [324, 156] on input "#ece4e4" at bounding box center [332, 159] width 68 height 30
type input "#e4e5ec"
click at [429, 160] on input "#d8c6c6" at bounding box center [426, 159] width 68 height 30
type input "#c5c7d8"
click at [541, 152] on input "#dcd0d0" at bounding box center [520, 159] width 68 height 30
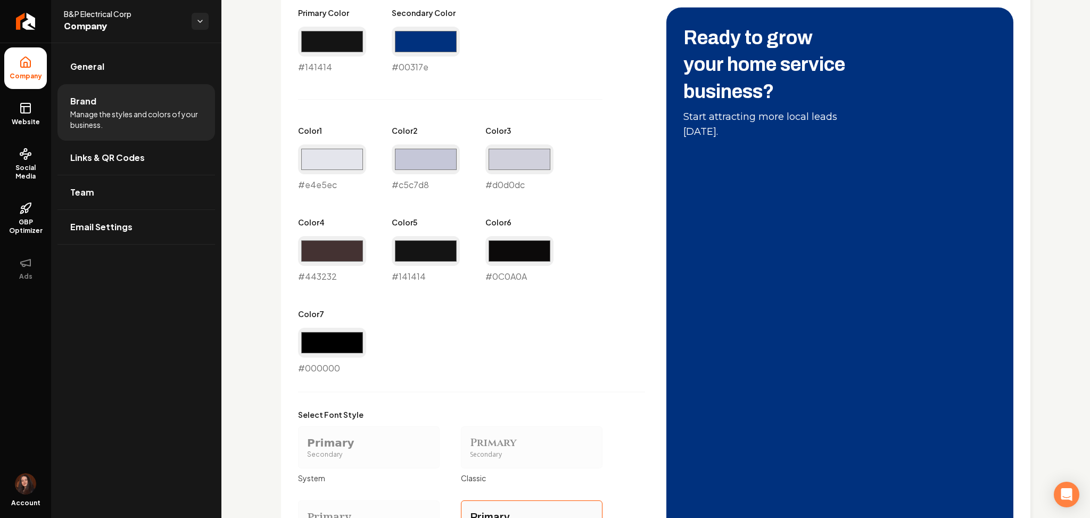
drag, startPoint x: 581, startPoint y: 359, endPoint x: 592, endPoint y: 380, distance: 22.9
click at [584, 367] on div "Primary Color #141414 #141414 Secondary Color #00317e #00317e Color 1 #e4e5ec #…" at bounding box center [471, 190] width 347 height 367
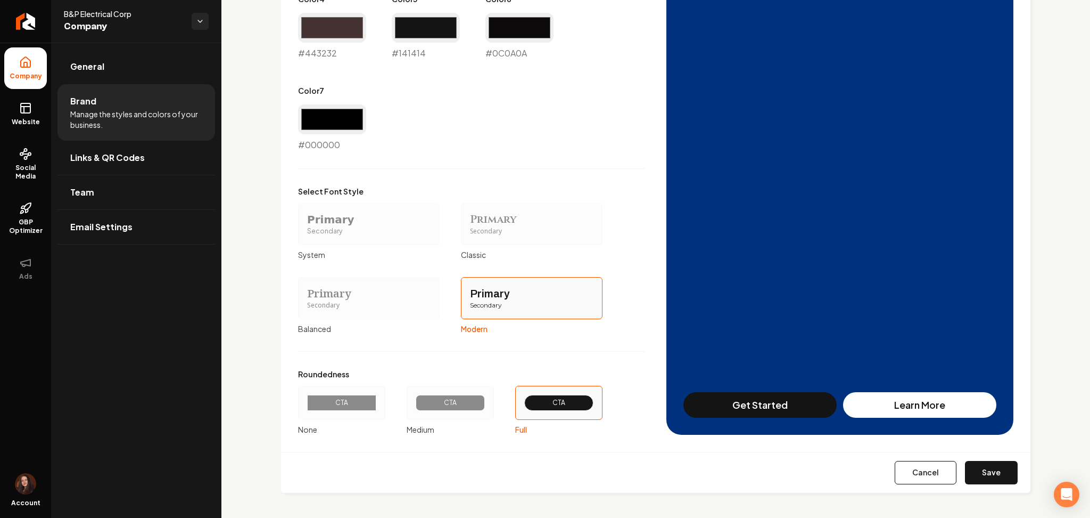
scroll to position [470, 0]
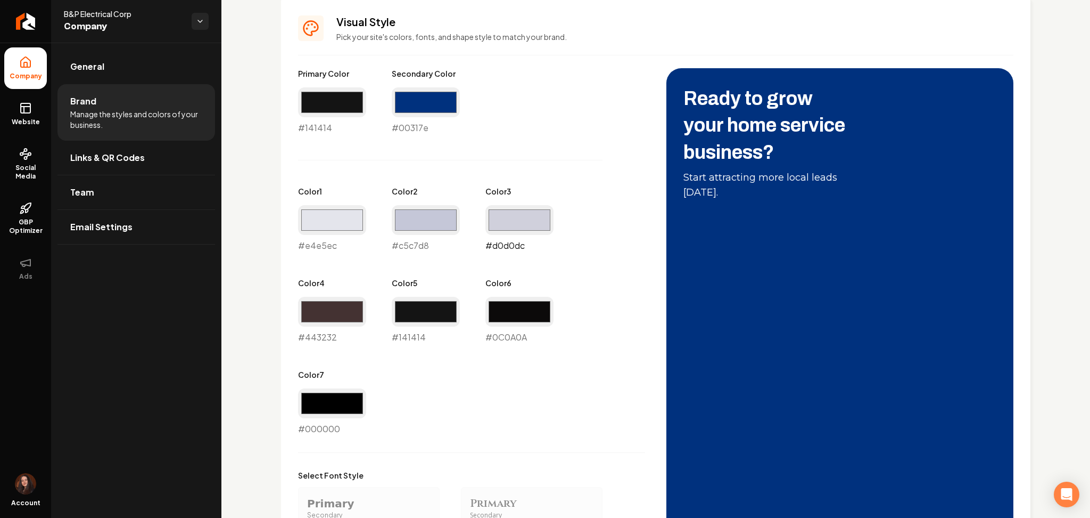
click at [527, 225] on input "#d0d0dc" at bounding box center [520, 220] width 68 height 30
type input "#1c307c"
click at [327, 302] on input "#443232" at bounding box center [332, 312] width 68 height 30
type input "#757575"
drag, startPoint x: 429, startPoint y: 309, endPoint x: 422, endPoint y: 322, distance: 14.8
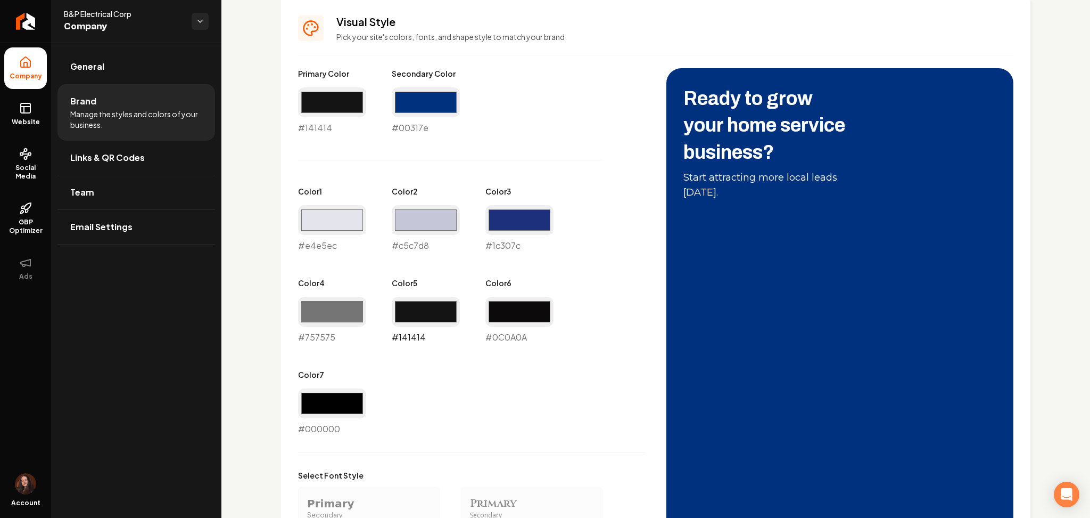
click at [429, 308] on input "#141414" at bounding box center [426, 312] width 68 height 30
click at [389, 378] on div "Primary Color #141414 #141414 Secondary Color #00317e #00317e Color 1 #e4e5ec #…" at bounding box center [471, 251] width 347 height 367
click at [415, 319] on input "#141414" at bounding box center [426, 312] width 68 height 30
type input "#525252"
click at [503, 311] on input "#0c0a0a" at bounding box center [520, 312] width 68 height 30
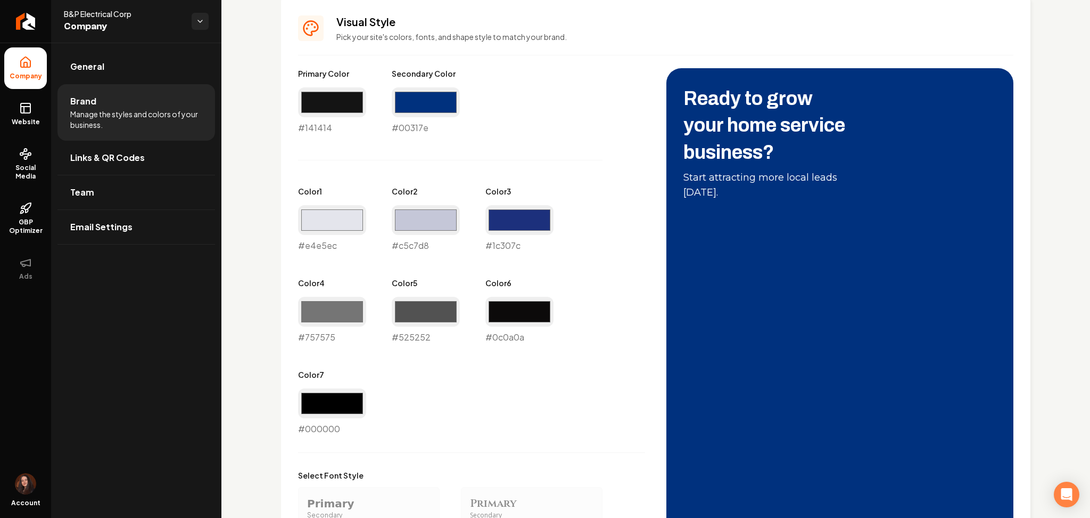
drag, startPoint x: 429, startPoint y: 395, endPoint x: 429, endPoint y: 387, distance: 8.5
click at [429, 396] on div "Primary Color #141414 #141414 Secondary Color #00317e #00317e Color 1 #e4e5ec #…" at bounding box center [471, 251] width 347 height 367
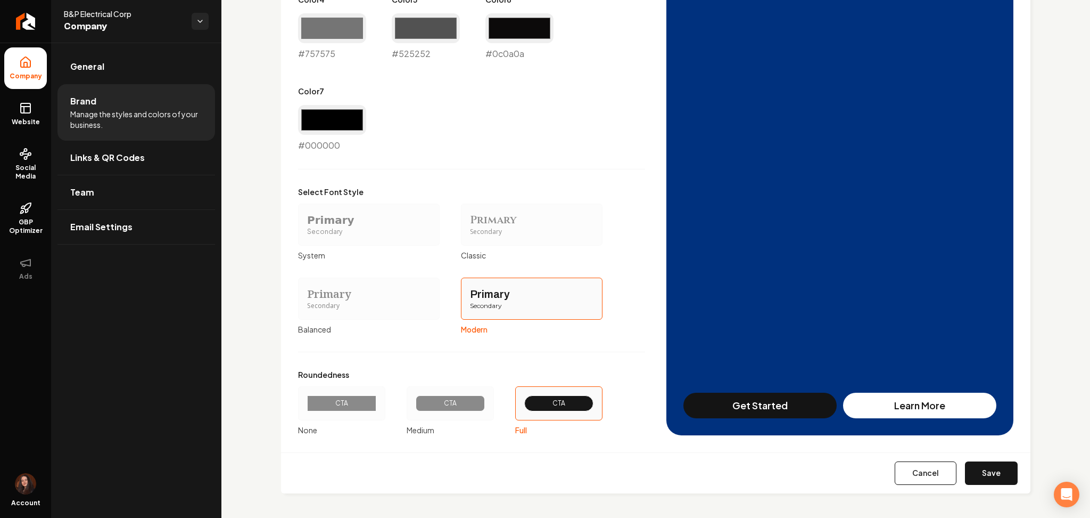
scroll to position [754, 0]
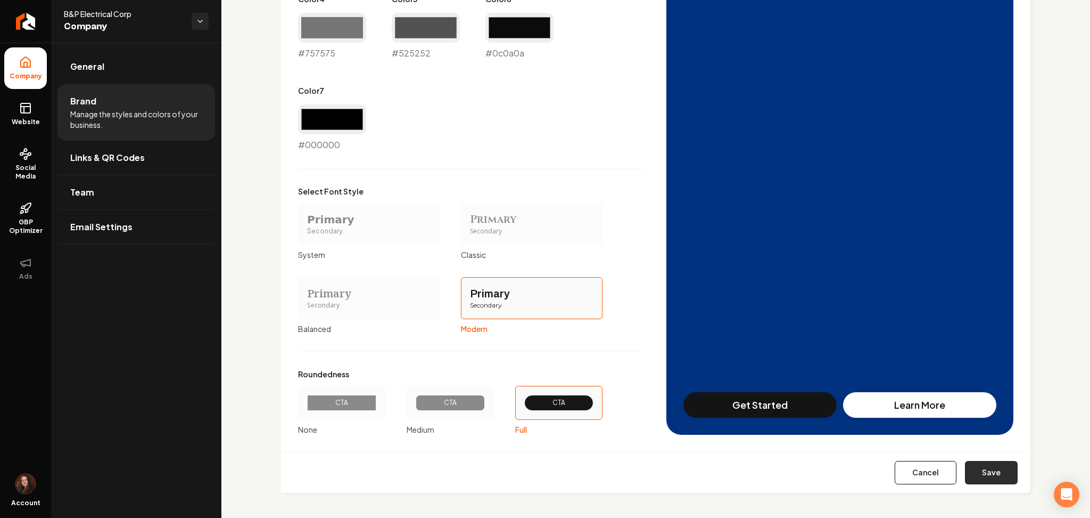
click at [992, 465] on button "Save" at bounding box center [991, 472] width 53 height 23
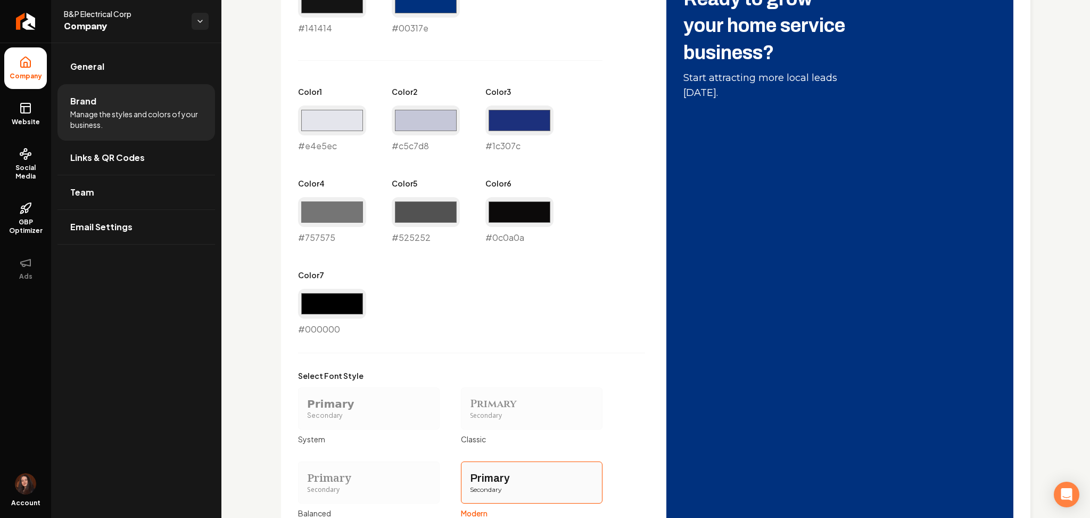
scroll to position [541, 0]
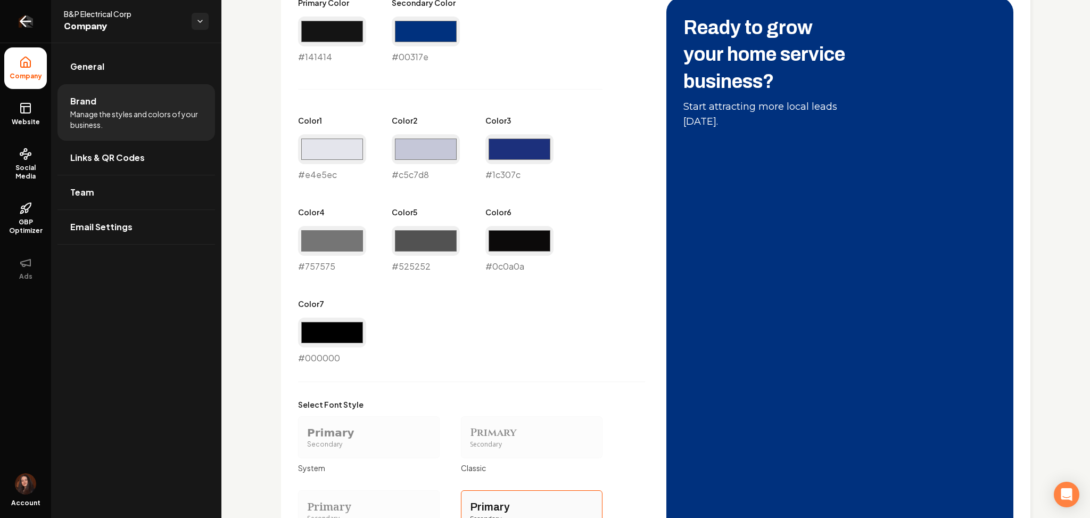
click at [29, 28] on icon "Return to dashboard" at bounding box center [25, 21] width 17 height 17
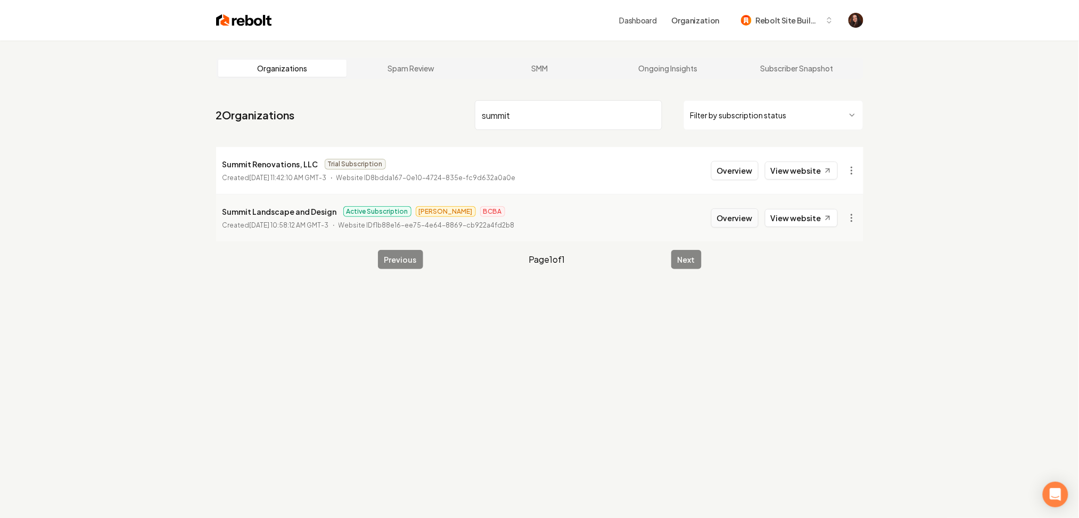
type input "summit"
click at [727, 223] on button "Overview" at bounding box center [734, 217] width 47 height 19
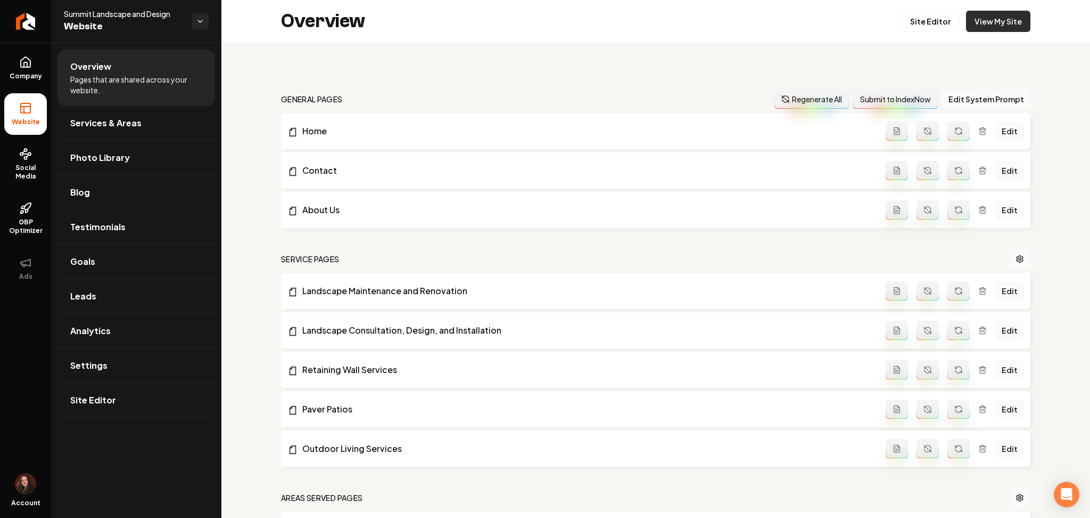
click at [990, 29] on link "View My Site" at bounding box center [998, 21] width 64 height 21
click at [160, 407] on link "Site Editor" at bounding box center [137, 400] width 158 height 34
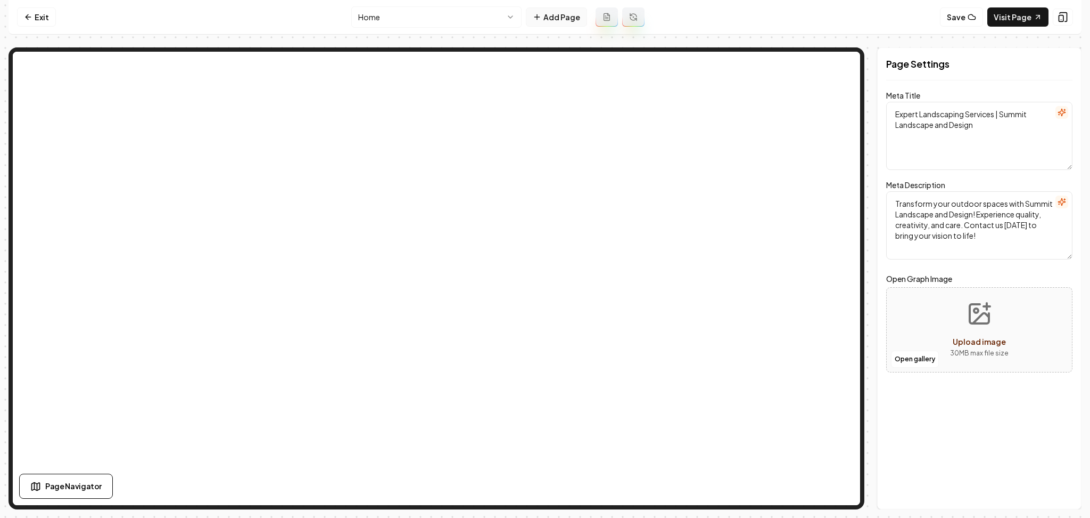
click at [554, 16] on button "Add Page" at bounding box center [556, 16] width 61 height 19
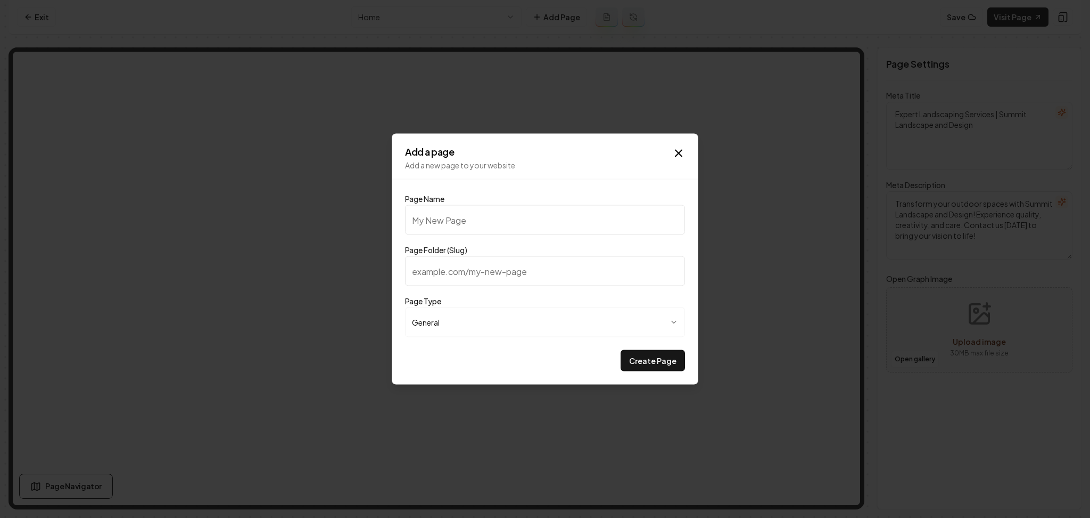
type input "C"
type input "c"
type input "Ca"
type input "ca"
type input "Car"
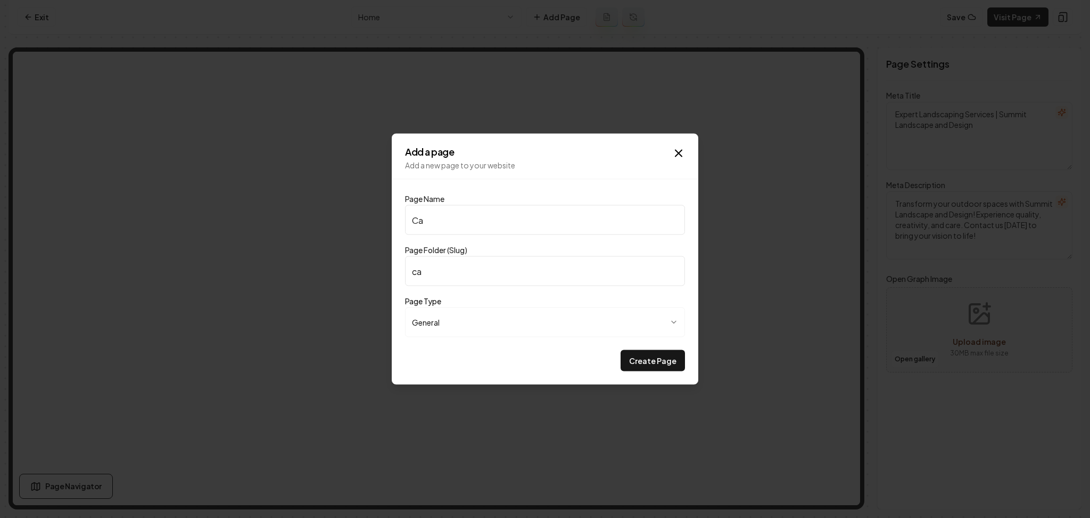
type input "car"
type input "Care"
type input "care"
type input "Caree"
type input "caree"
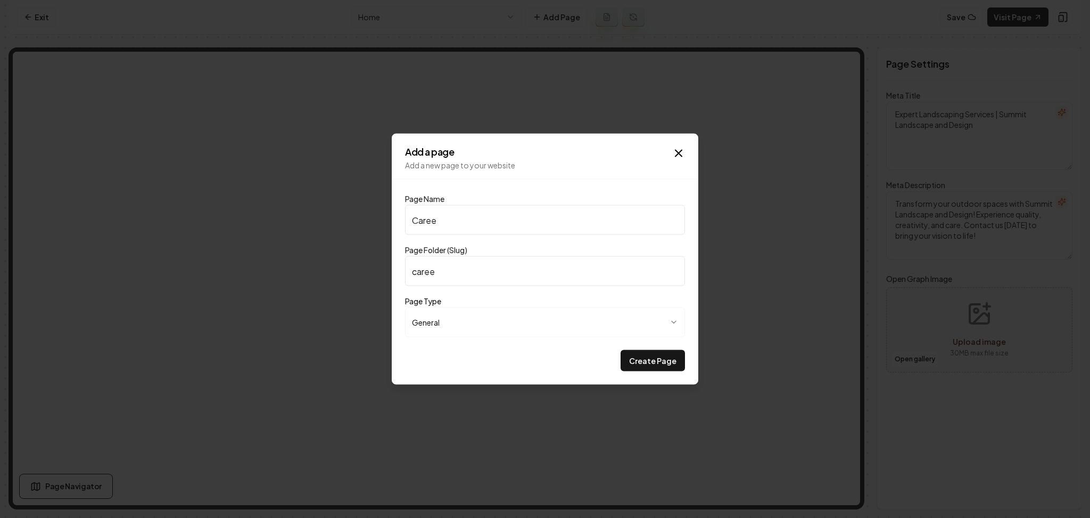
type input "Career"
type input "career"
type input "Careers"
type input "careers"
type input "Careers"
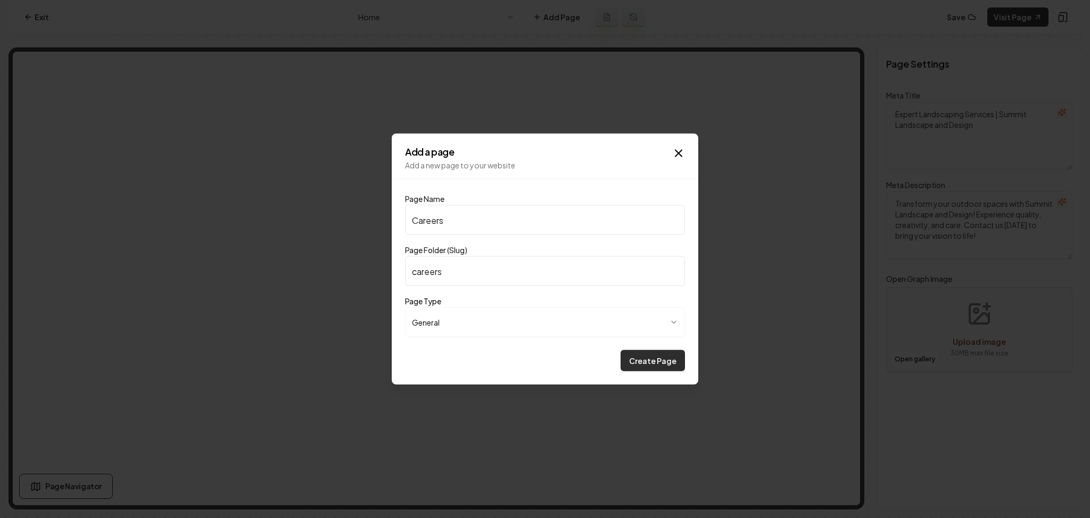
click at [646, 369] on button "Create Page" at bounding box center [653, 360] width 64 height 21
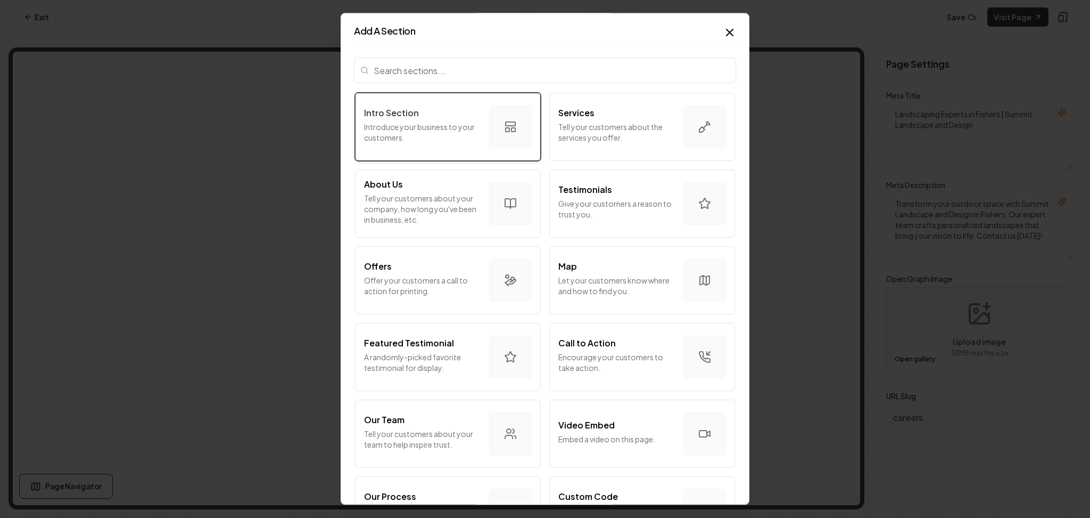
click at [443, 144] on div "Intro Section Introduce your business to your customers." at bounding box center [422, 126] width 117 height 40
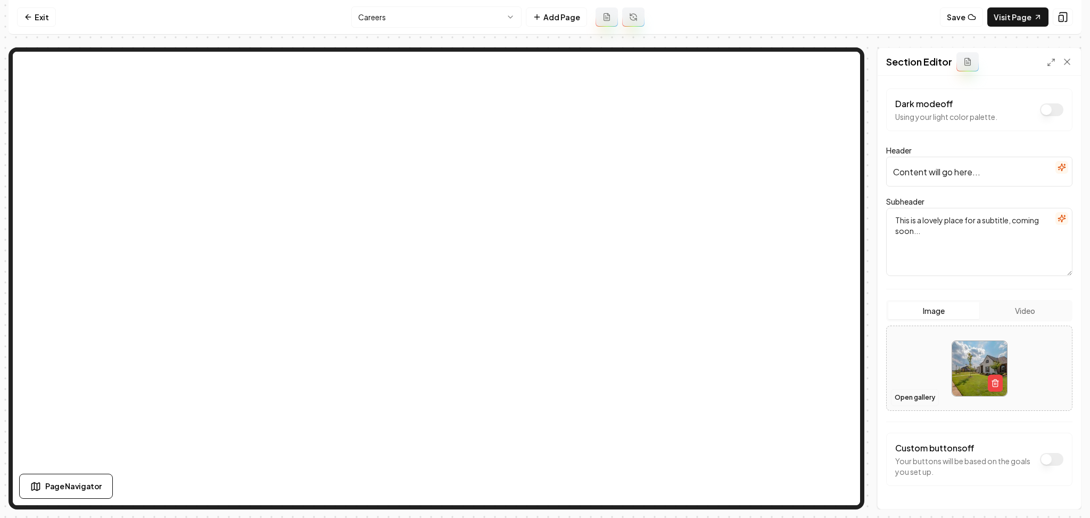
click at [899, 393] on button "Open gallery" at bounding box center [915, 397] width 48 height 17
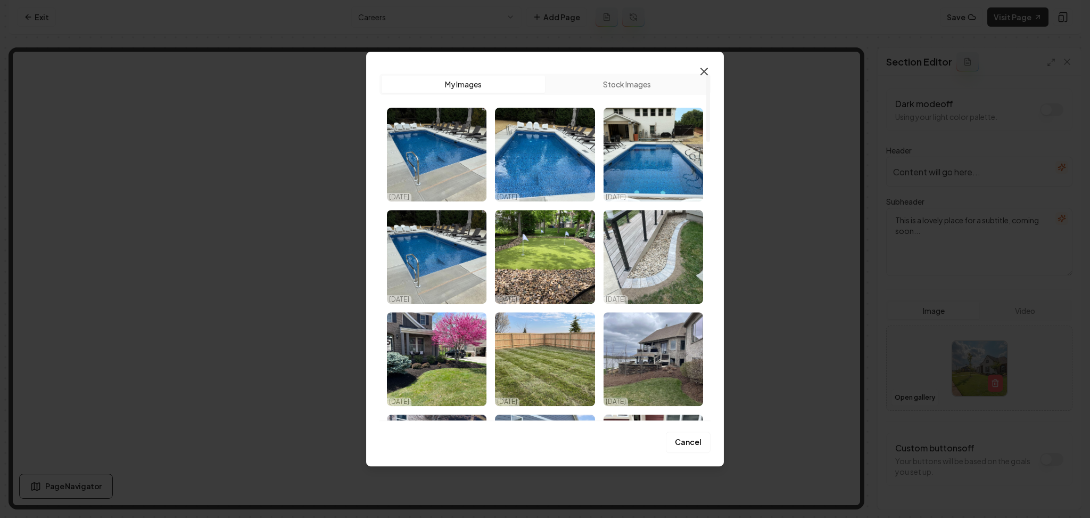
click at [699, 72] on icon "button" at bounding box center [704, 71] width 13 height 13
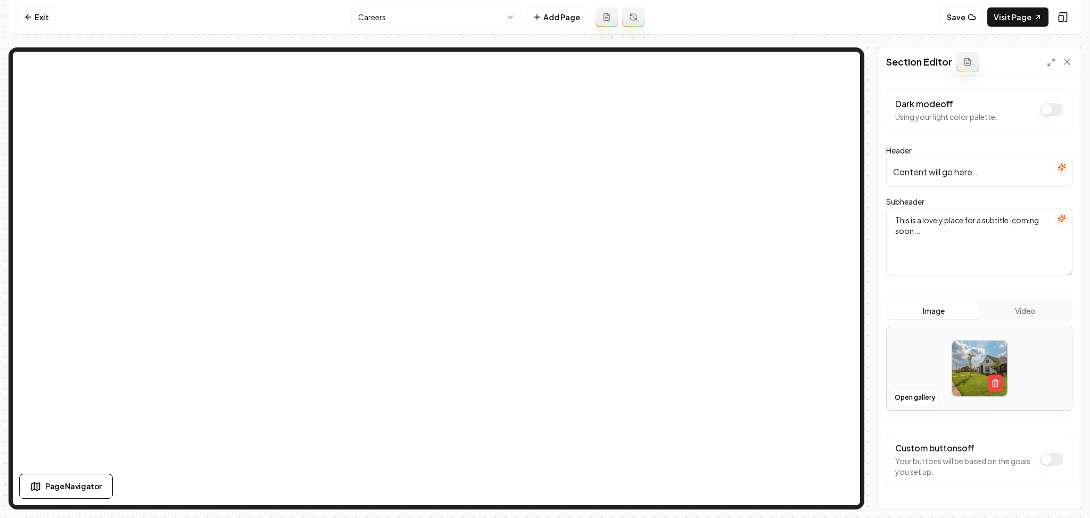
click at [896, 346] on div at bounding box center [979, 368] width 185 height 73
type input "**********"
click at [1058, 169] on icon "button" at bounding box center [1062, 167] width 9 height 9
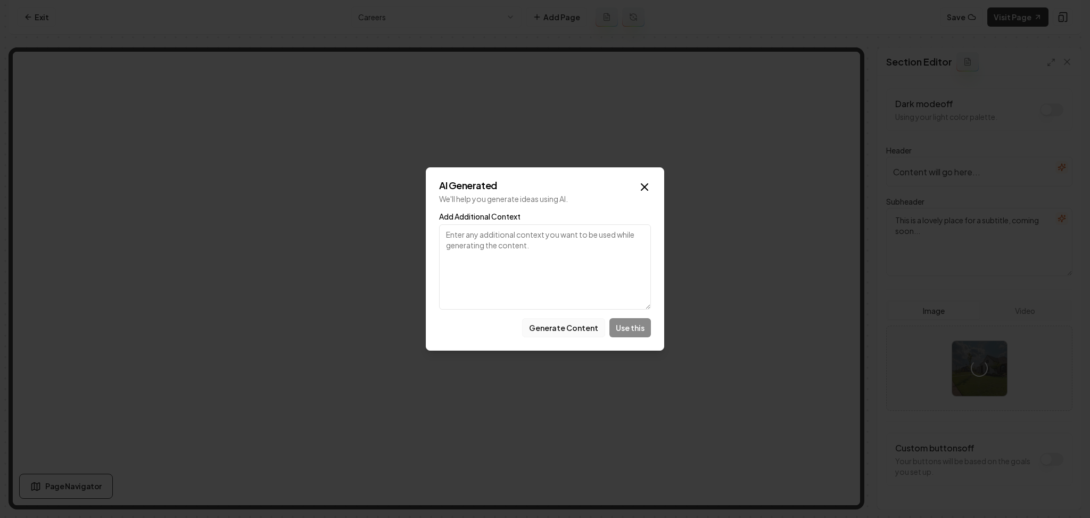
click at [576, 331] on button "Generate Content" at bounding box center [563, 327] width 83 height 19
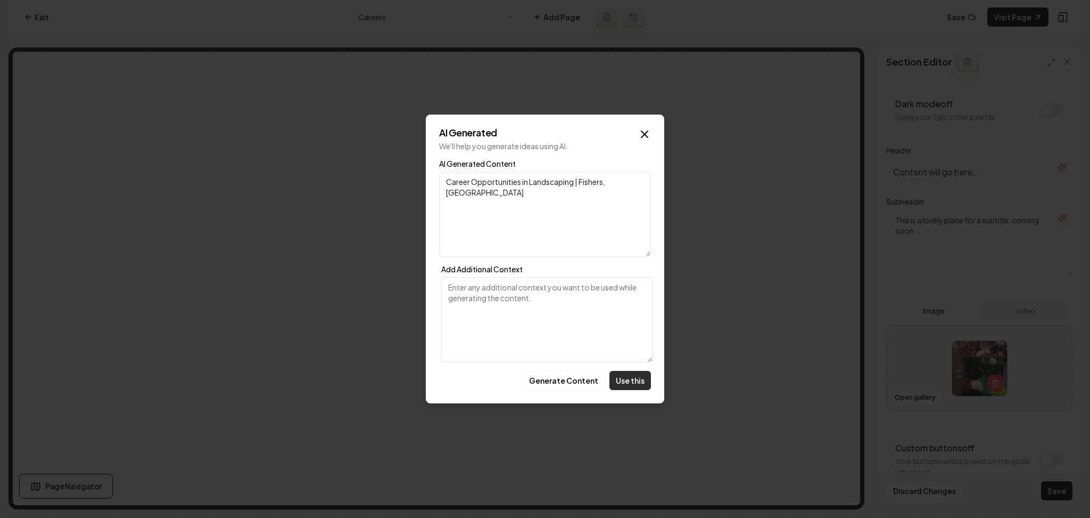
click at [636, 378] on button "Use this" at bounding box center [631, 380] width 42 height 19
type input "Career Opportunities in Landscaping | Fishers, IN"
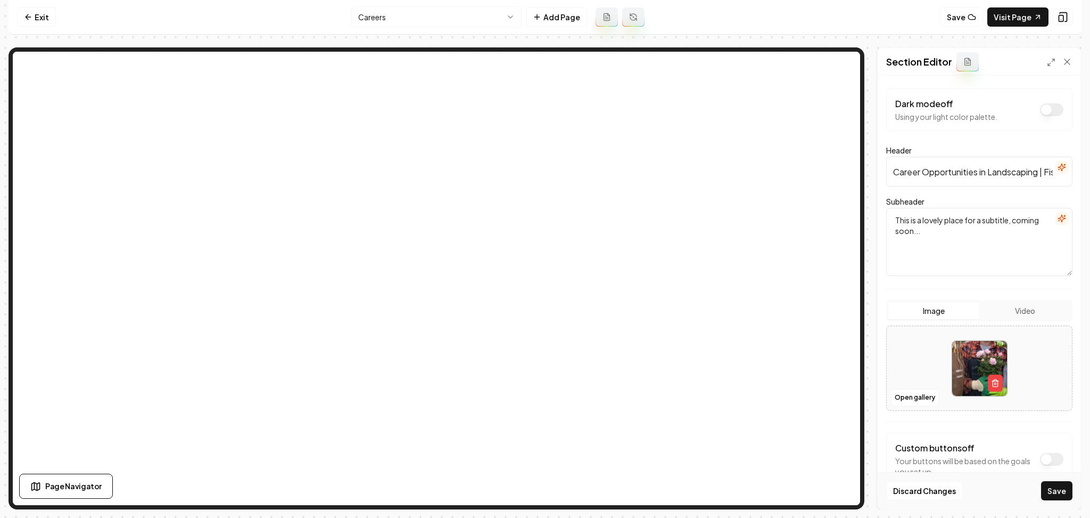
click at [1059, 216] on icon "button" at bounding box center [1062, 218] width 7 height 7
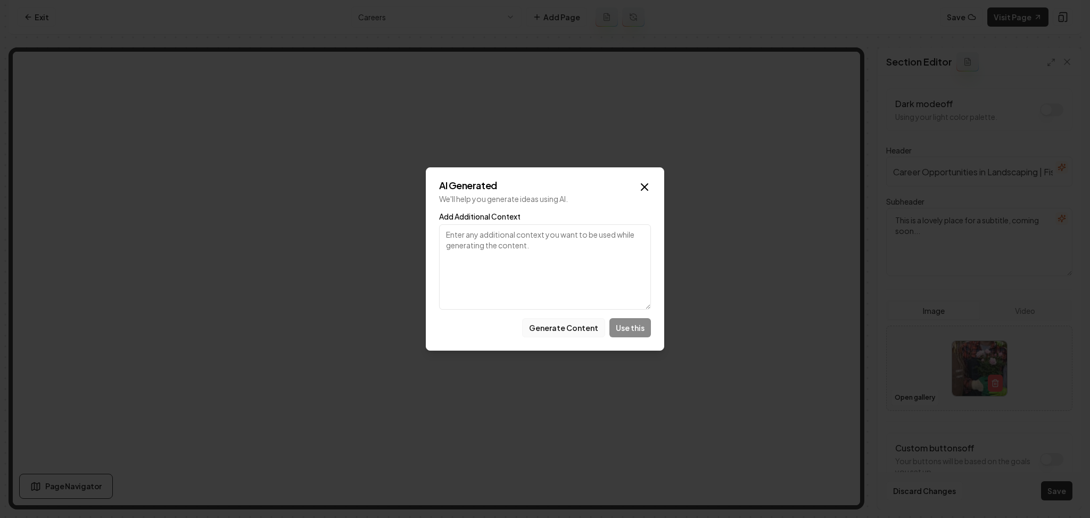
click at [573, 319] on button "Generate Content" at bounding box center [563, 327] width 83 height 19
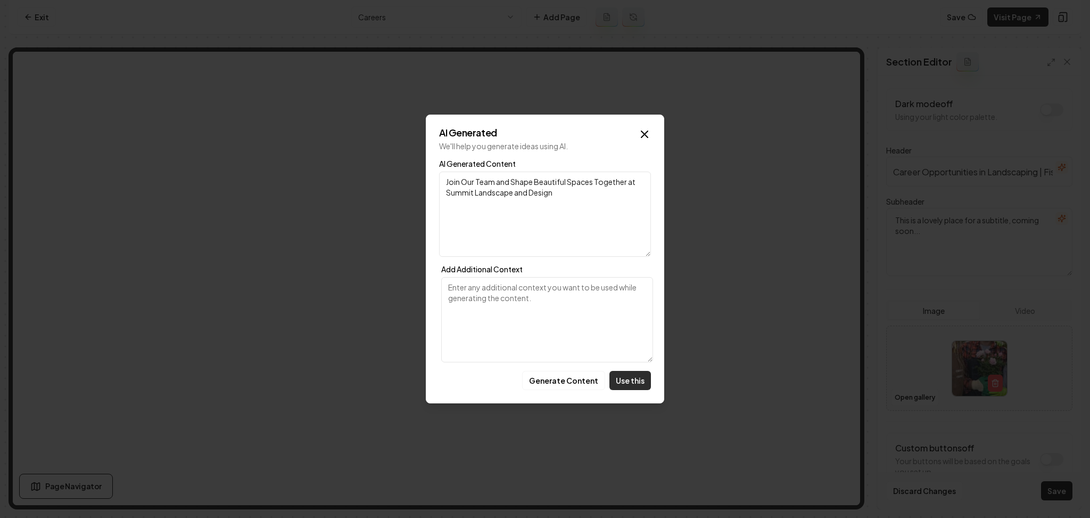
click at [635, 385] on button "Use this" at bounding box center [631, 380] width 42 height 19
type textarea "Join Our Team and Shape Beautiful Spaces Together at Summit Landscape and Design"
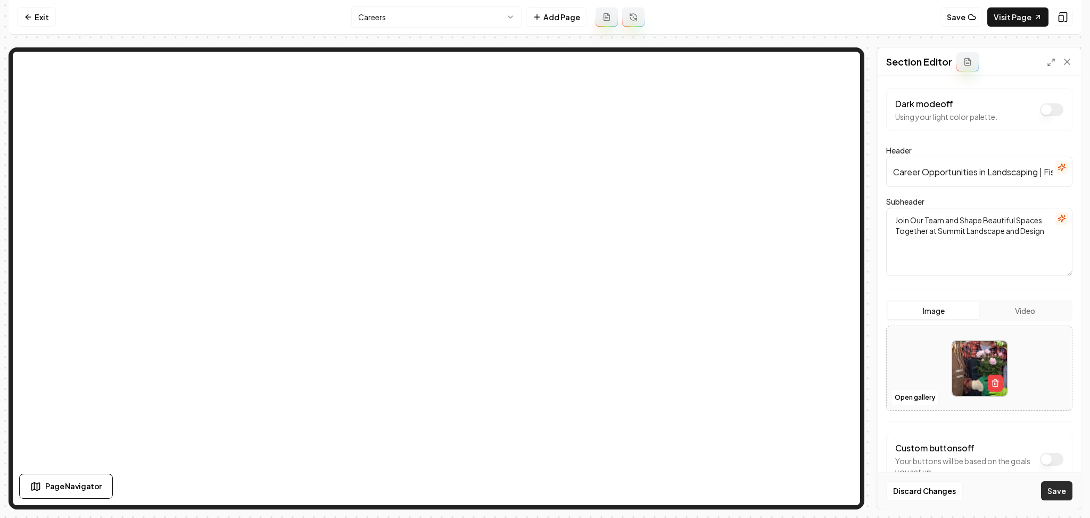
click at [1056, 488] on button "Save" at bounding box center [1056, 490] width 31 height 19
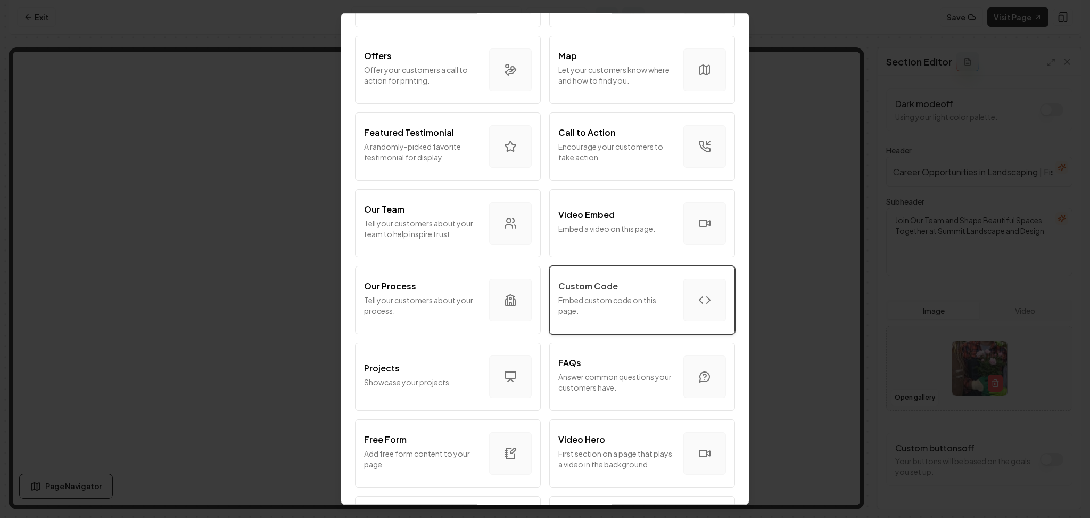
scroll to position [213, 0]
click at [584, 290] on div "Custom Code Embed custom code on this page." at bounding box center [617, 297] width 117 height 40
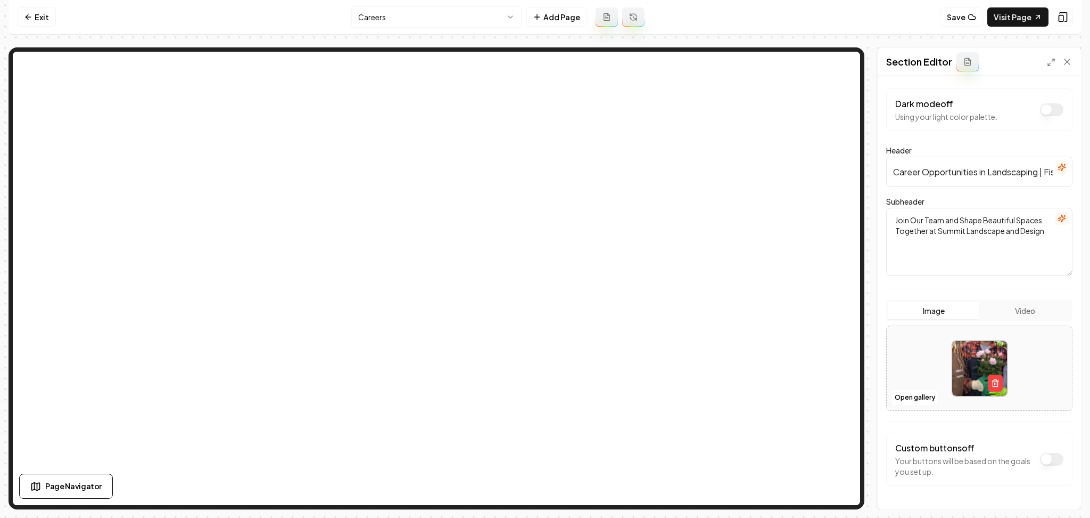
click at [1058, 218] on icon "button" at bounding box center [1062, 218] width 9 height 9
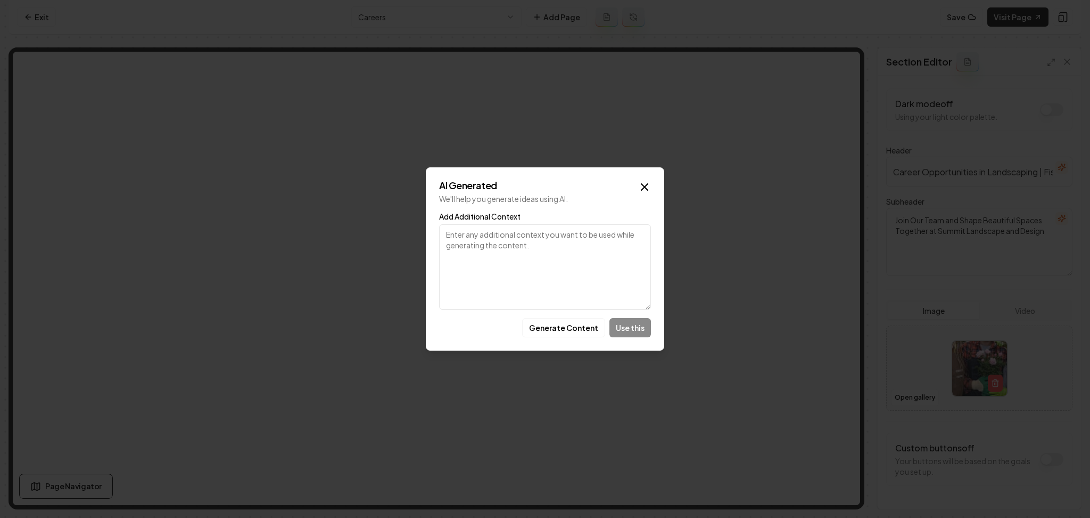
click at [549, 324] on button "Generate Content" at bounding box center [563, 327] width 83 height 19
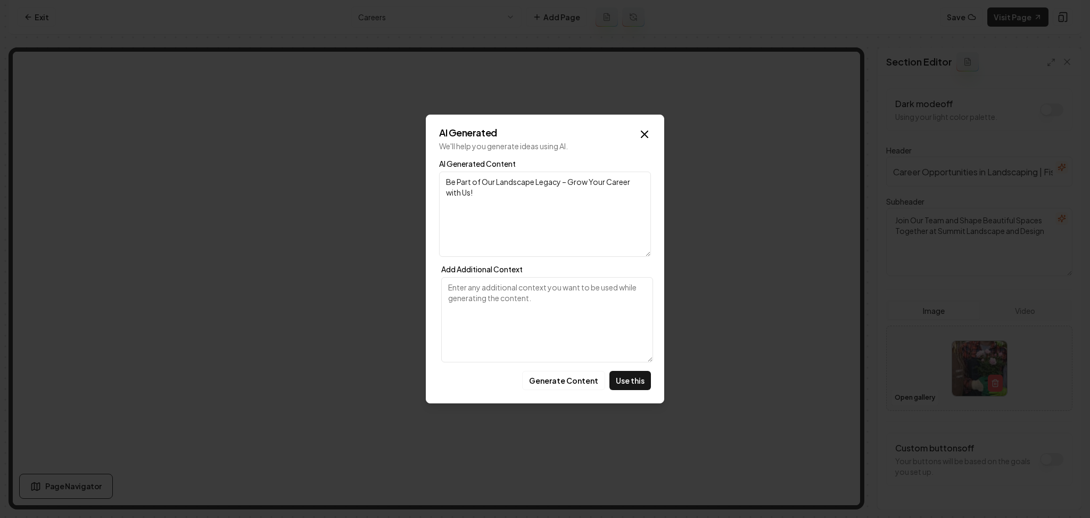
click at [634, 376] on button "Use this" at bounding box center [631, 380] width 42 height 19
type textarea "Be Part of Our Landscape Legacy – Grow Your Career with Us!"
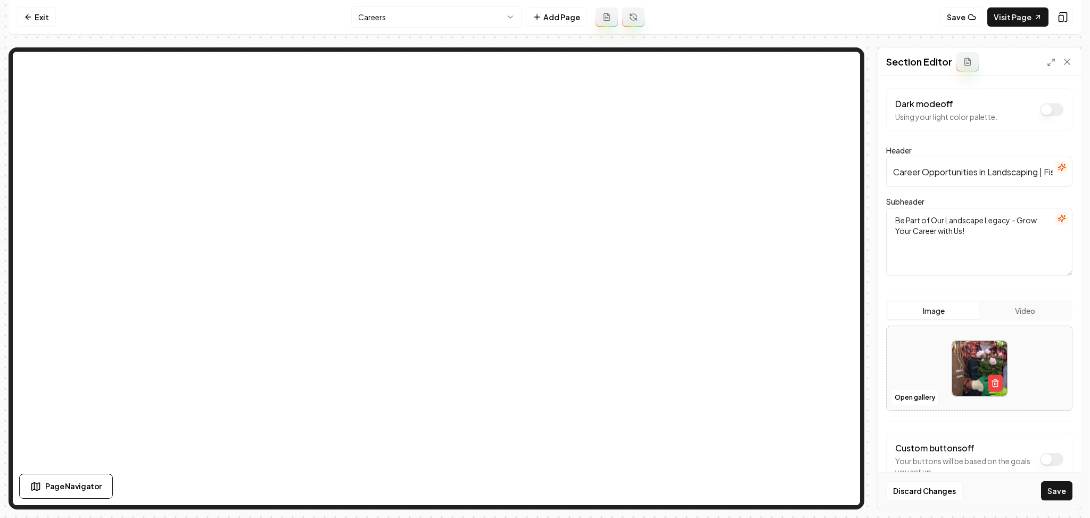
click at [1056, 492] on button "Save" at bounding box center [1056, 490] width 31 height 19
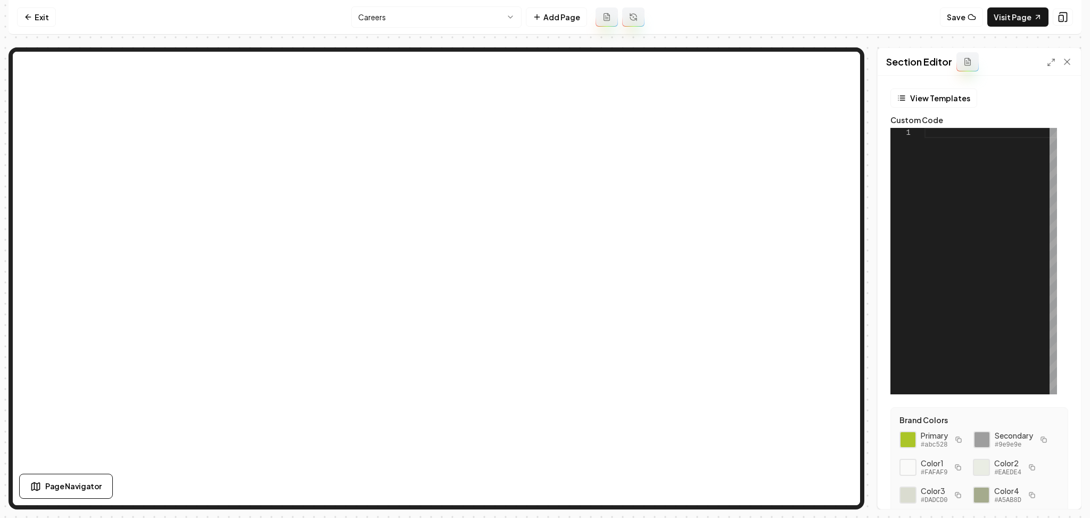
click at [964, 228] on div at bounding box center [991, 261] width 133 height 266
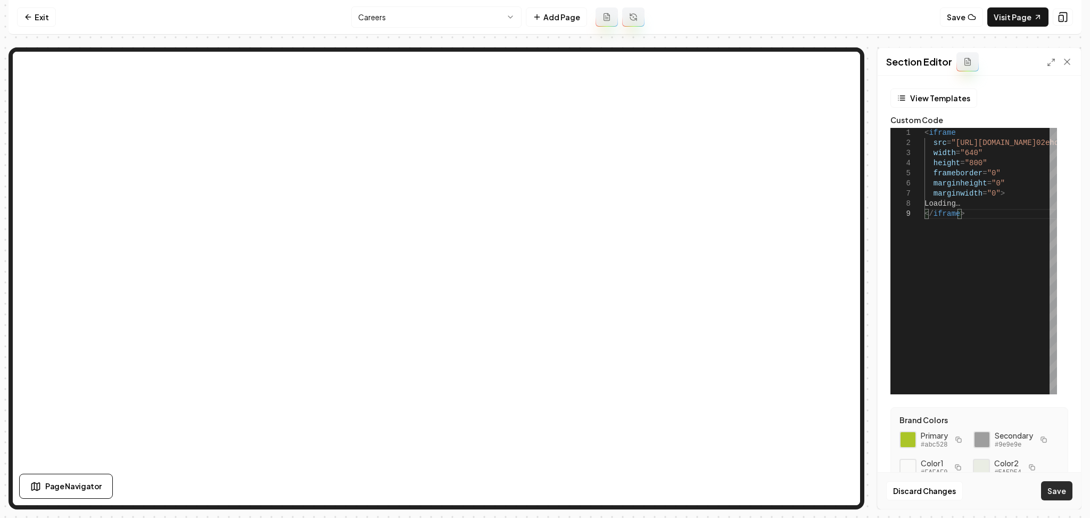
click at [1056, 490] on button "Save" at bounding box center [1056, 490] width 31 height 19
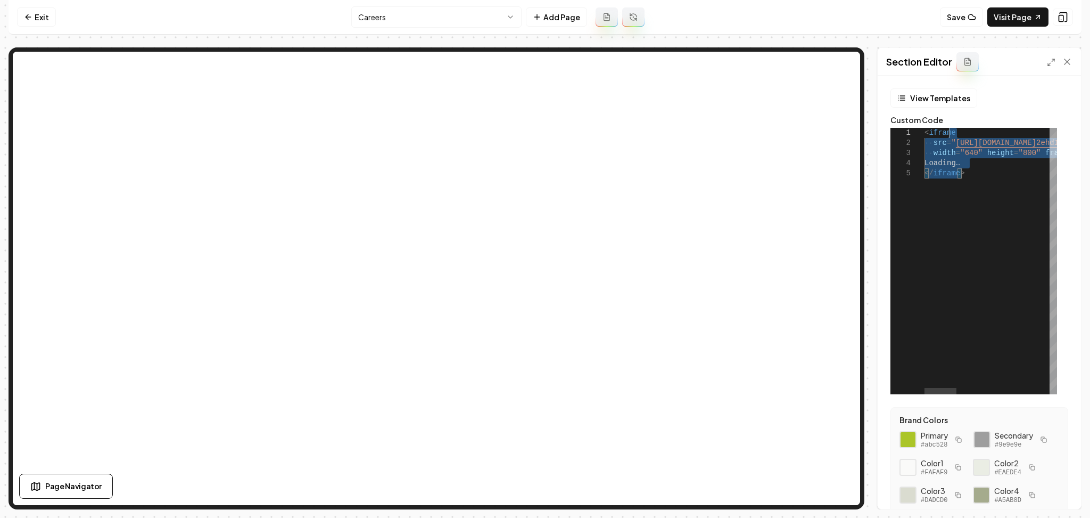
drag, startPoint x: 956, startPoint y: 149, endPoint x: 870, endPoint y: 95, distance: 101.4
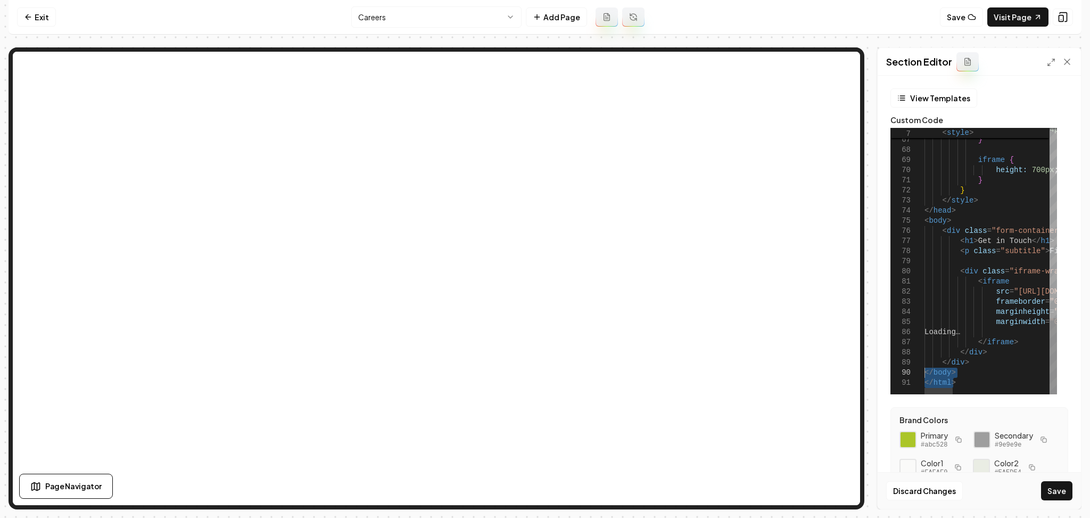
drag, startPoint x: 954, startPoint y: 382, endPoint x: 912, endPoint y: 371, distance: 43.7
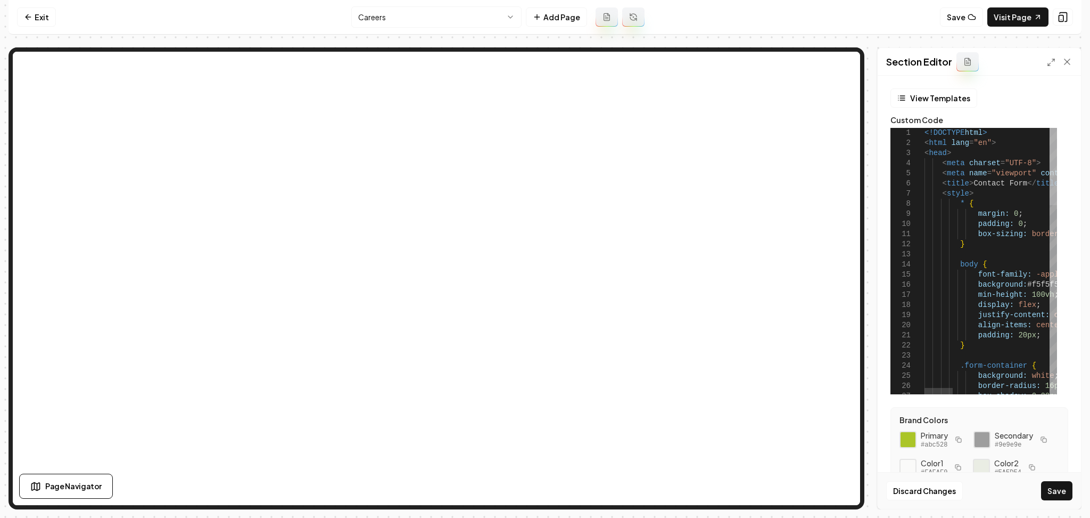
click at [1057, 149] on div at bounding box center [1053, 166] width 7 height 77
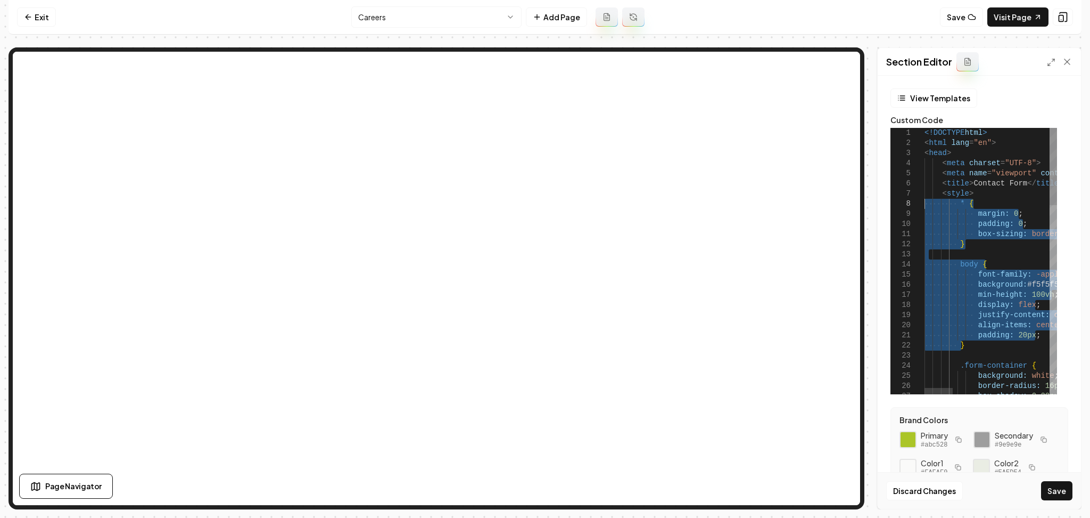
drag, startPoint x: 978, startPoint y: 350, endPoint x: 910, endPoint y: 203, distance: 162.5
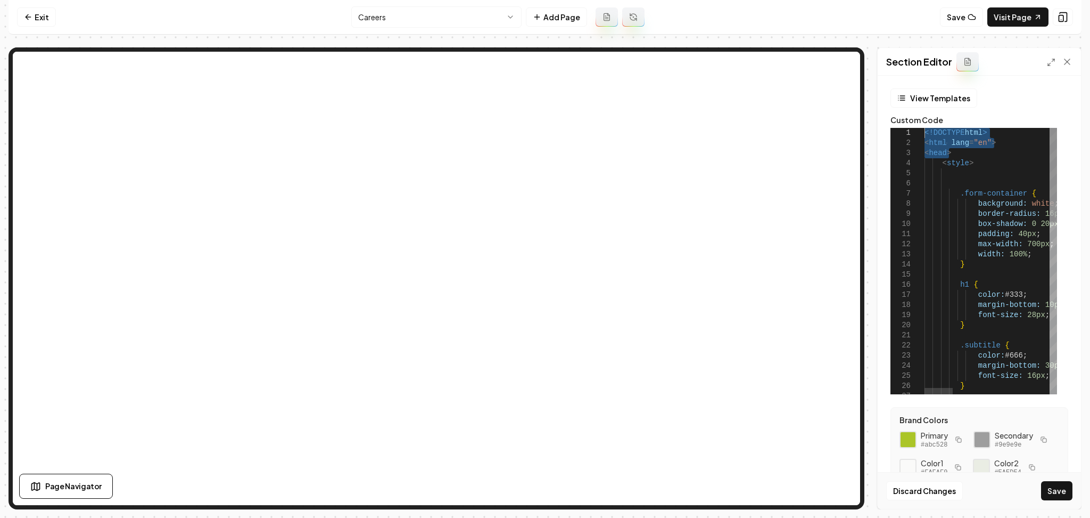
drag, startPoint x: 951, startPoint y: 153, endPoint x: 899, endPoint y: 114, distance: 65.1
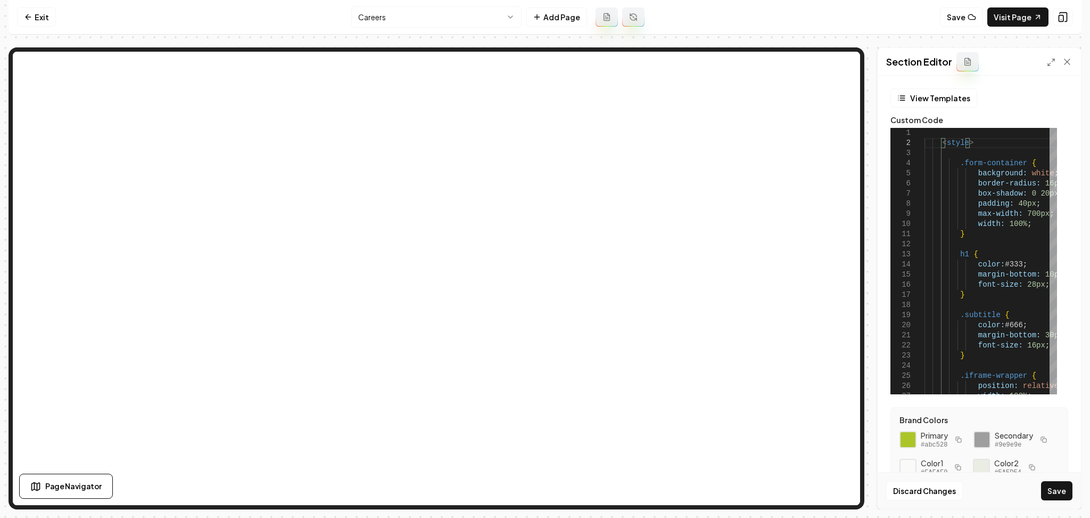
click at [1047, 479] on div "Discard Changes Save" at bounding box center [979, 490] width 203 height 37
click at [1050, 486] on button "Save" at bounding box center [1056, 490] width 31 height 19
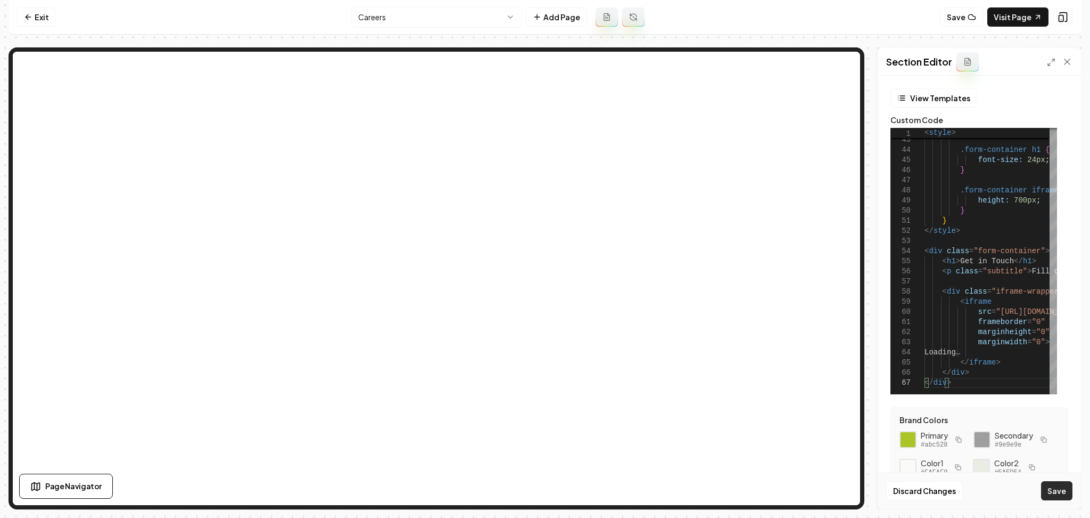
click at [1049, 496] on button "Save" at bounding box center [1056, 490] width 31 height 19
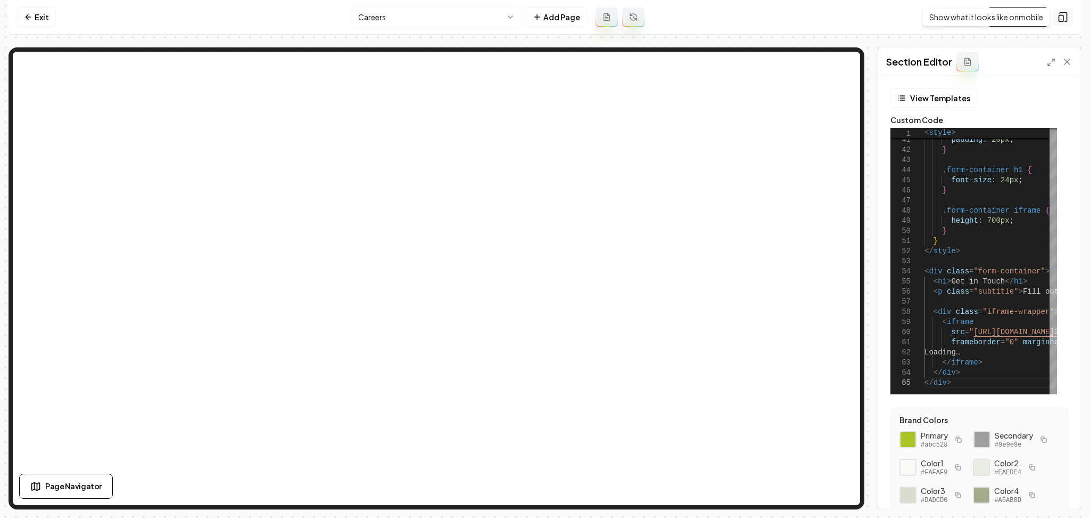
click at [1065, 15] on icon at bounding box center [1063, 17] width 11 height 11
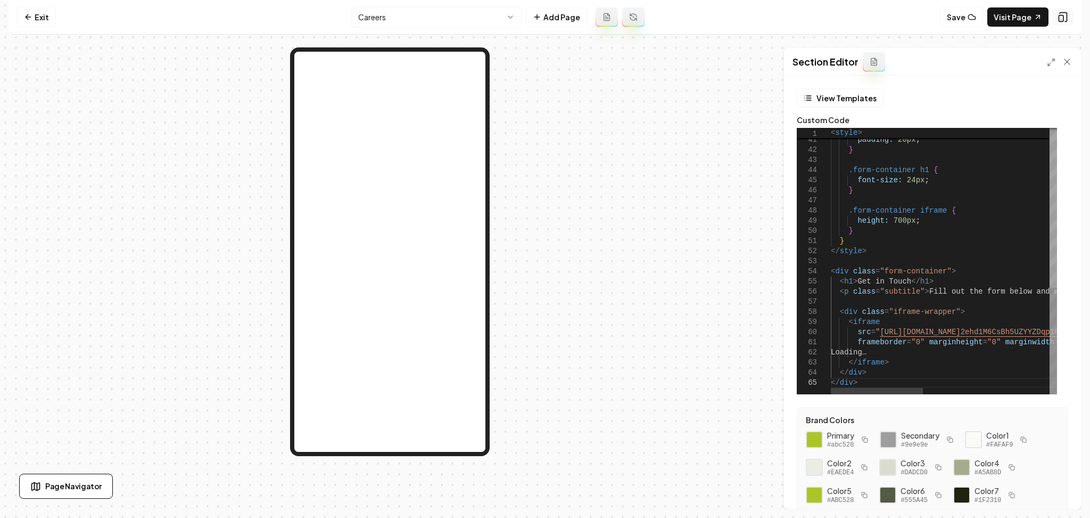
click at [1065, 15] on icon at bounding box center [1063, 17] width 11 height 11
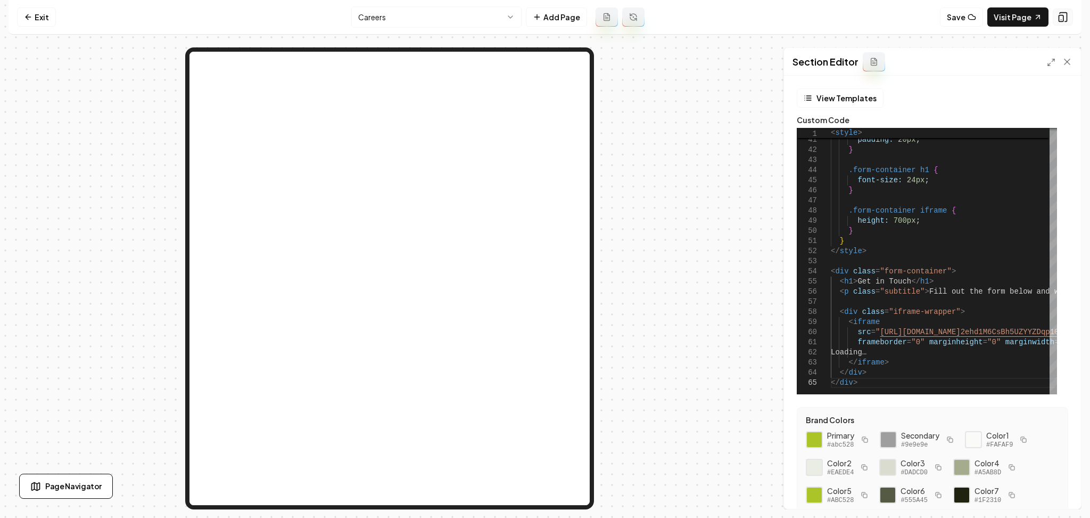
click at [1065, 15] on icon at bounding box center [1063, 17] width 11 height 11
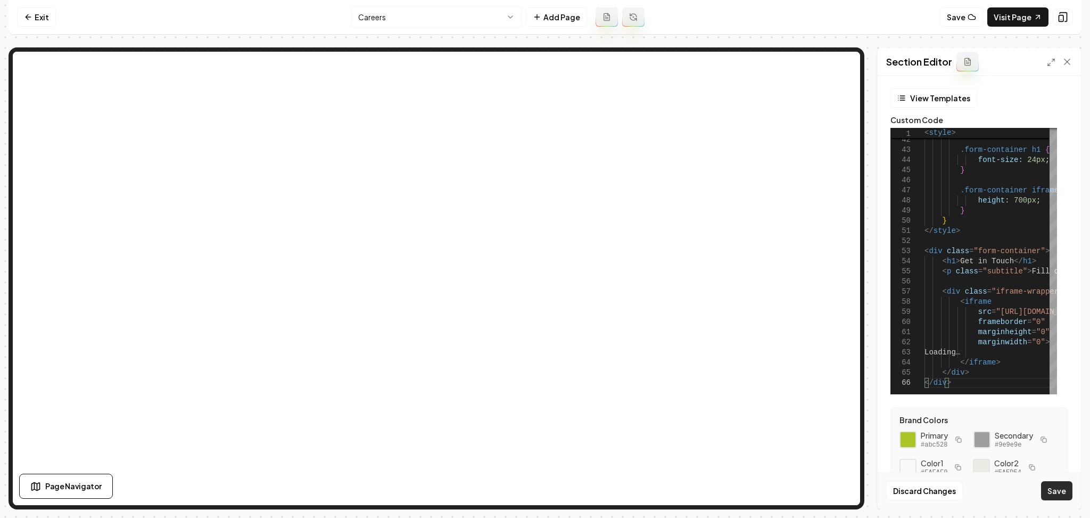
click at [1057, 494] on button "Save" at bounding box center [1056, 490] width 31 height 19
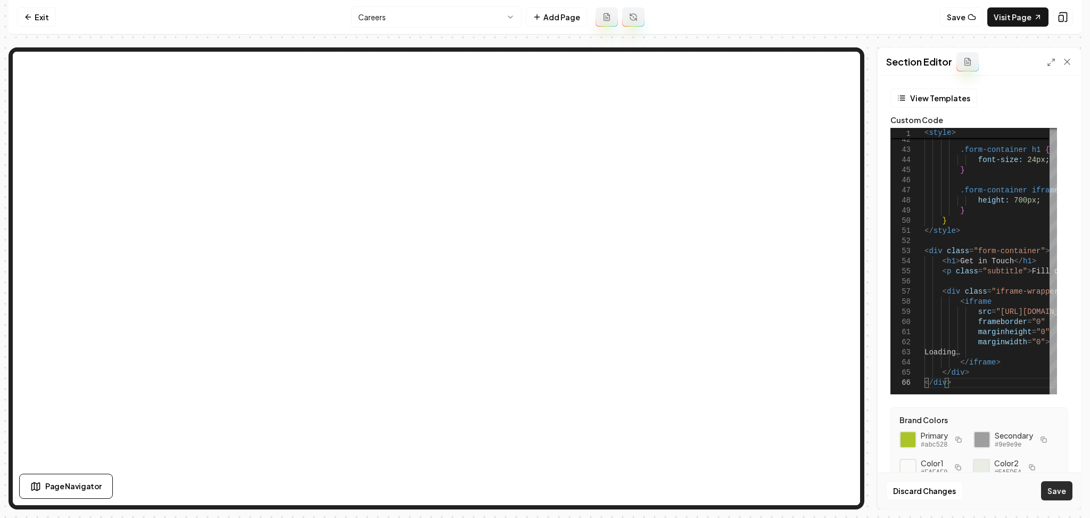
click at [1061, 487] on button "Save" at bounding box center [1056, 490] width 31 height 19
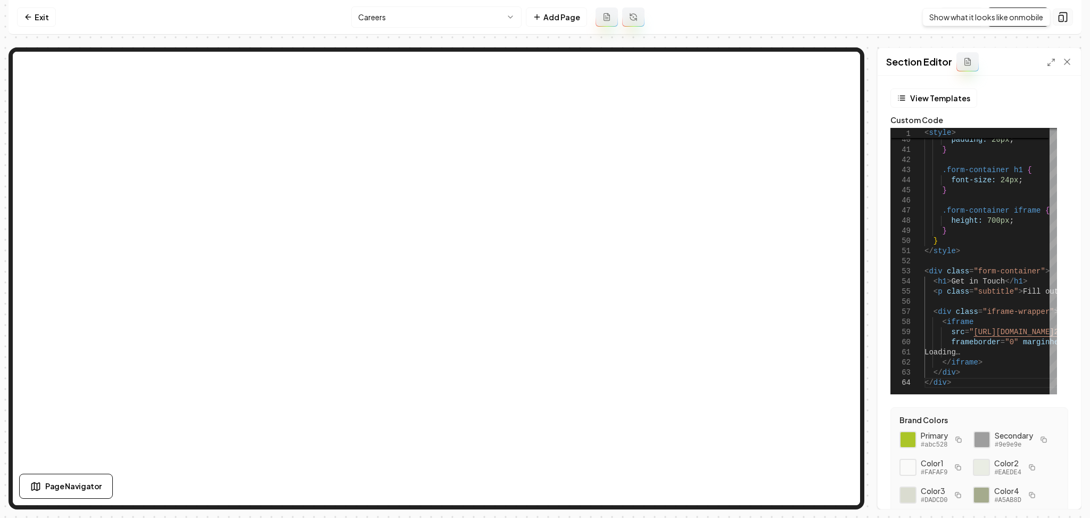
click at [1069, 11] on button at bounding box center [1063, 17] width 20 height 17
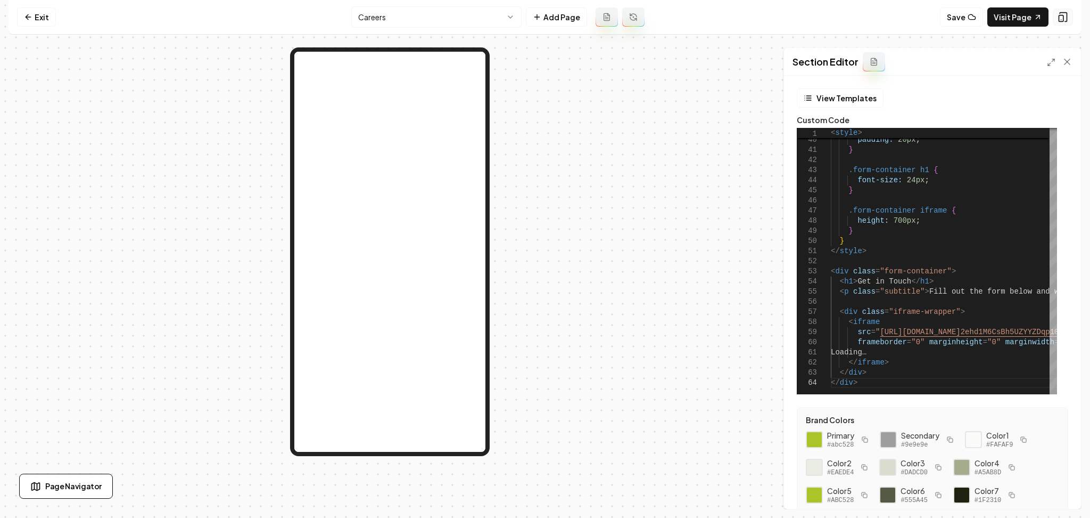
click at [1065, 19] on icon at bounding box center [1063, 17] width 11 height 11
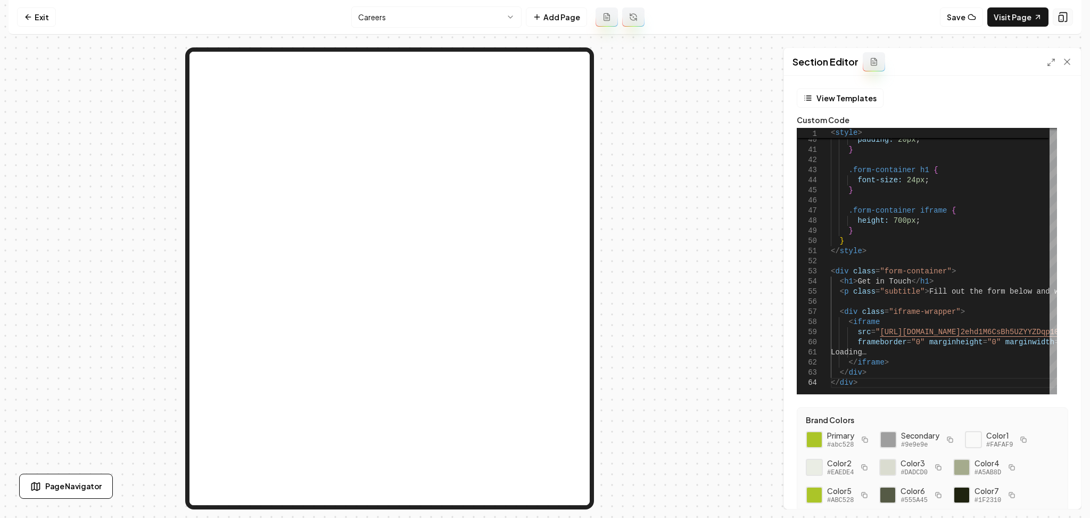
click at [1065, 19] on icon at bounding box center [1063, 17] width 11 height 11
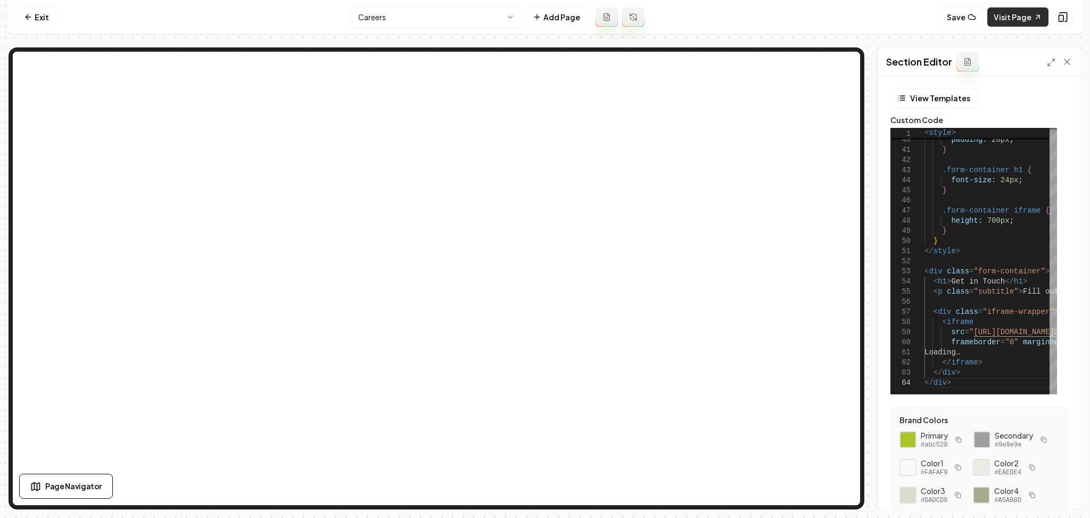
click at [1034, 23] on link "Visit Page" at bounding box center [1018, 16] width 61 height 19
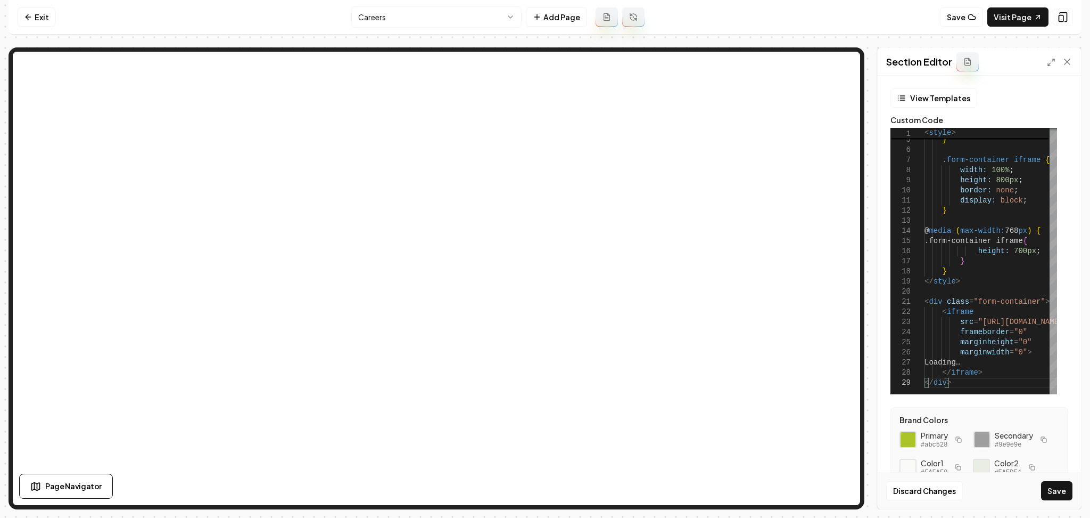
click at [1069, 502] on div "Discard Changes Save" at bounding box center [979, 490] width 203 height 37
click at [1069, 494] on button "Save" at bounding box center [1056, 490] width 31 height 19
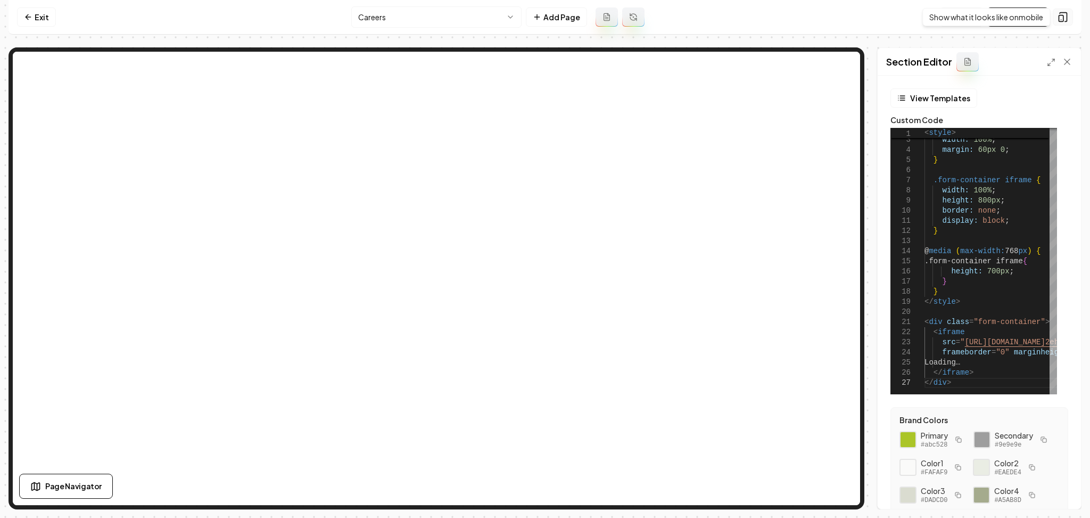
click at [1065, 13] on icon at bounding box center [1063, 17] width 11 height 11
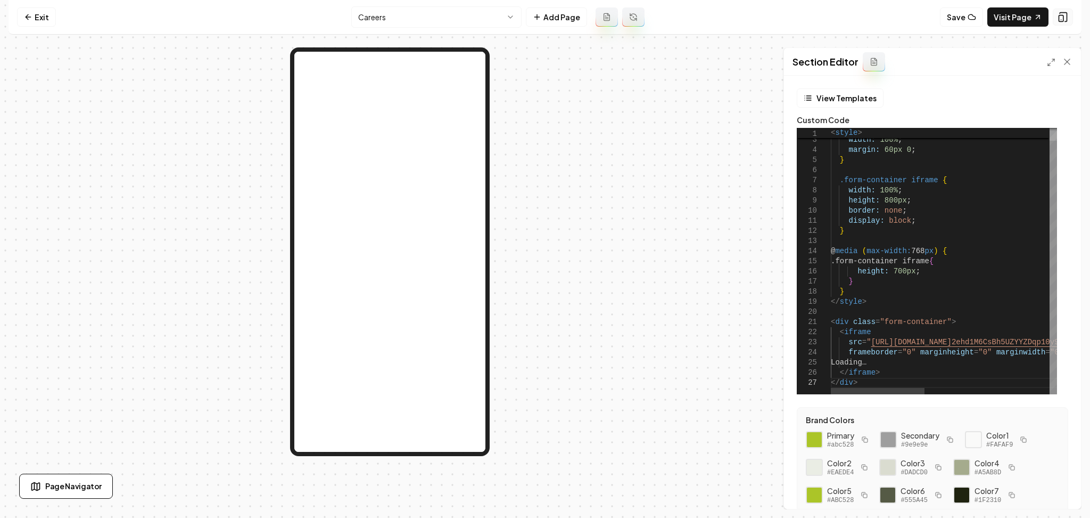
click at [1065, 13] on icon at bounding box center [1063, 17] width 11 height 11
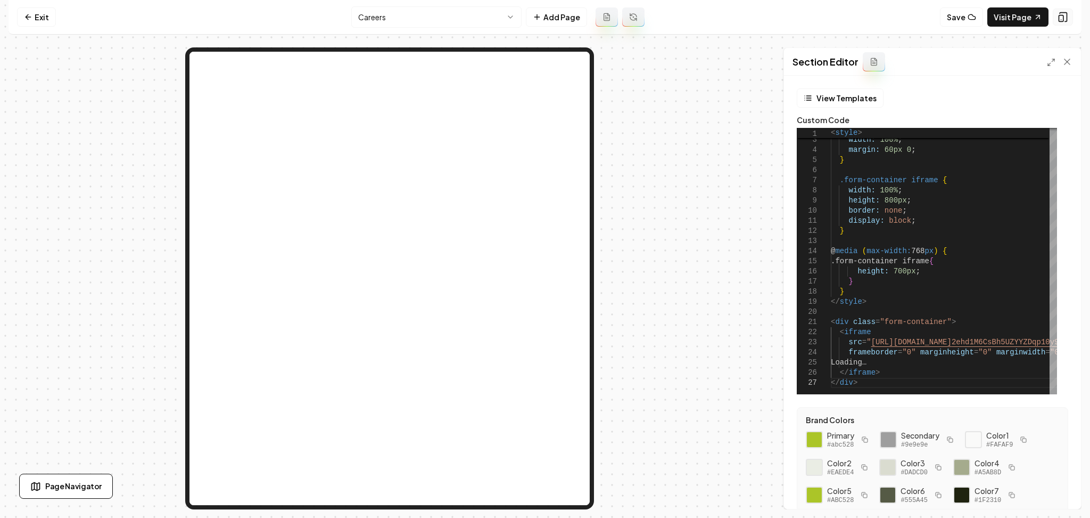
click at [1065, 13] on icon at bounding box center [1063, 17] width 11 height 11
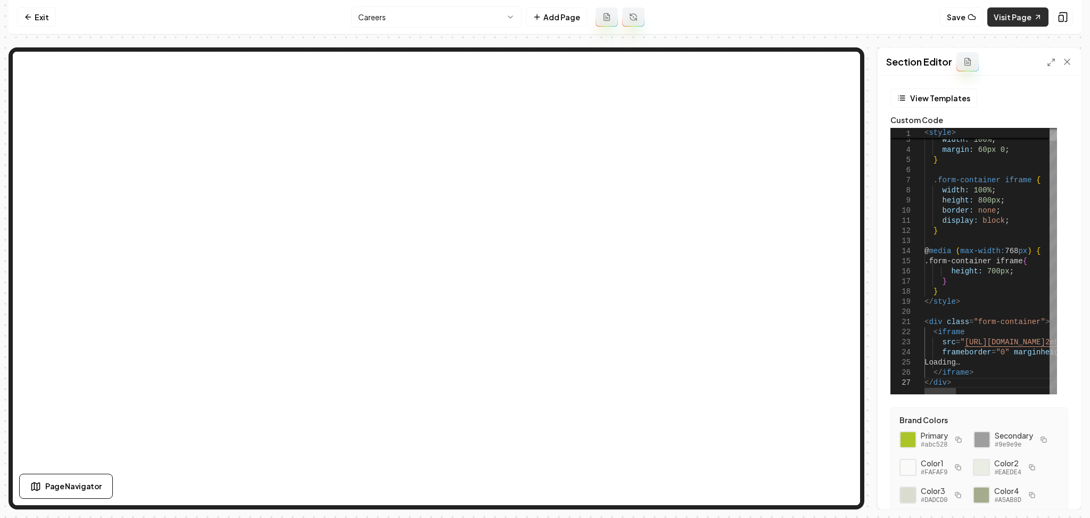
click at [1029, 19] on link "Visit Page" at bounding box center [1018, 16] width 61 height 19
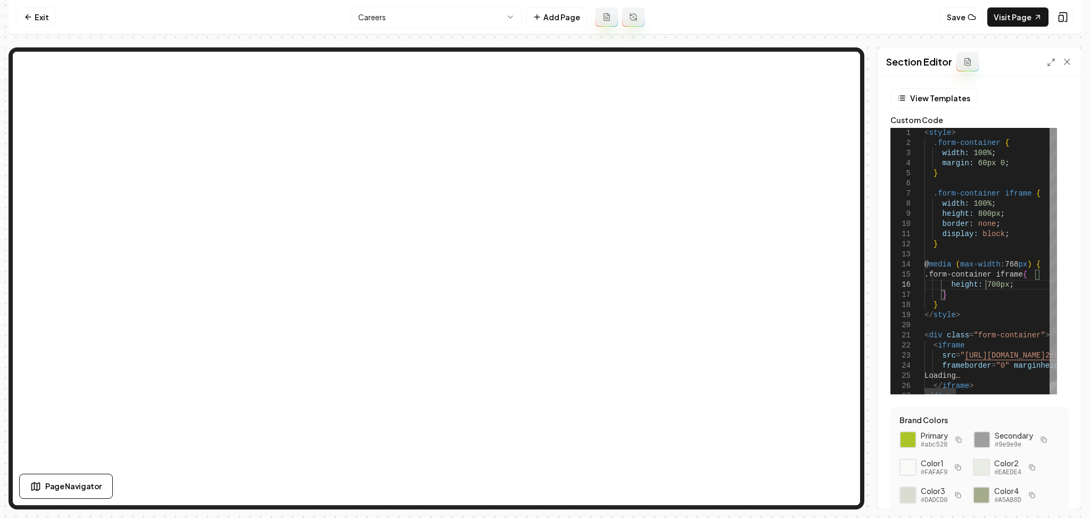
click at [1055, 494] on button "Save" at bounding box center [1056, 490] width 31 height 19
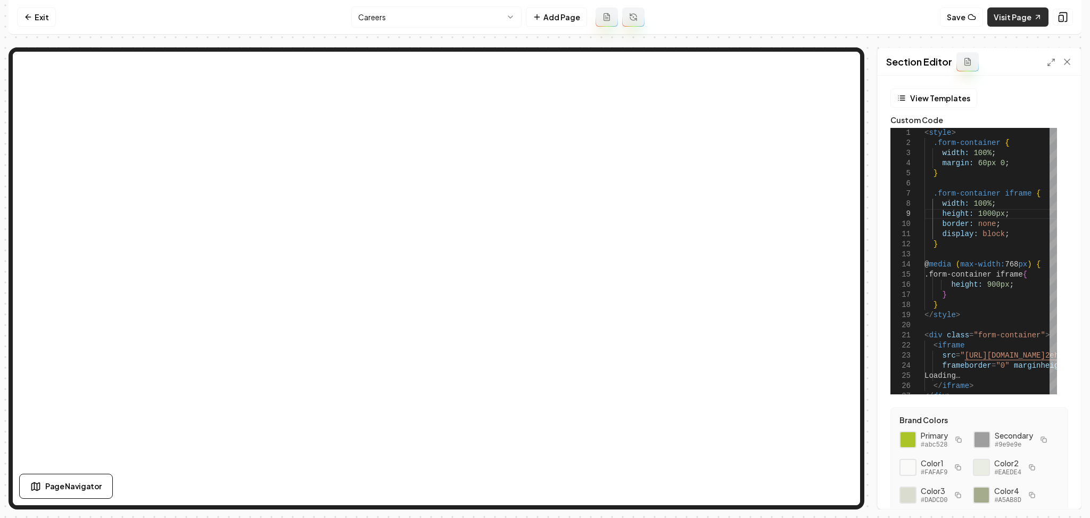
click at [1022, 12] on link "Visit Page" at bounding box center [1018, 16] width 61 height 19
drag, startPoint x: 997, startPoint y: 217, endPoint x: 975, endPoint y: 215, distance: 21.4
click at [1048, 491] on button "Save" at bounding box center [1056, 490] width 31 height 19
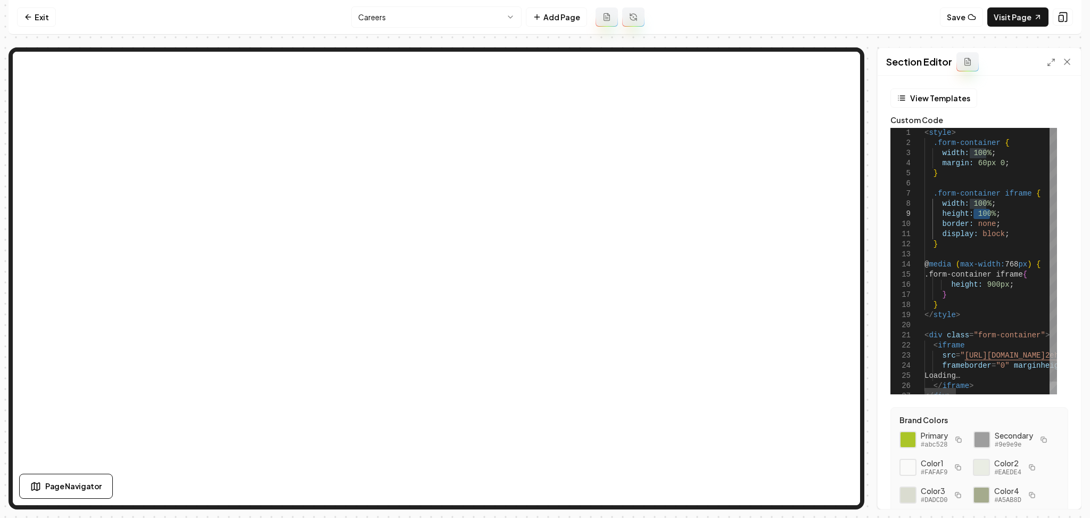
drag, startPoint x: 989, startPoint y: 214, endPoint x: 974, endPoint y: 216, distance: 15.1
click at [1052, 498] on button "Save" at bounding box center [1056, 490] width 31 height 19
drag, startPoint x: 993, startPoint y: 282, endPoint x: 981, endPoint y: 284, distance: 11.9
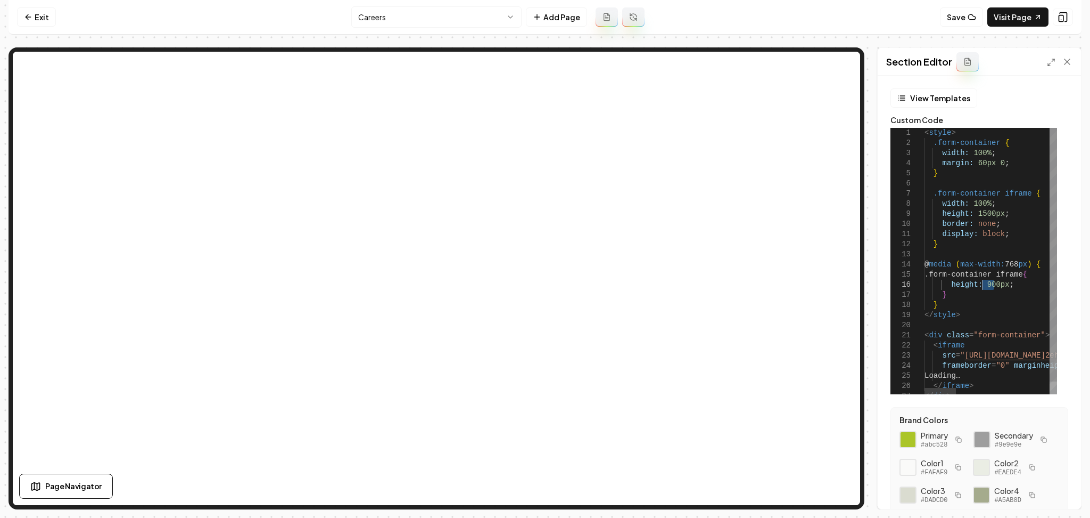
click at [1044, 486] on button "Save" at bounding box center [1056, 490] width 31 height 19
drag, startPoint x: 1000, startPoint y: 285, endPoint x: 982, endPoint y: 288, distance: 17.8
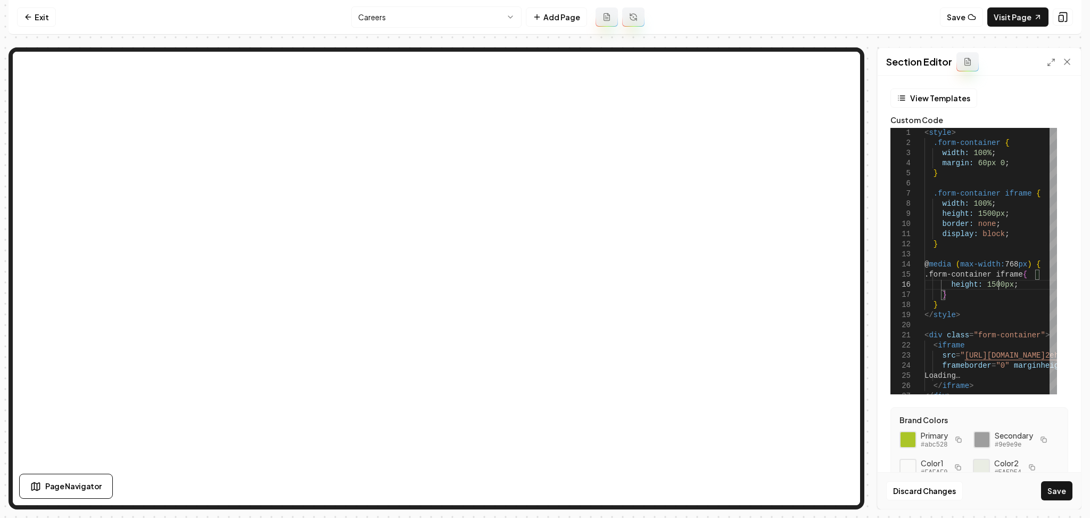
type textarea "**********"
click at [1050, 501] on div "Discard Changes Save" at bounding box center [979, 490] width 203 height 37
click at [1050, 495] on button "Save" at bounding box center [1056, 490] width 31 height 19
